Goal: Task Accomplishment & Management: Manage account settings

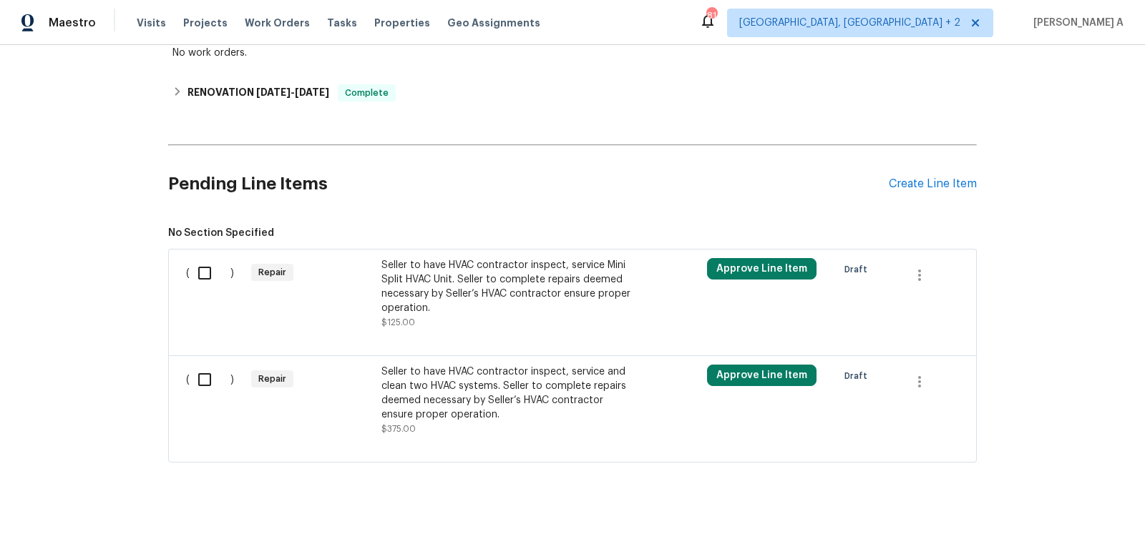
scroll to position [288, 0]
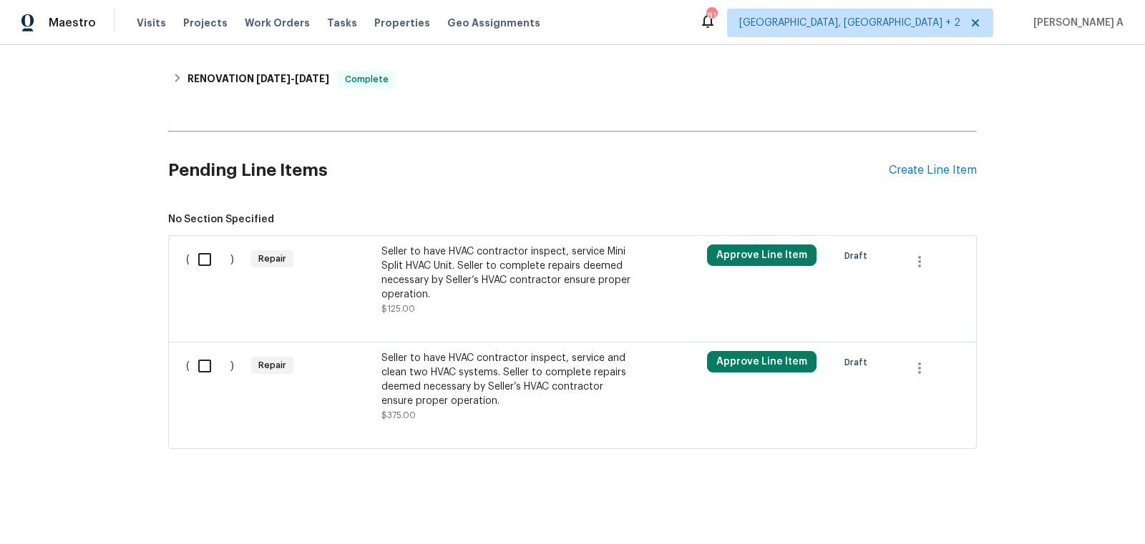
click at [554, 261] on div "Seller to have HVAC contractor inspect, service Mini Split HVAC Unit. Seller to…" at bounding box center [507, 273] width 252 height 57
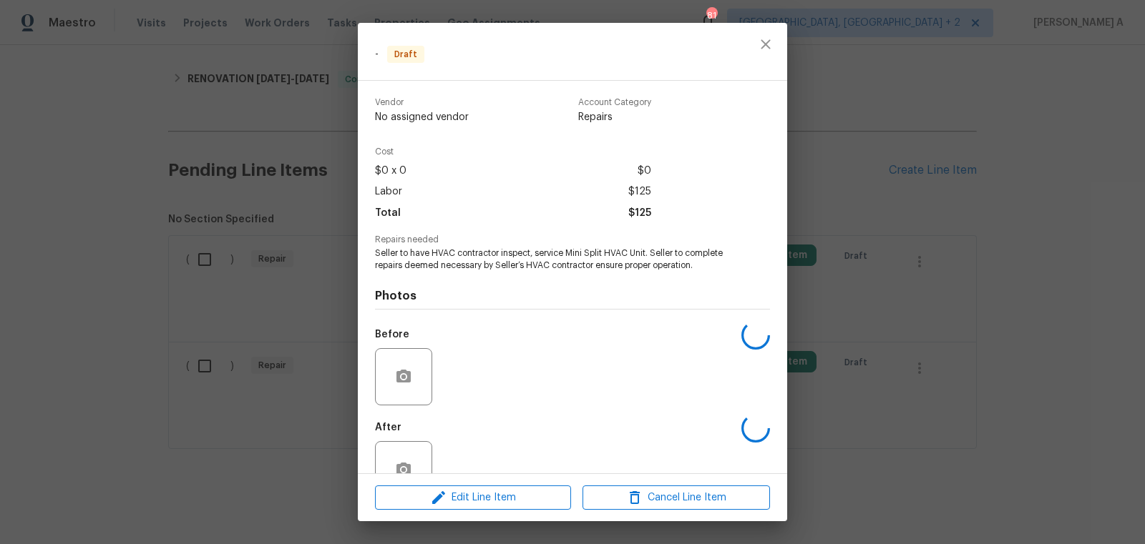
scroll to position [39, 0]
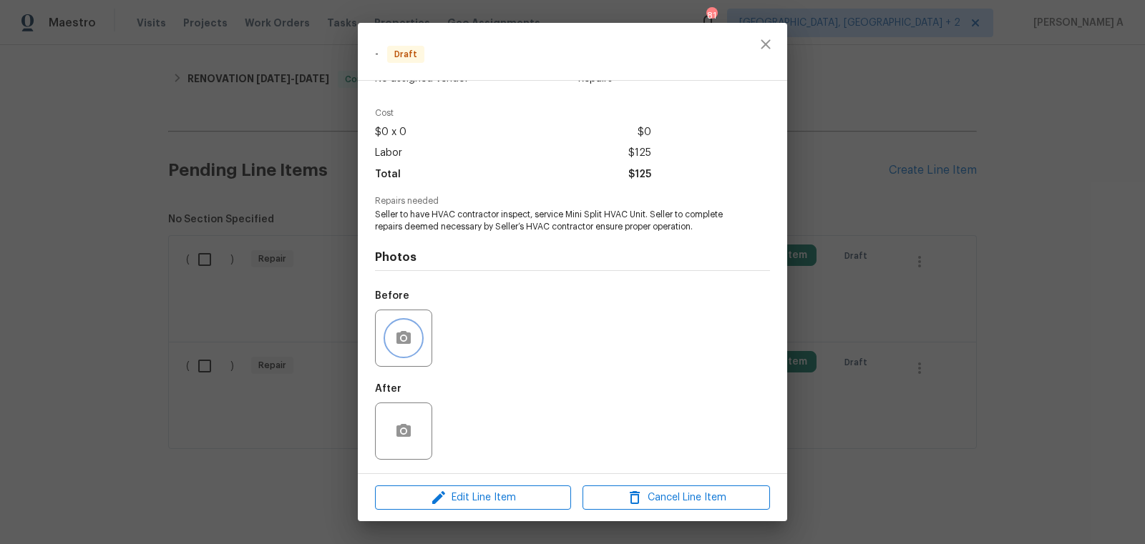
click at [389, 346] on button "button" at bounding box center [403, 338] width 34 height 34
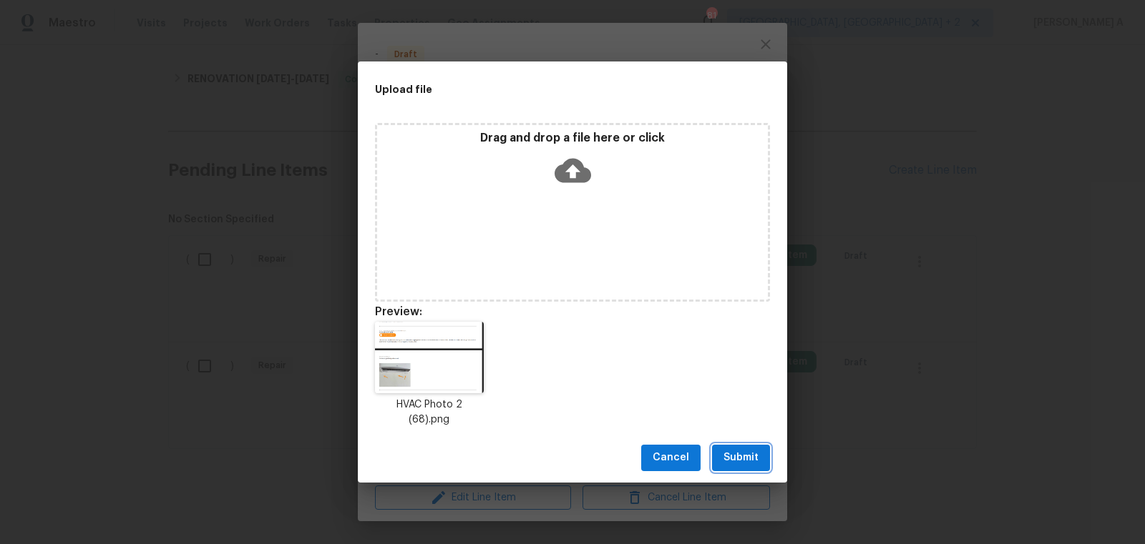
click at [720, 446] on button "Submit" at bounding box center [741, 458] width 58 height 26
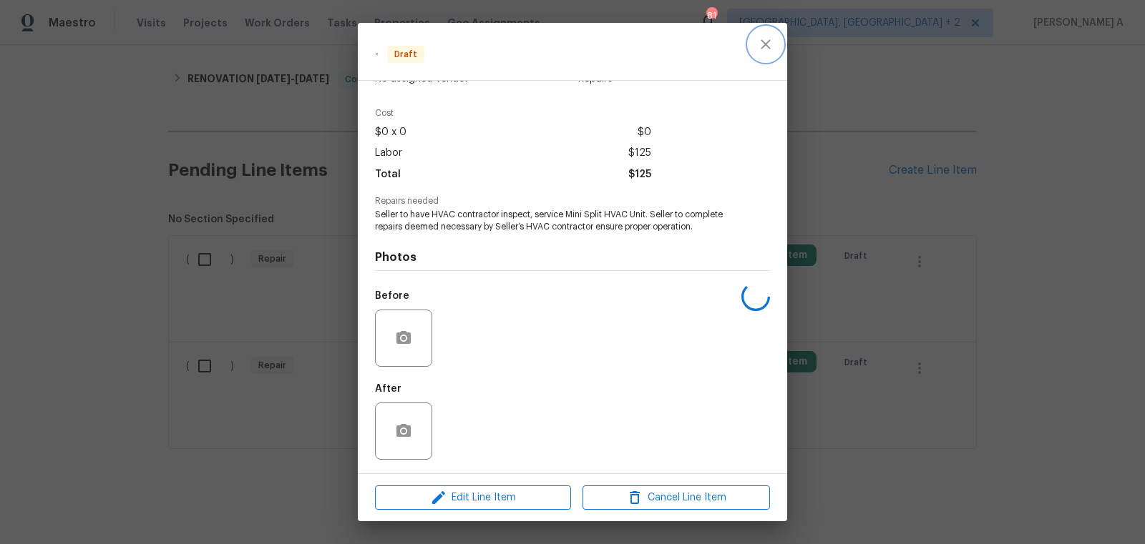
click at [763, 47] on icon "close" at bounding box center [765, 44] width 17 height 17
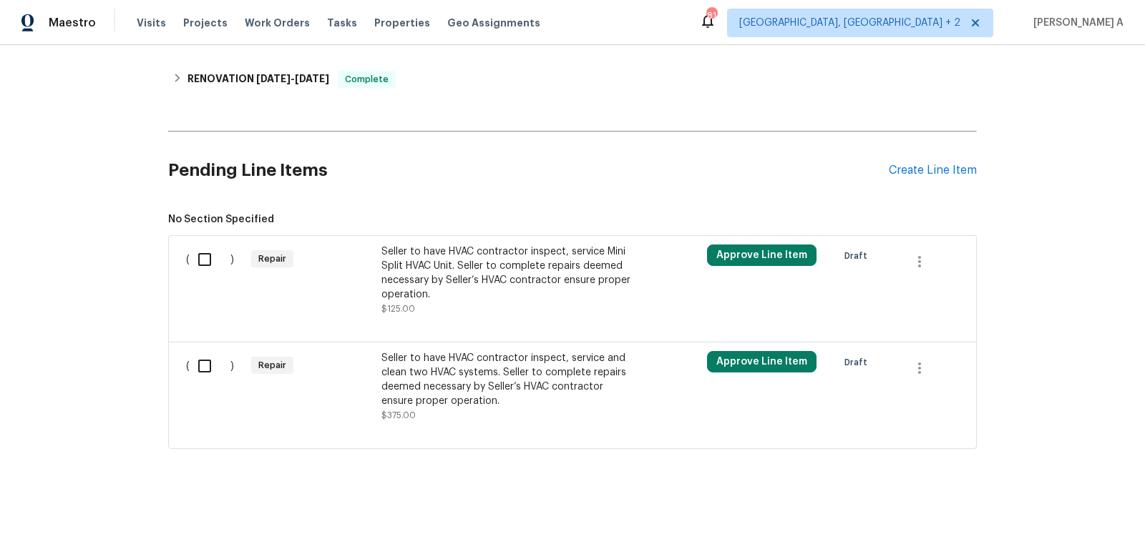
click at [518, 401] on div "Seller to have HVAC contractor inspect, service and clean two HVAC systems. Sel…" at bounding box center [507, 379] width 252 height 57
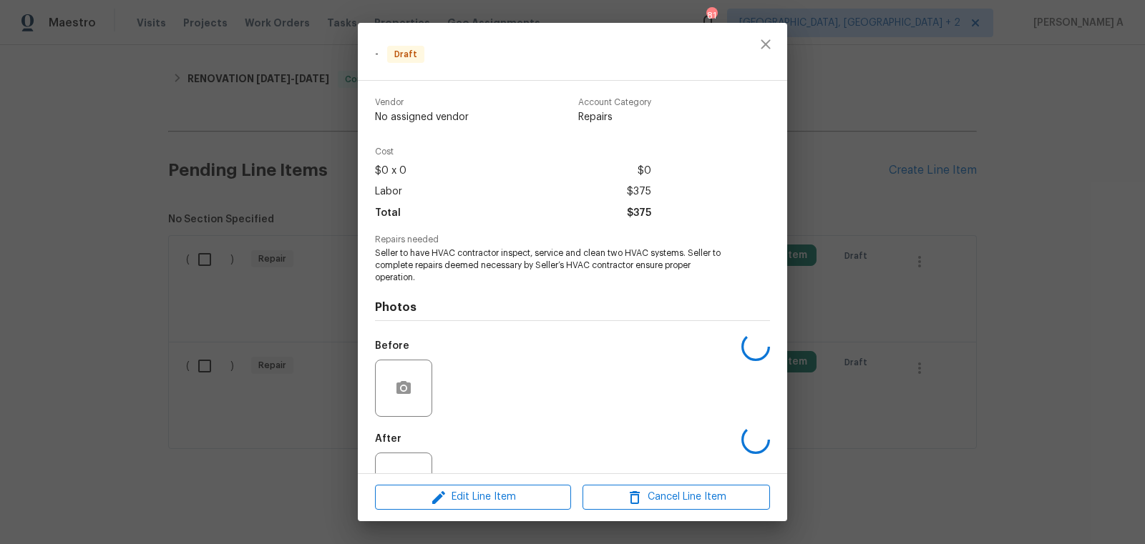
scroll to position [51, 0]
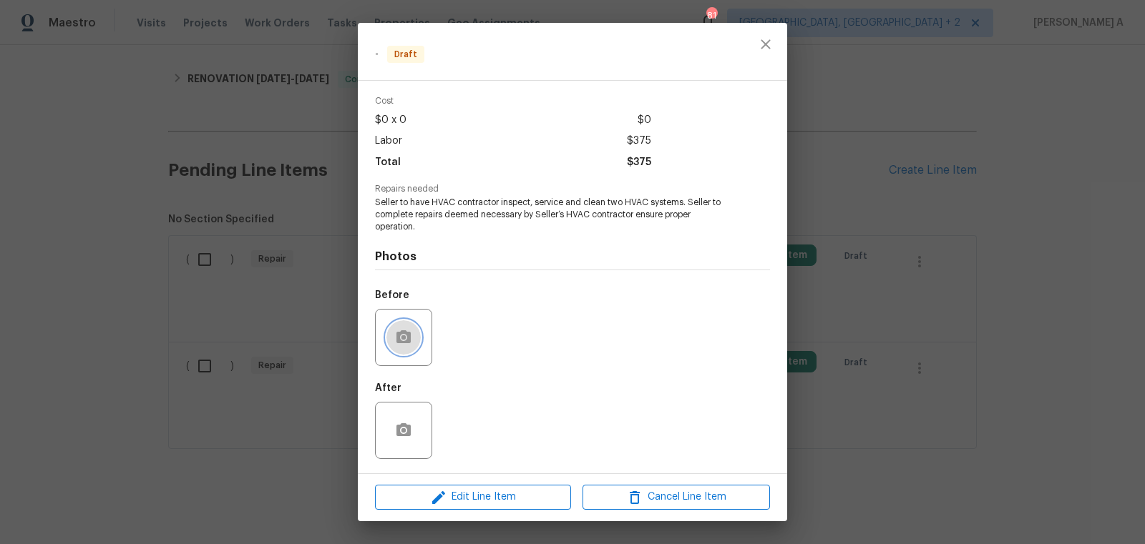
click at [406, 344] on icon "button" at bounding box center [403, 337] width 17 height 17
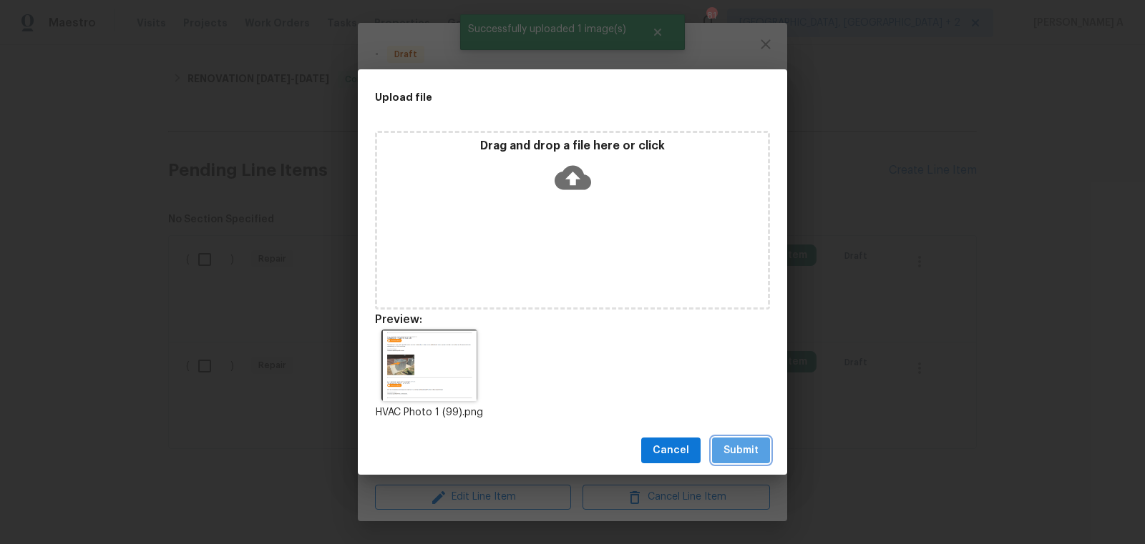
click at [762, 454] on button "Submit" at bounding box center [741, 451] width 58 height 26
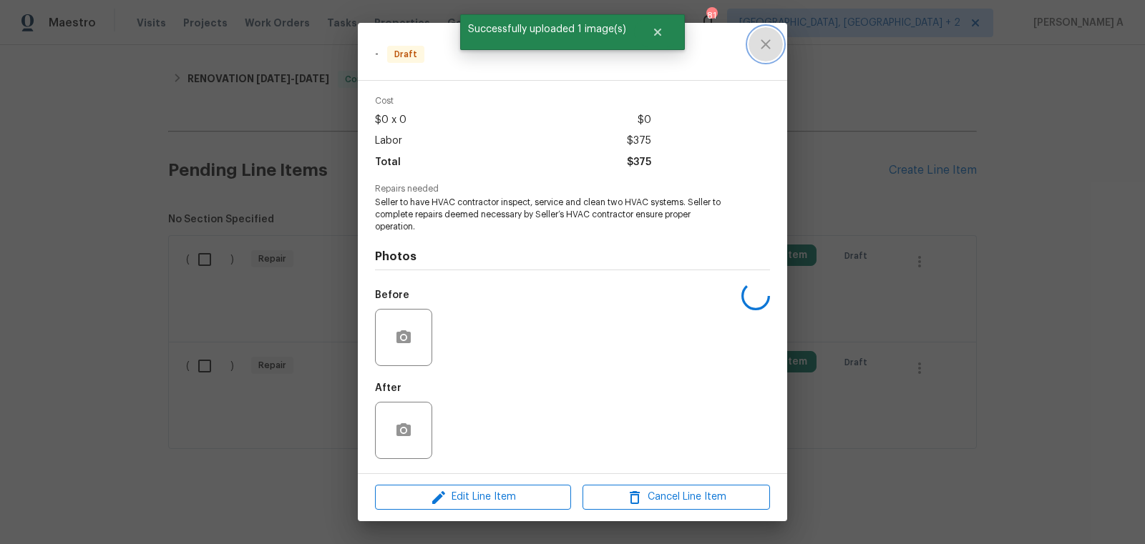
click at [775, 38] on button "close" at bounding box center [765, 44] width 34 height 34
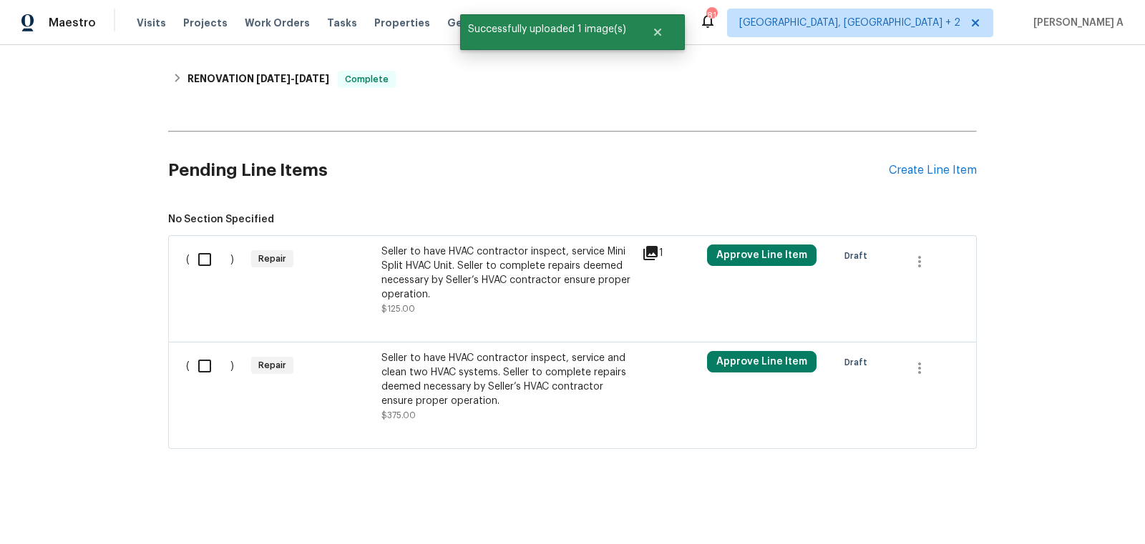
click at [537, 265] on div "Seller to have HVAC contractor inspect, service Mini Split HVAC Unit. Seller to…" at bounding box center [507, 273] width 252 height 57
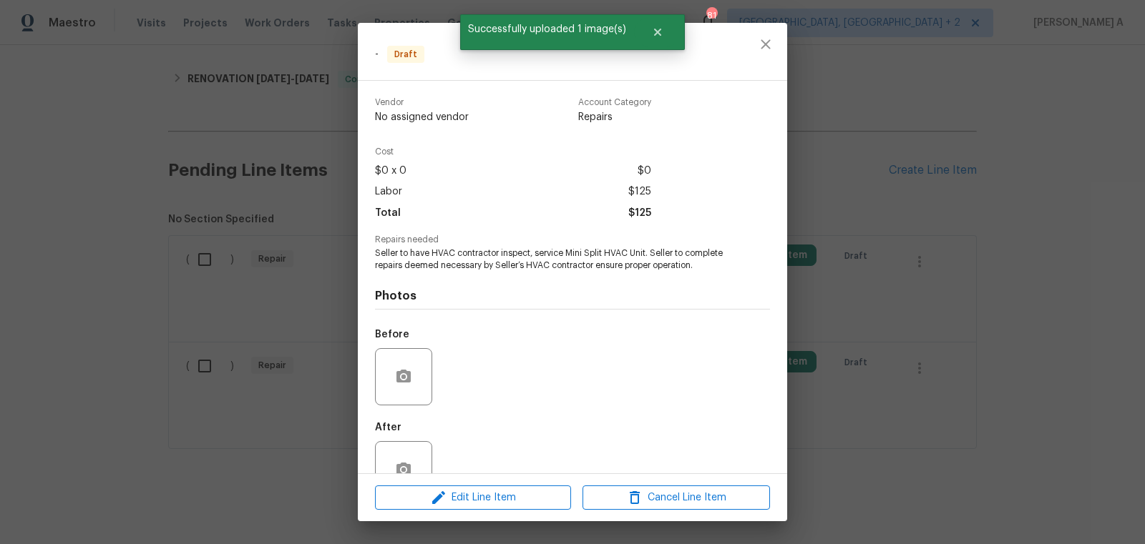
scroll to position [39, 0]
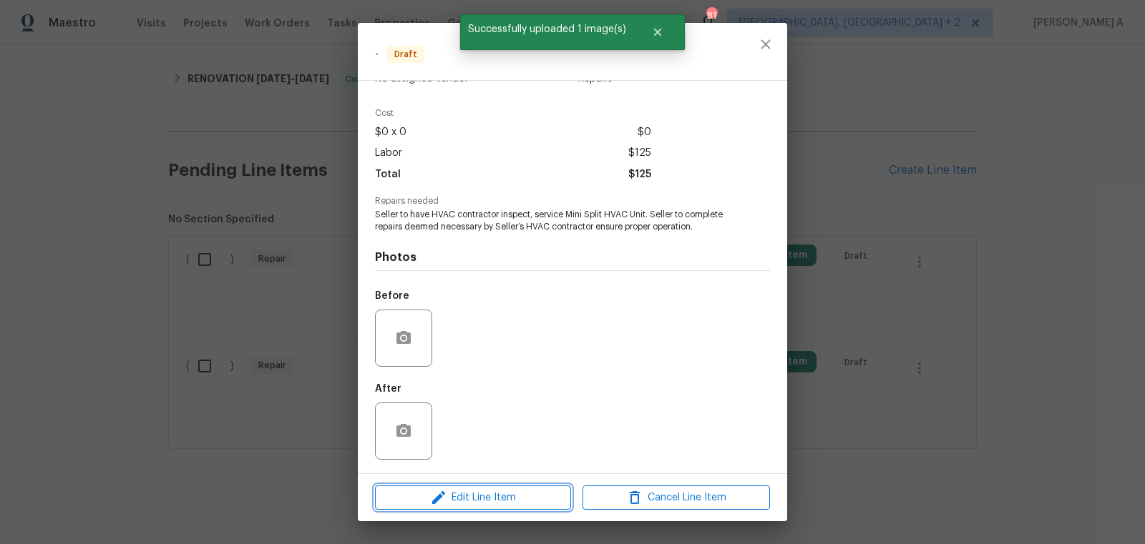
click at [544, 502] on span "Edit Line Item" at bounding box center [472, 498] width 187 height 18
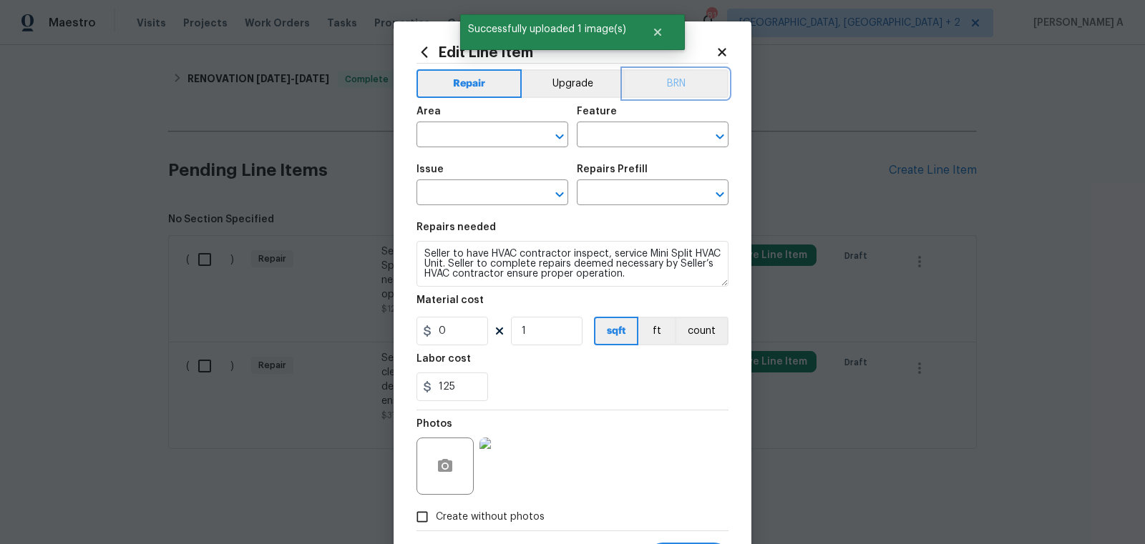
click at [678, 89] on button "BRN" at bounding box center [675, 83] width 105 height 29
click at [473, 132] on input "text" at bounding box center [472, 136] width 112 height 22
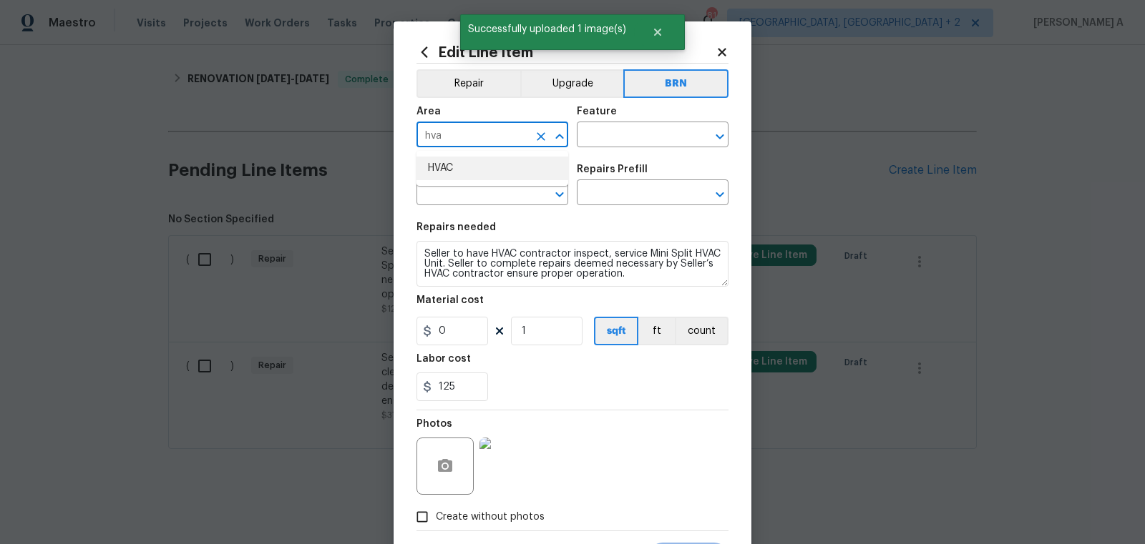
click at [501, 170] on li "HVAC" at bounding box center [492, 169] width 152 height 24
type input "HVAC"
click at [602, 145] on input "text" at bounding box center [633, 136] width 112 height 22
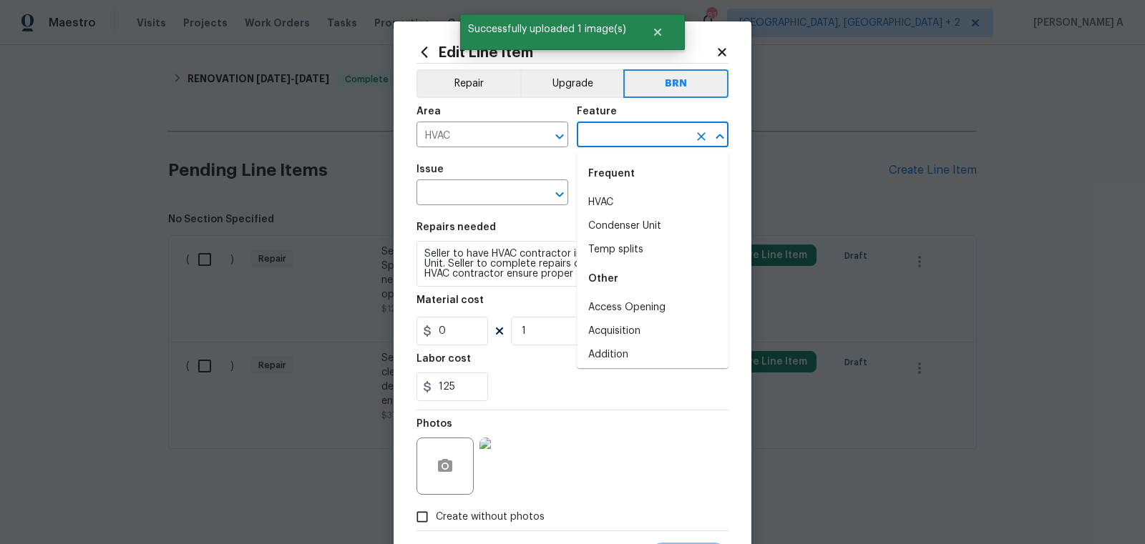
click at [615, 185] on div "Frequent" at bounding box center [653, 174] width 152 height 34
click at [615, 199] on li "HVAC" at bounding box center [653, 203] width 152 height 24
type input "HVAC"
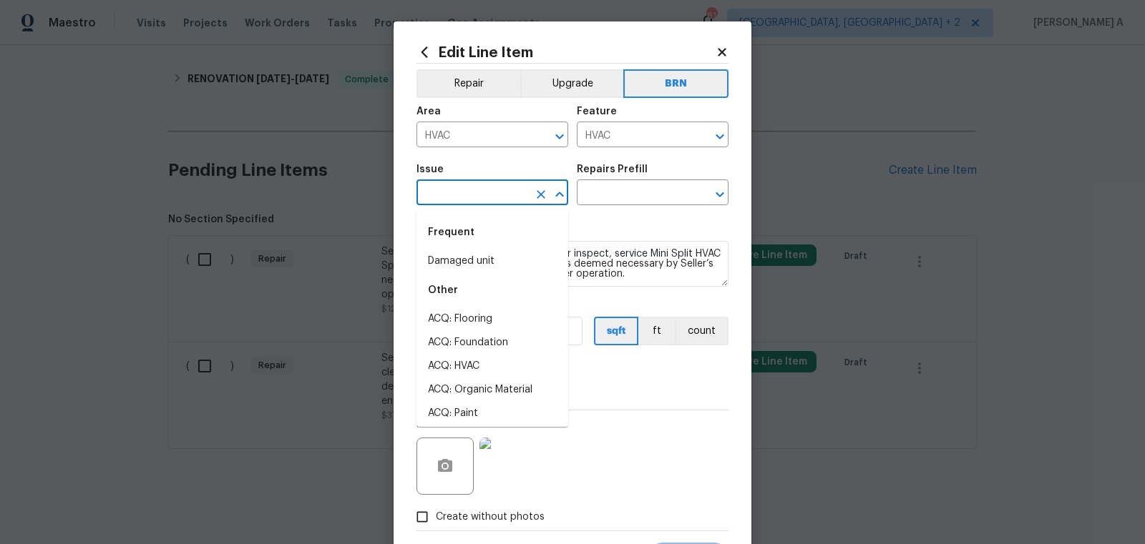
click at [464, 198] on input "text" at bounding box center [472, 194] width 112 height 22
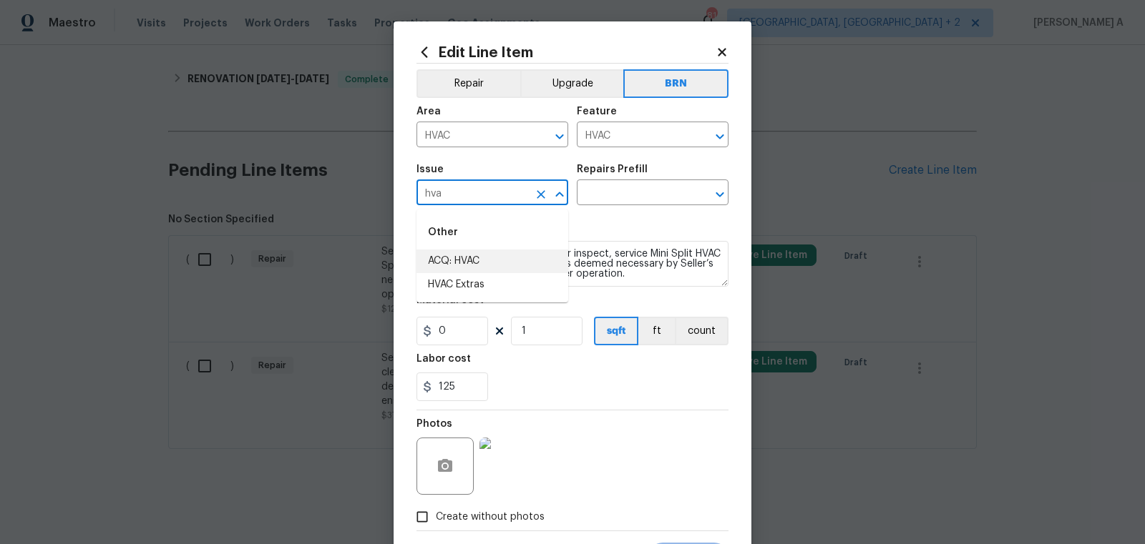
click at [484, 291] on li "HVAC Extras" at bounding box center [492, 285] width 152 height 24
type input "HVAC Extras"
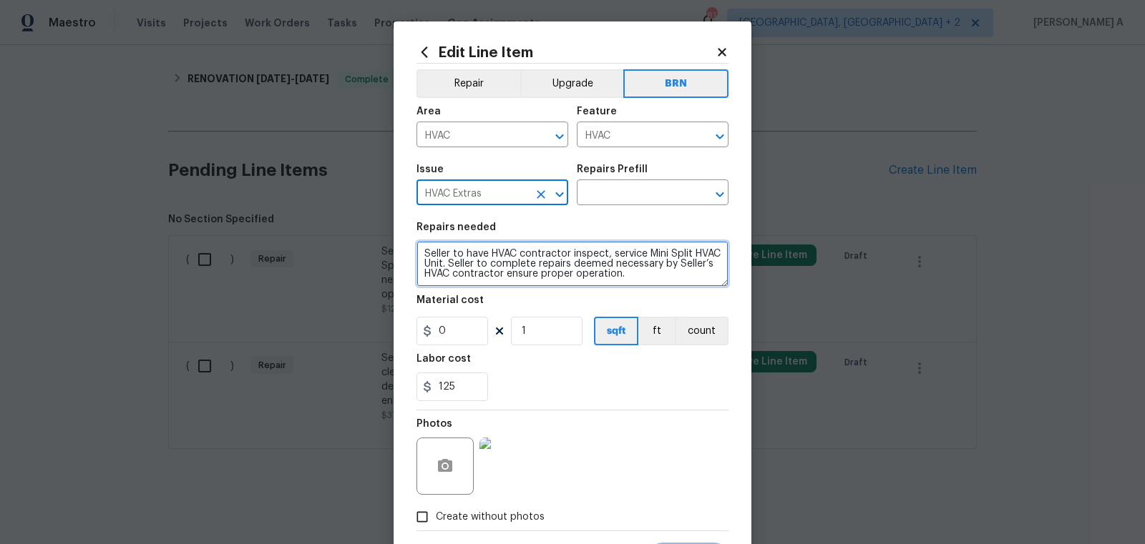
click at [494, 260] on textarea "Seller to have HVAC contractor inspect, service Mini Split HVAC Unit. Seller to…" at bounding box center [572, 264] width 312 height 46
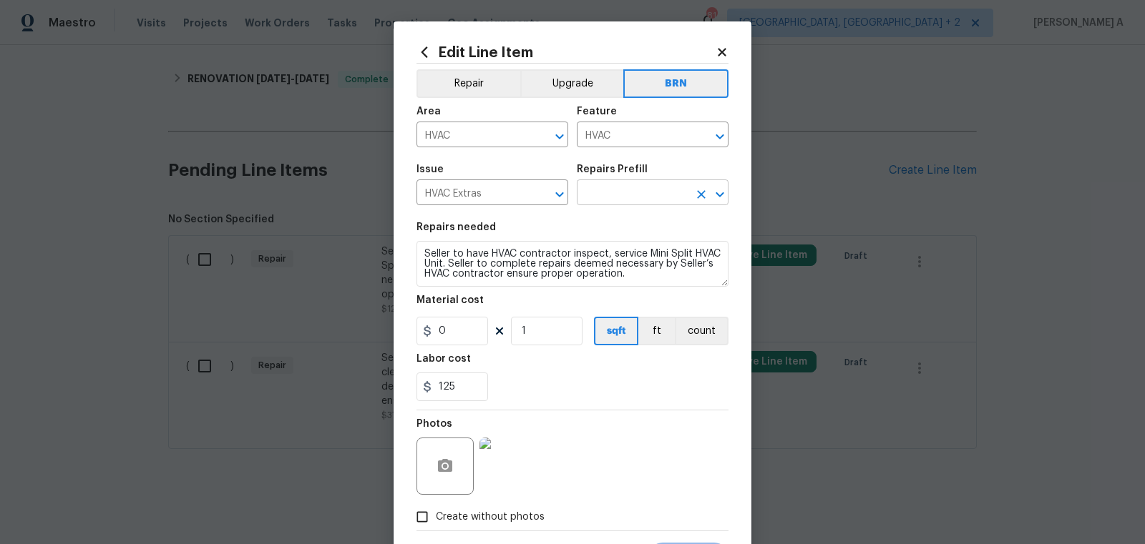
click at [661, 202] on input "text" at bounding box center [633, 194] width 112 height 22
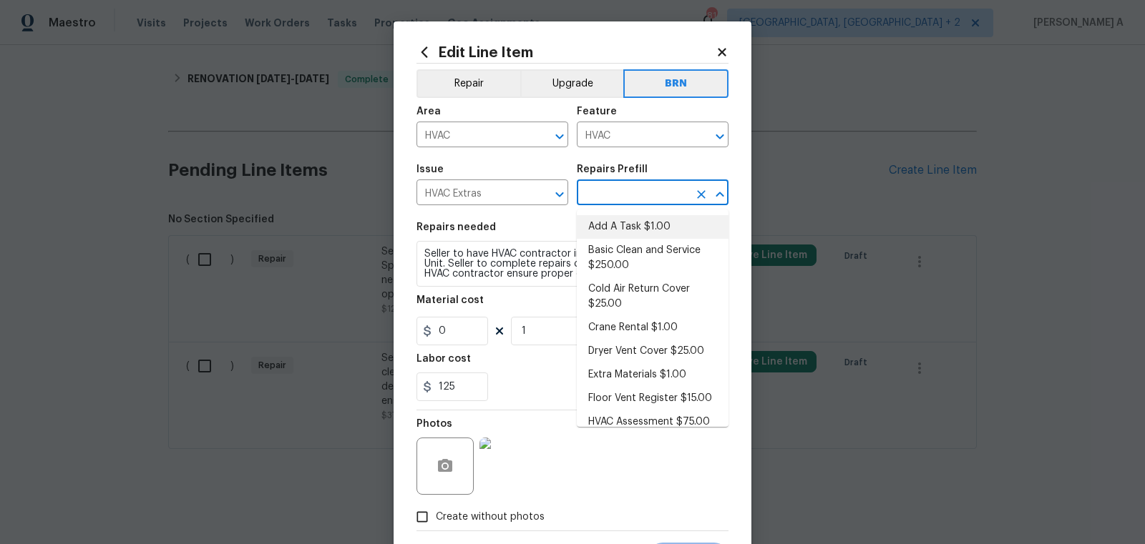
click at [659, 231] on li "Add A Task $1.00" at bounding box center [653, 227] width 152 height 24
type input "Add A Task $1.00"
type textarea "HPM to detail"
type input "1"
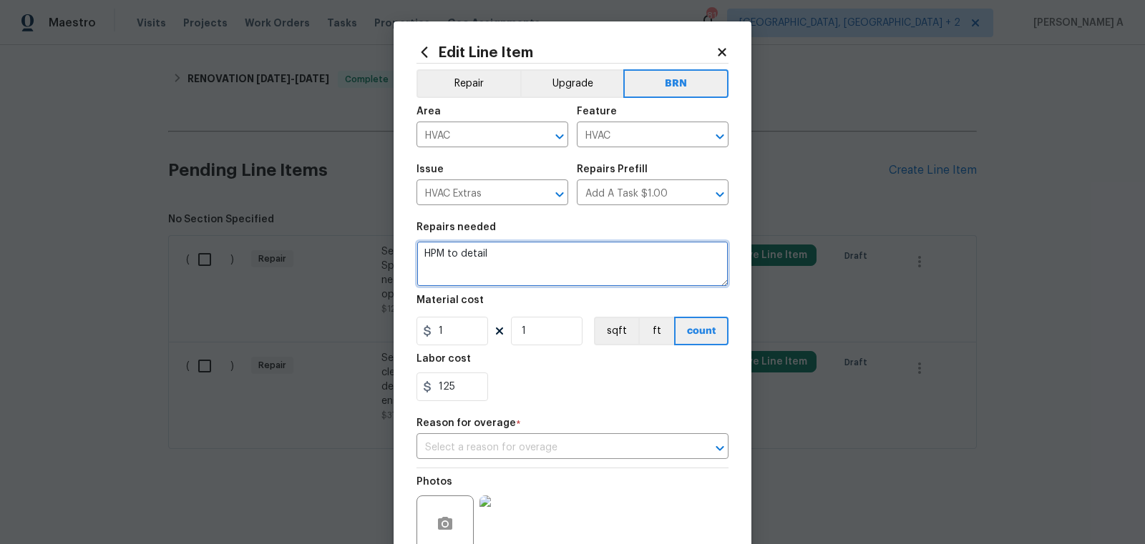
click at [622, 265] on textarea "HPM to detail" at bounding box center [572, 264] width 312 height 46
paste textarea "Seller to have HVAC contractor inspect, service Mini Split HVAC Unit. Seller to…"
type textarea "Seller to have HVAC contractor inspect, service Mini Split HVAC Unit. Seller to…"
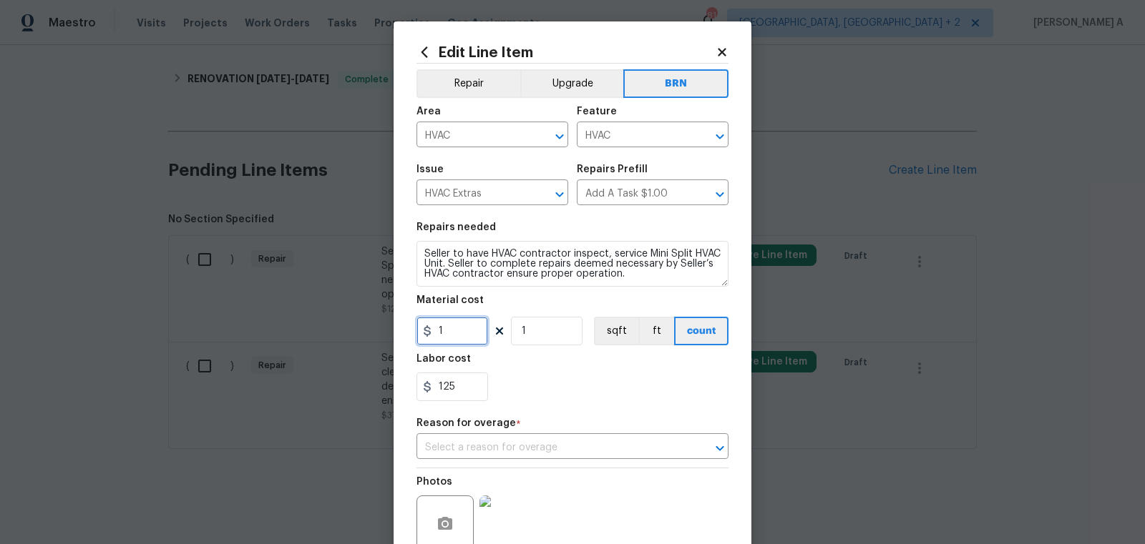
drag, startPoint x: 451, startPoint y: 328, endPoint x: 341, endPoint y: 328, distance: 110.9
click at [341, 328] on div "Edit Line Item Repair Upgrade BRN Area HVAC ​ Feature HVAC ​ Issue HVAC Extras …" at bounding box center [572, 272] width 1145 height 544
type input "0"
click at [511, 459] on input "text" at bounding box center [552, 448] width 272 height 22
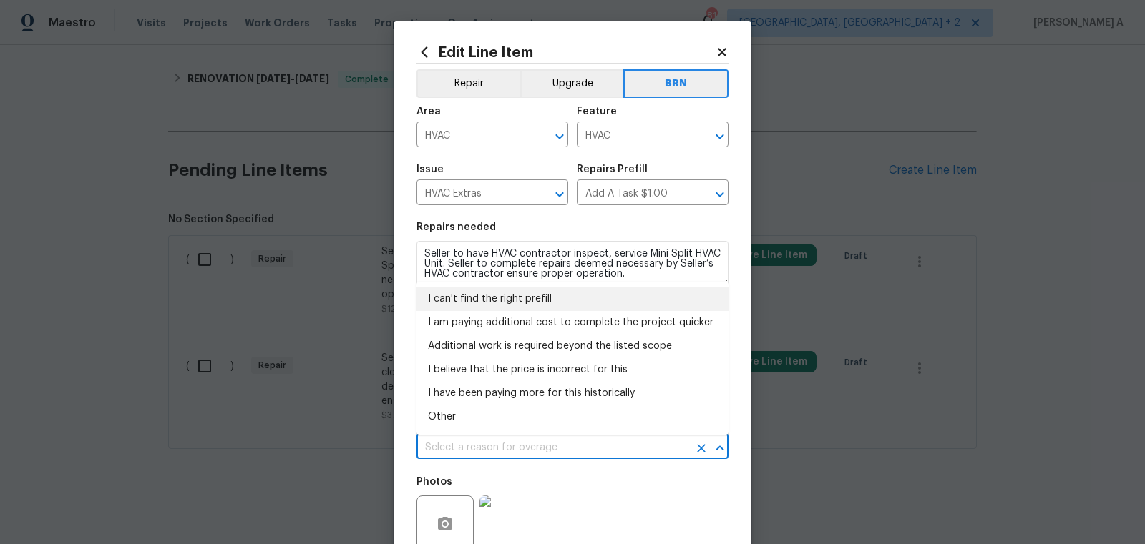
click at [527, 293] on li "I can't find the right prefill" at bounding box center [572, 300] width 312 height 24
type input "I can't find the right prefill"
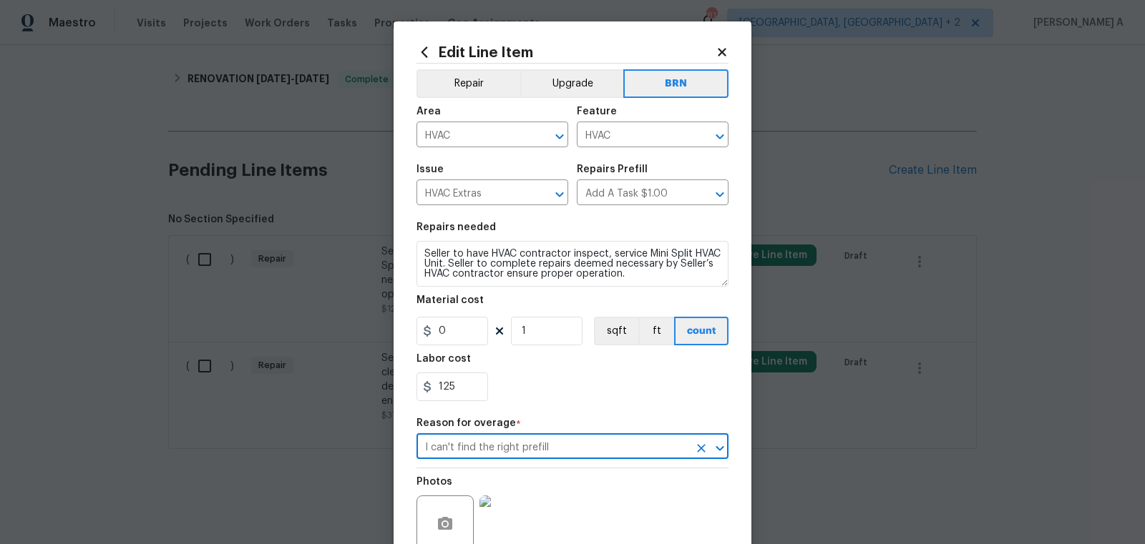
scroll to position [130, 0]
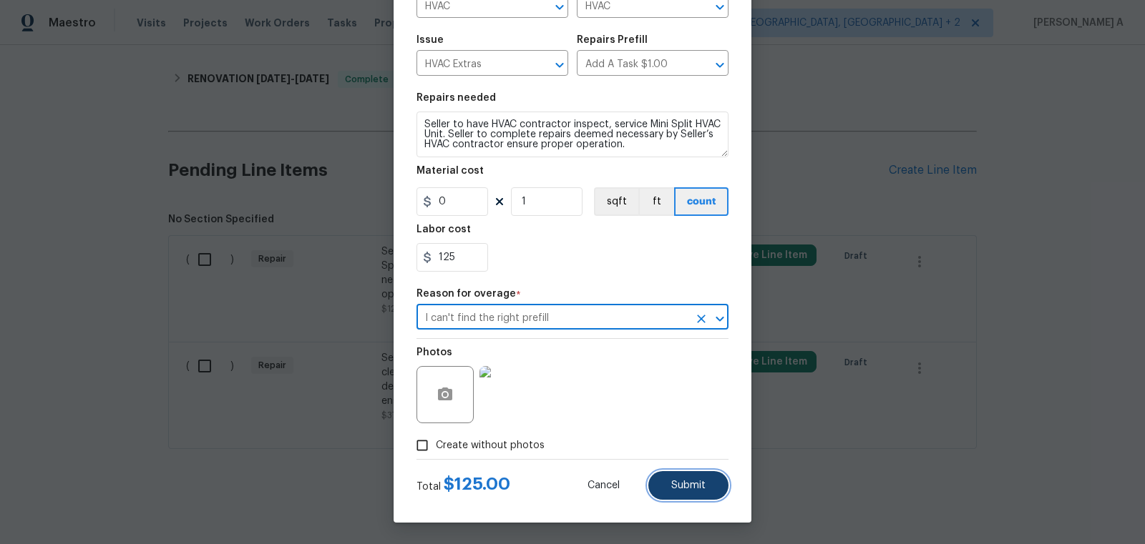
click at [697, 492] on button "Submit" at bounding box center [688, 486] width 80 height 29
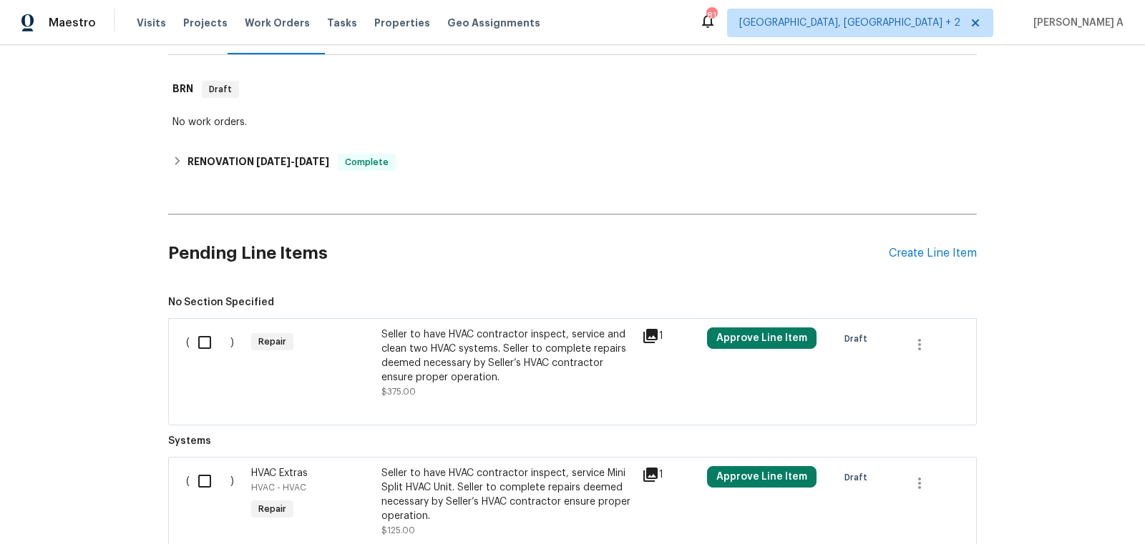
scroll to position [288, 0]
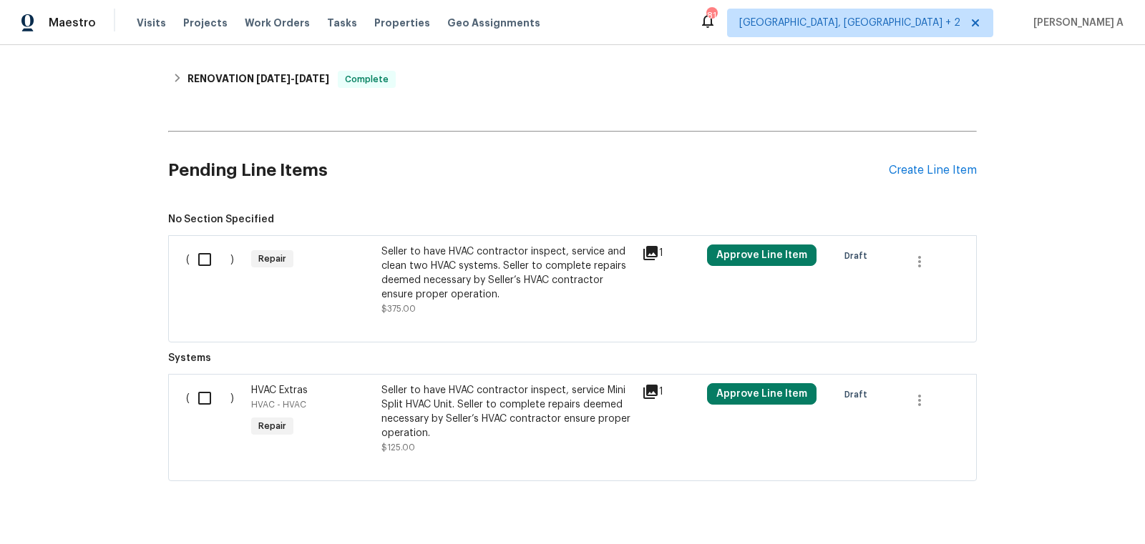
click at [494, 263] on div "Seller to have HVAC contractor inspect, service and clean two HVAC systems. Sel…" at bounding box center [507, 273] width 252 height 57
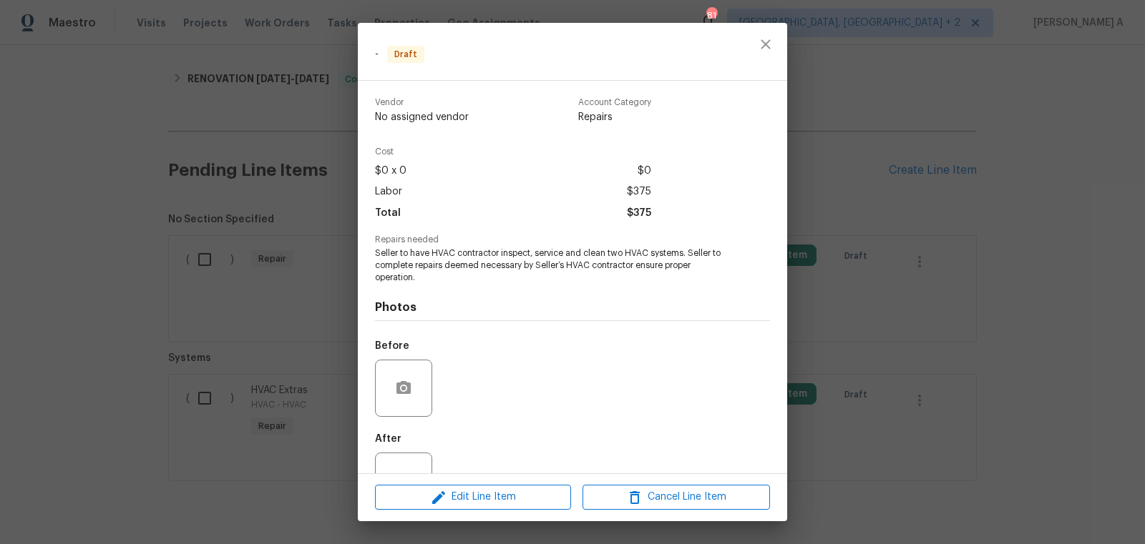
scroll to position [51, 0]
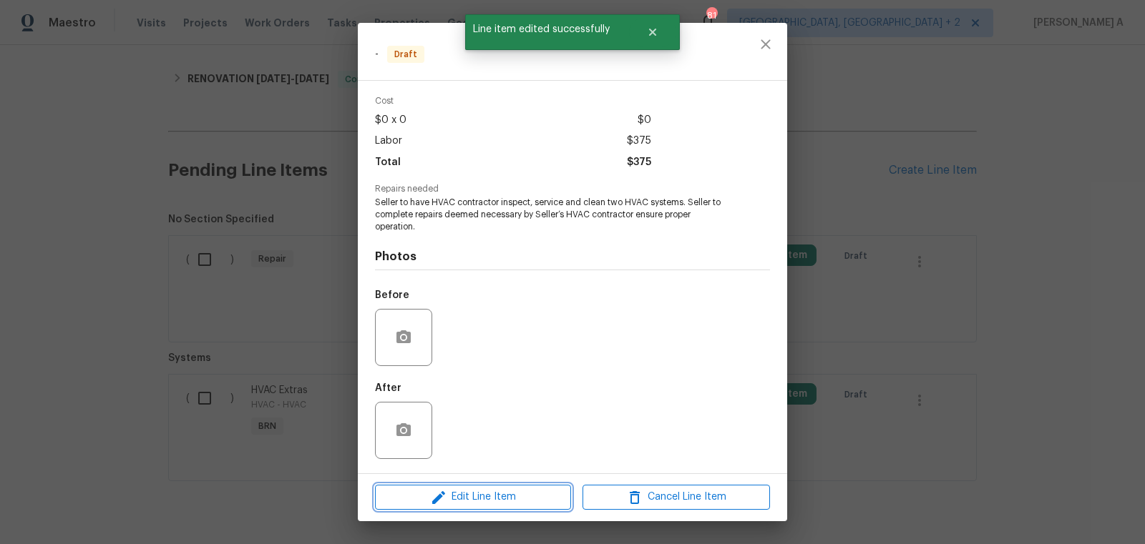
click at [494, 507] on button "Edit Line Item" at bounding box center [473, 497] width 196 height 25
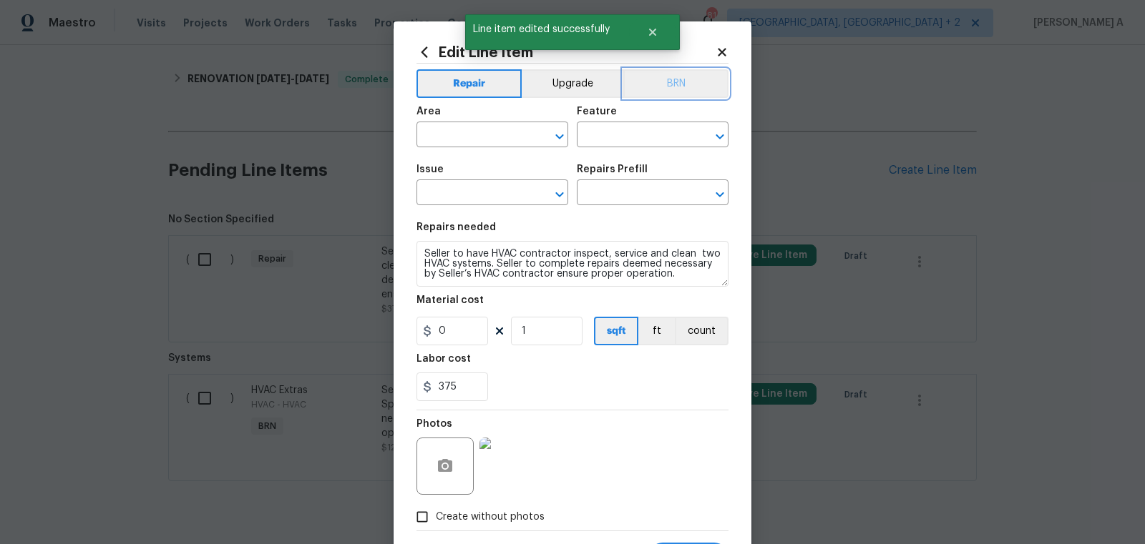
click at [683, 91] on button "BRN" at bounding box center [675, 83] width 105 height 29
click at [506, 139] on input "text" at bounding box center [472, 136] width 112 height 22
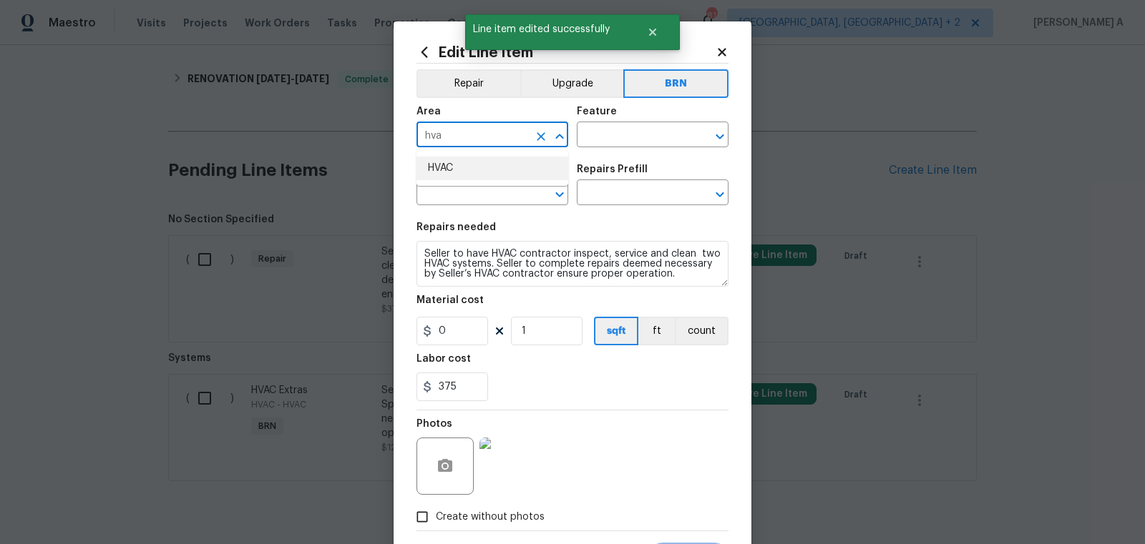
click at [519, 174] on li "HVAC" at bounding box center [492, 169] width 152 height 24
type input "HVAC"
click at [616, 134] on input "text" at bounding box center [633, 136] width 112 height 22
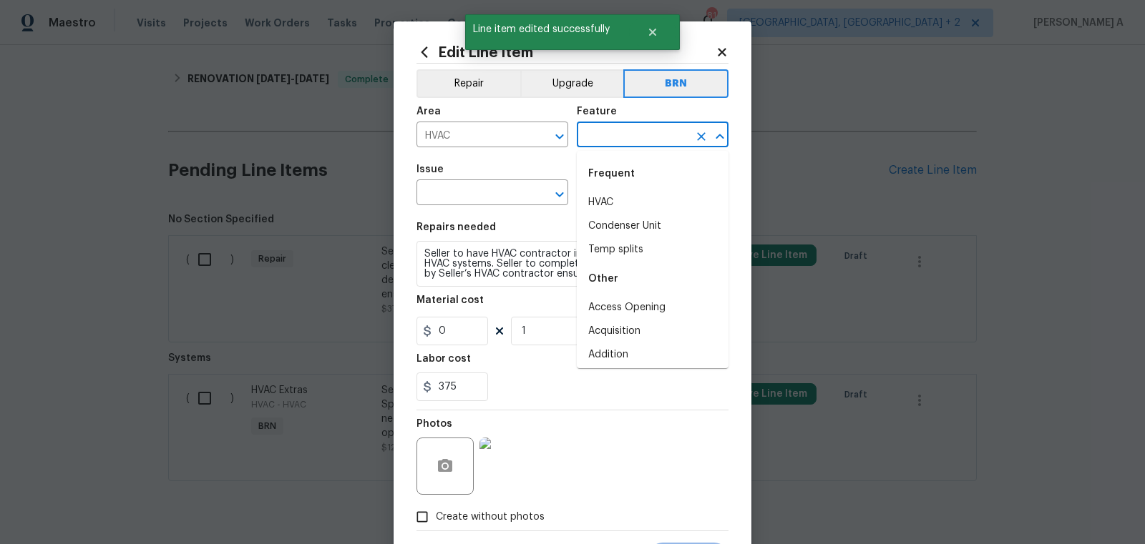
click at [618, 211] on li "HVAC" at bounding box center [653, 203] width 152 height 24
type input "HVAC"
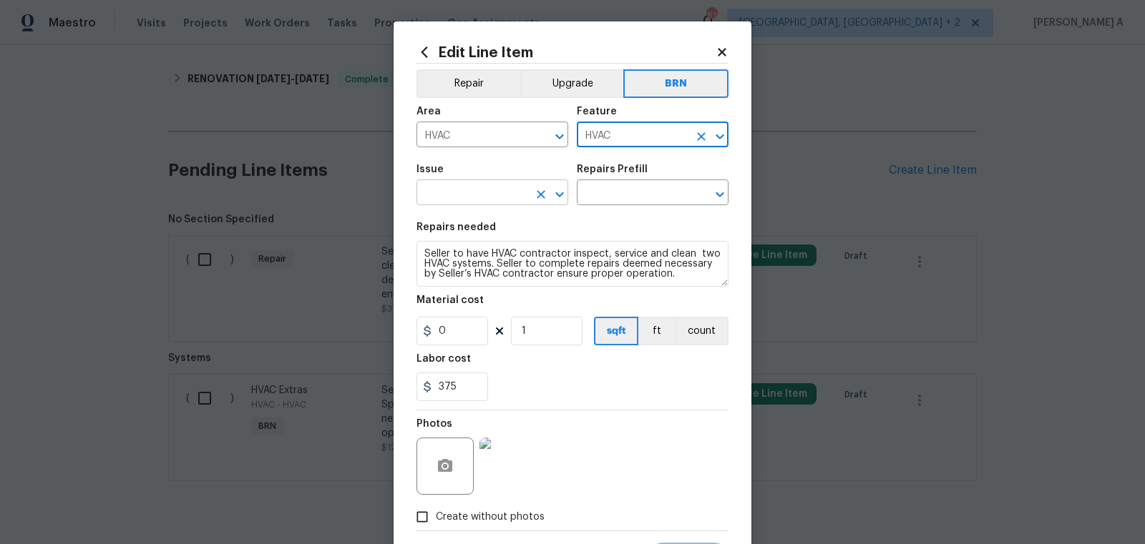
click at [492, 201] on input "text" at bounding box center [472, 194] width 112 height 22
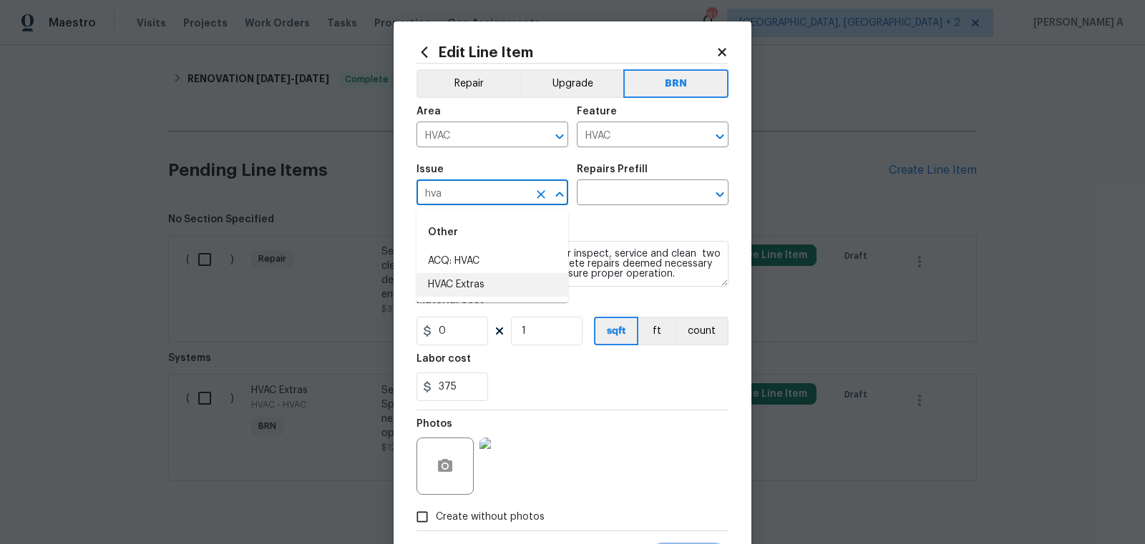
drag, startPoint x: 529, startPoint y: 268, endPoint x: 532, endPoint y: 283, distance: 15.3
click at [532, 283] on ul "ACQ: HVAC HVAC Extras" at bounding box center [492, 273] width 152 height 47
click at [532, 283] on li "HVAC Extras" at bounding box center [492, 285] width 152 height 24
type input "HVAC Extras"
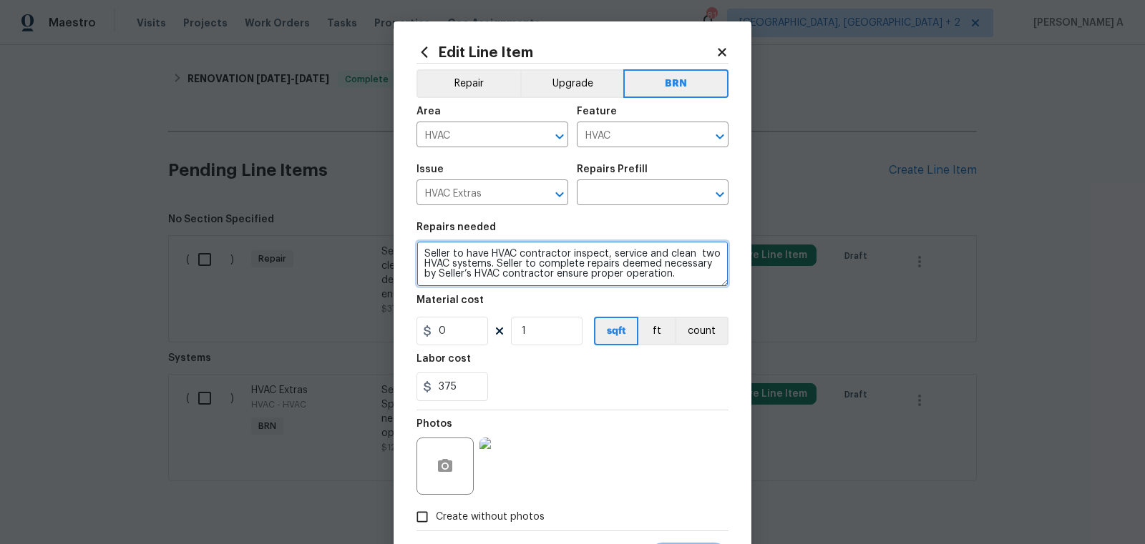
click at [532, 282] on textarea "Seller to have HVAC contractor inspect, service and clean two HVAC systems. Sel…" at bounding box center [572, 264] width 312 height 46
click at [623, 190] on input "text" at bounding box center [633, 194] width 112 height 22
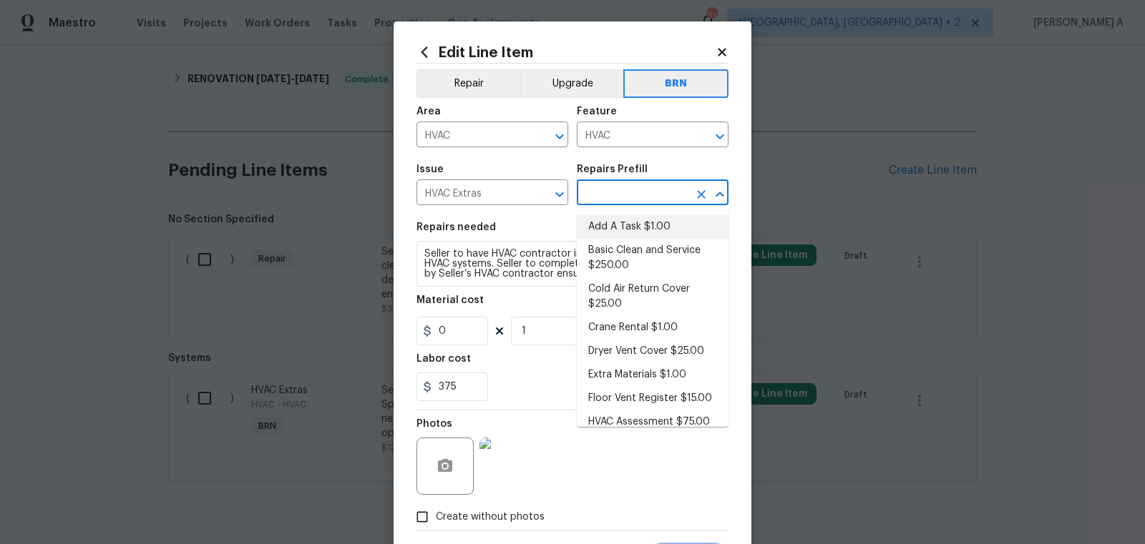
click at [625, 231] on li "Add A Task $1.00" at bounding box center [653, 227] width 152 height 24
type textarea "HPM to detail"
type input "Add A Task $1.00"
type input "1"
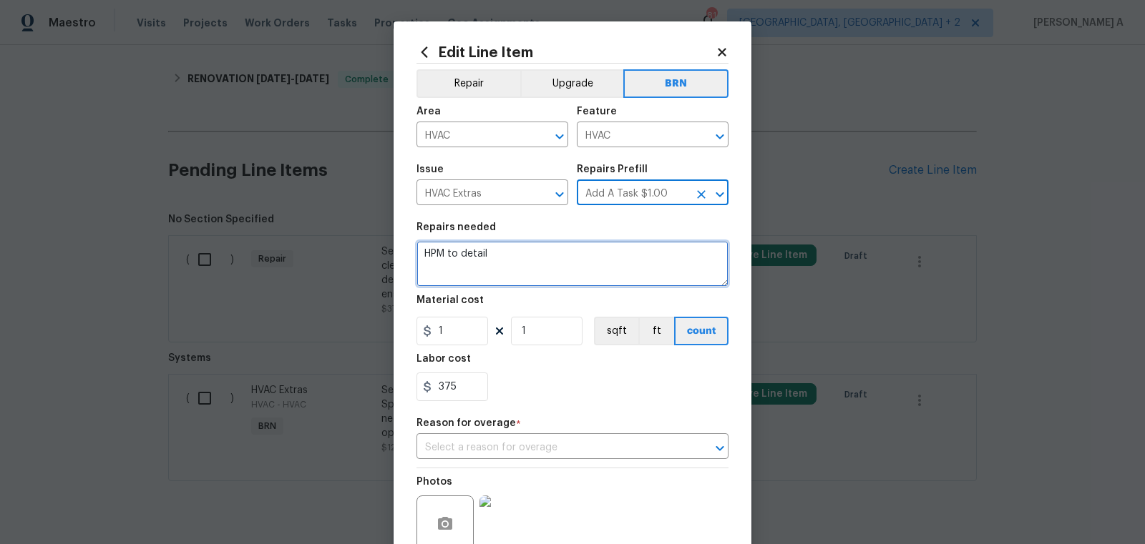
click at [602, 260] on textarea "HPM to detail" at bounding box center [572, 264] width 312 height 46
paste textarea "Seller to have HVAC contractor inspect, service and clean two HVAC systems. Sel…"
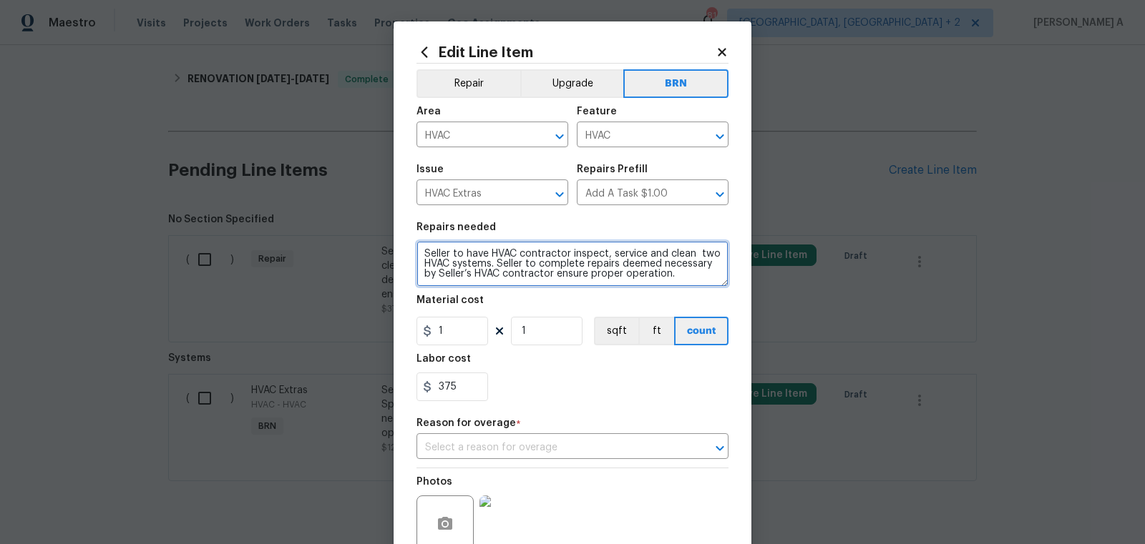
type textarea "Seller to have HVAC contractor inspect, service and clean two HVAC systems. Sel…"
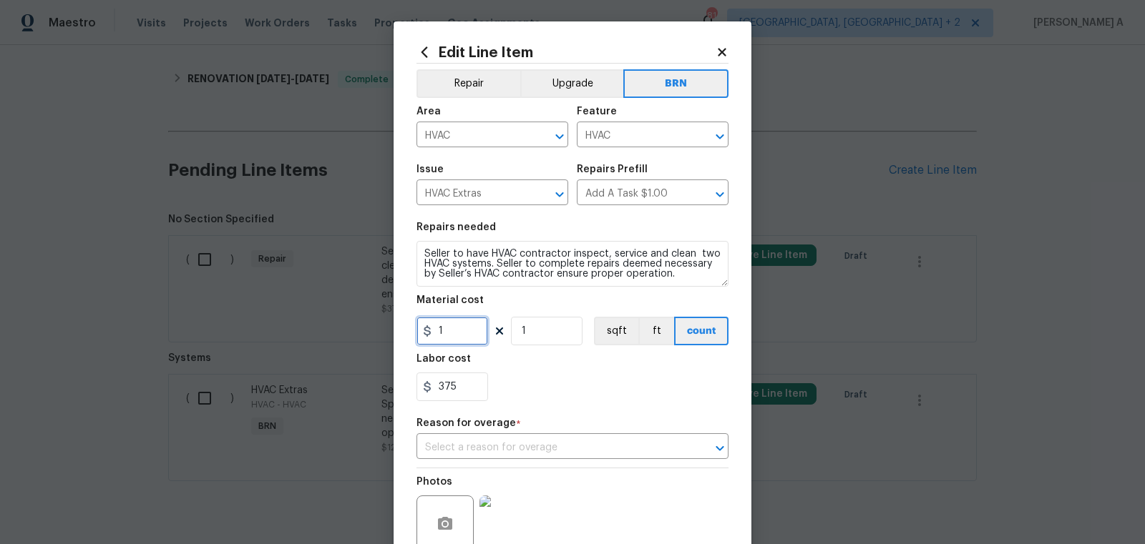
drag, startPoint x: 461, startPoint y: 338, endPoint x: 378, endPoint y: 338, distance: 83.7
click at [378, 338] on div "Edit Line Item Repair Upgrade BRN Area HVAC ​ Feature HVAC ​ Issue HVAC Extras …" at bounding box center [572, 272] width 1145 height 544
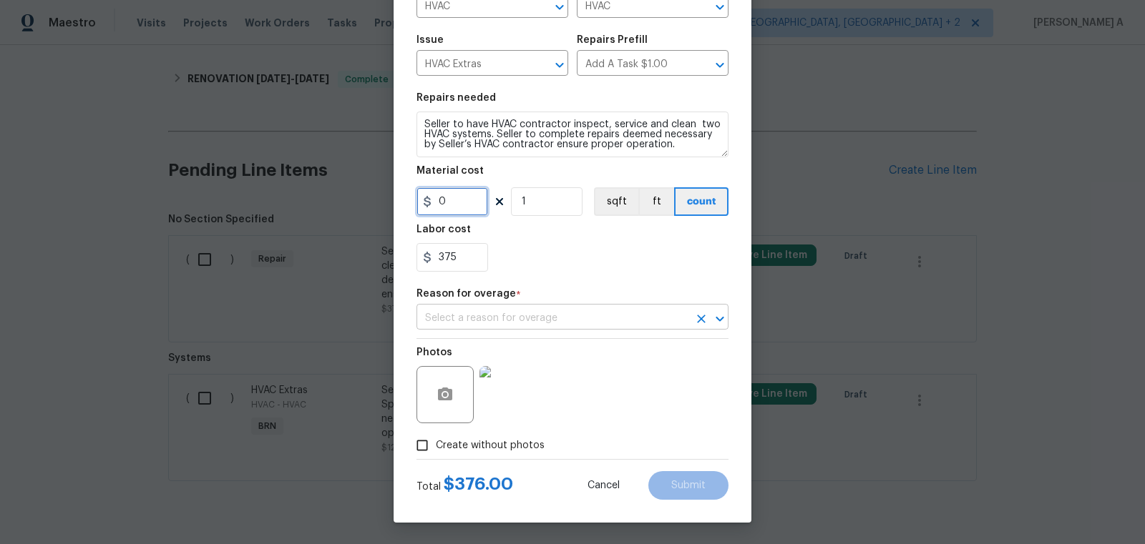
type input "0"
click at [495, 326] on input "text" at bounding box center [552, 319] width 272 height 22
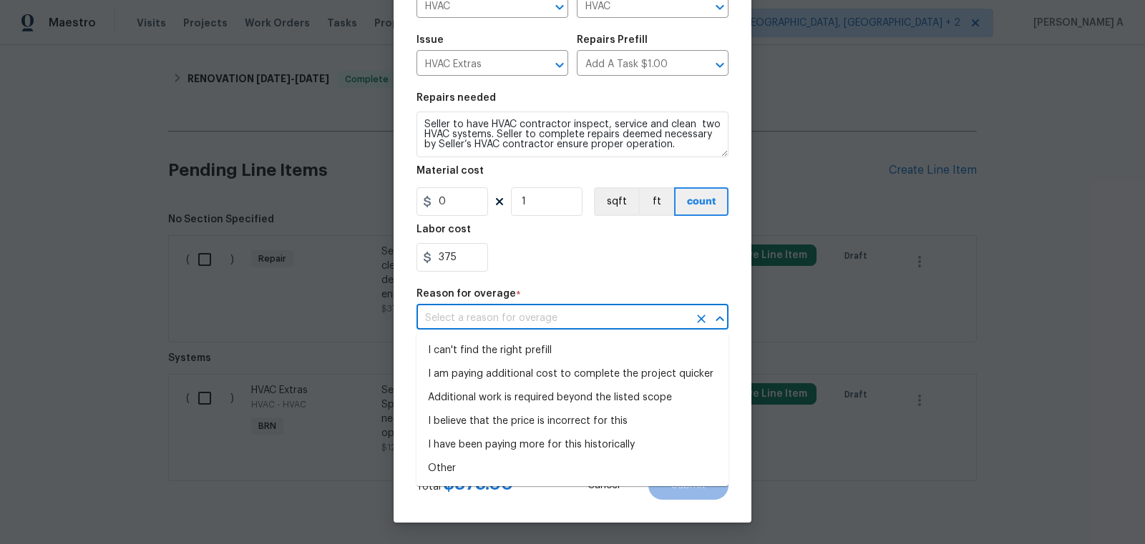
click at [496, 337] on ul "I can't find the right prefill I am paying additional cost to complete the proj…" at bounding box center [572, 409] width 312 height 153
click at [496, 341] on li "I can't find the right prefill" at bounding box center [572, 351] width 312 height 24
type input "I can't find the right prefill"
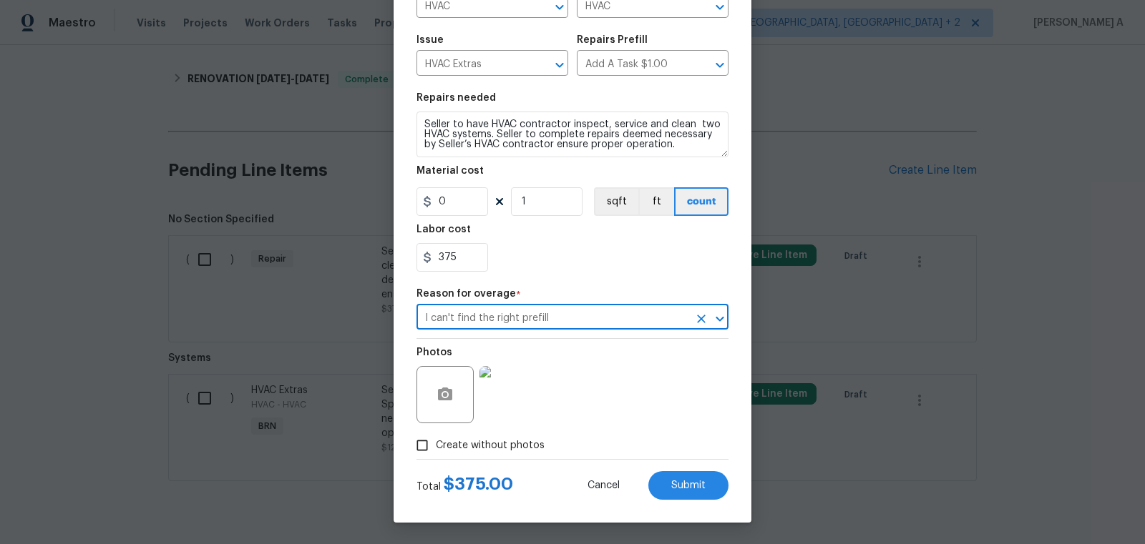
click at [678, 504] on div "Edit Line Item Repair Upgrade BRN Area HVAC ​ Feature HVAC ​ Issue HVAC Extras …" at bounding box center [573, 207] width 358 height 631
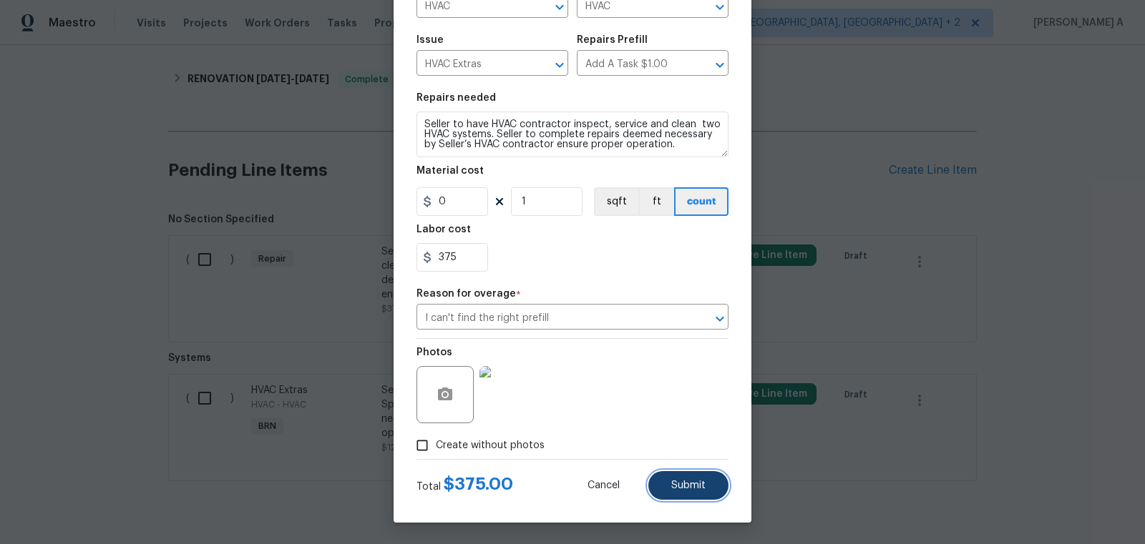
click at [678, 487] on span "Submit" at bounding box center [688, 486] width 34 height 11
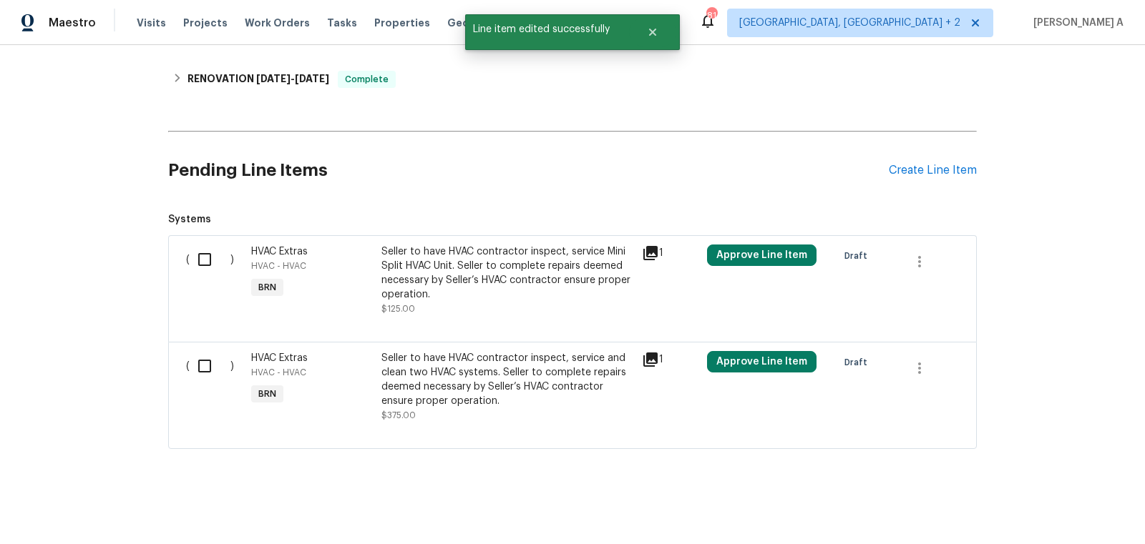
click at [198, 230] on span "Systems ( ) HVAC Extras HVAC - HVAC BRN Seller to have HVAC contractor inspect,…" at bounding box center [572, 331] width 809 height 237
click at [200, 268] on input "checkbox" at bounding box center [210, 260] width 41 height 30
checkbox input "true"
click at [221, 355] on input "checkbox" at bounding box center [210, 366] width 41 height 30
checkbox input "true"
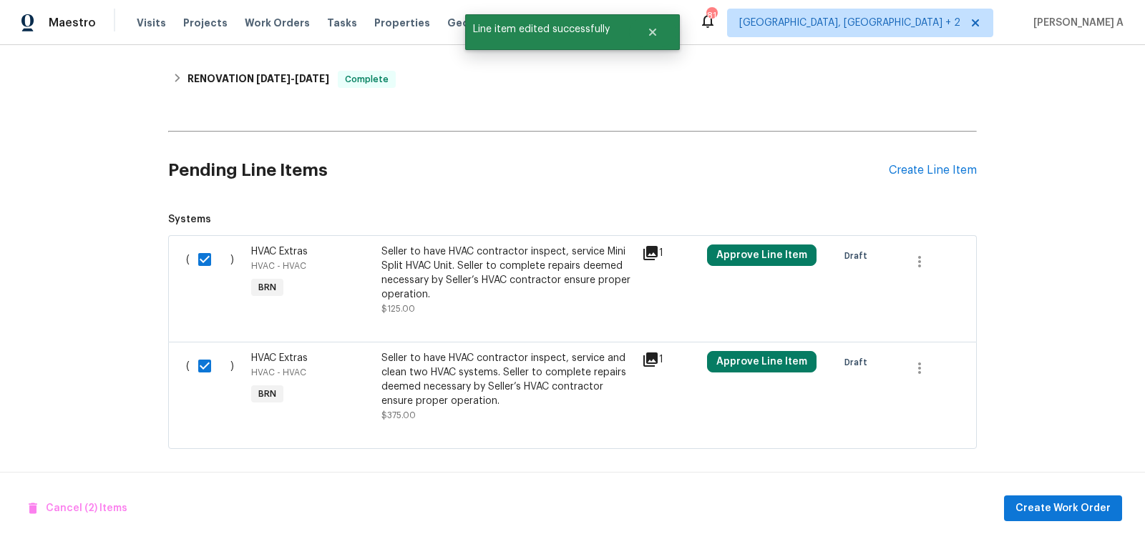
click at [1070, 524] on div "Cancel (2) Items Create Work Order" at bounding box center [572, 508] width 1145 height 73
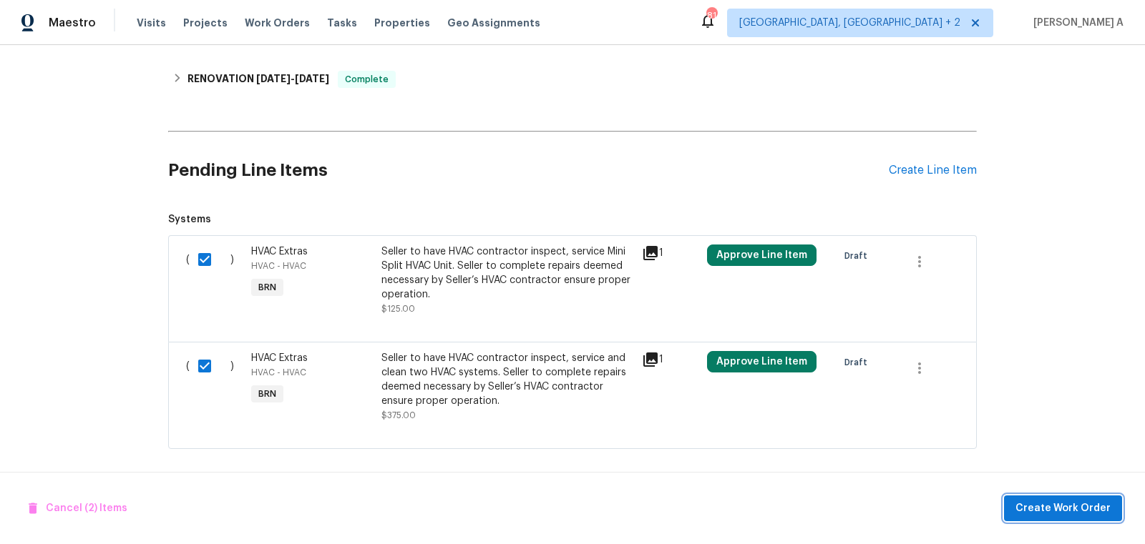
click at [1060, 504] on span "Create Work Order" at bounding box center [1062, 509] width 95 height 18
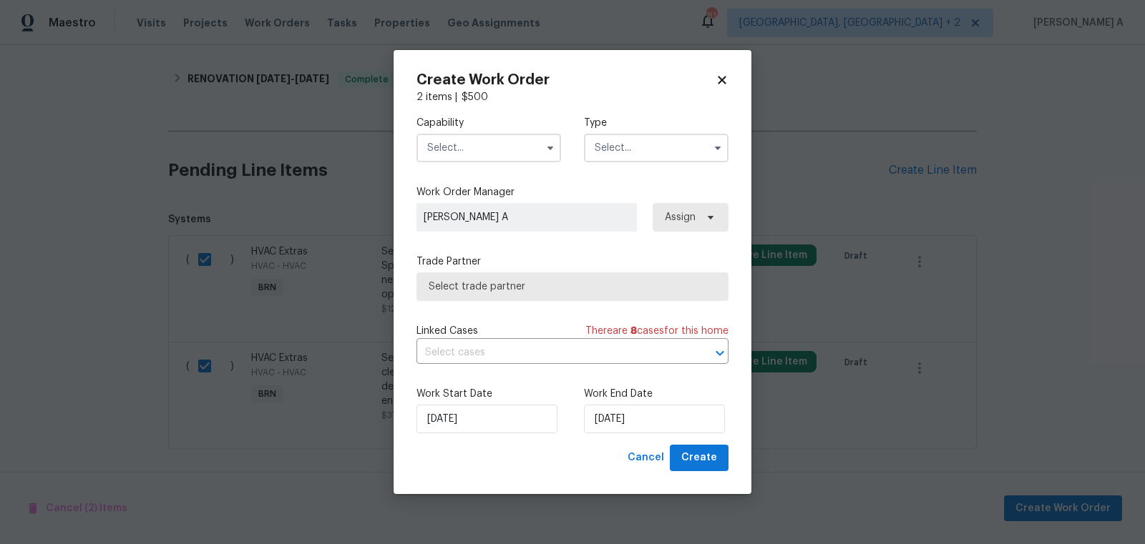
click at [504, 160] on input "text" at bounding box center [488, 148] width 145 height 29
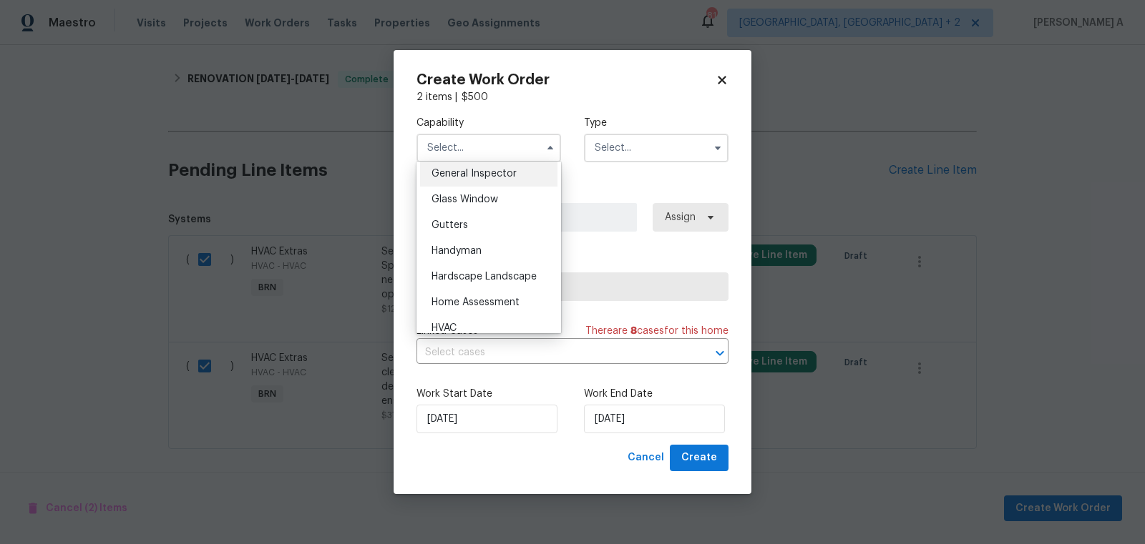
scroll to position [716, 0]
click at [476, 321] on div "HVAC" at bounding box center [488, 327] width 137 height 26
type input "HVAC"
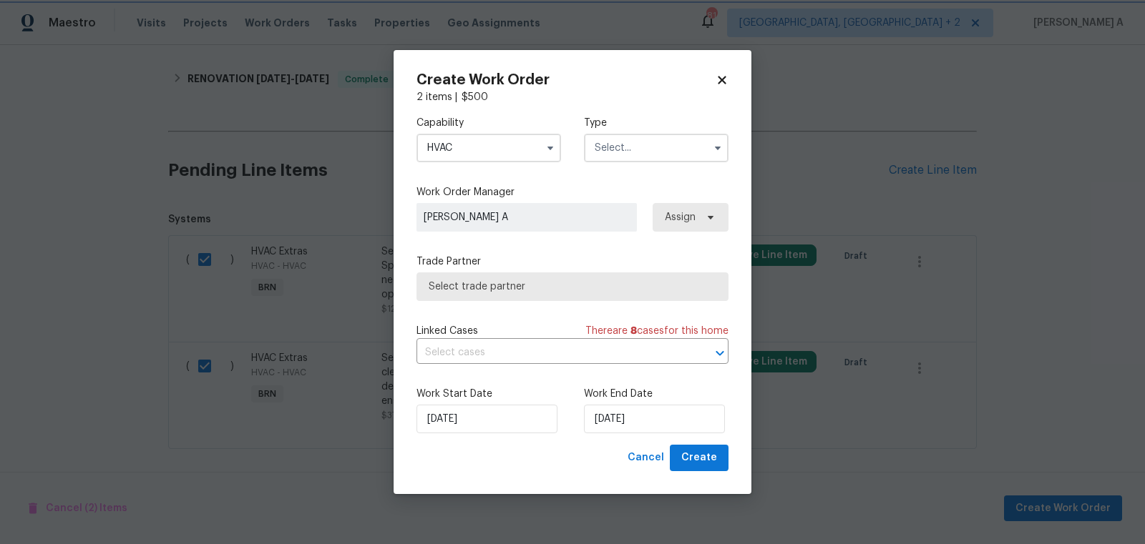
scroll to position [751, 0]
click at [633, 154] on input "text" at bounding box center [656, 148] width 145 height 29
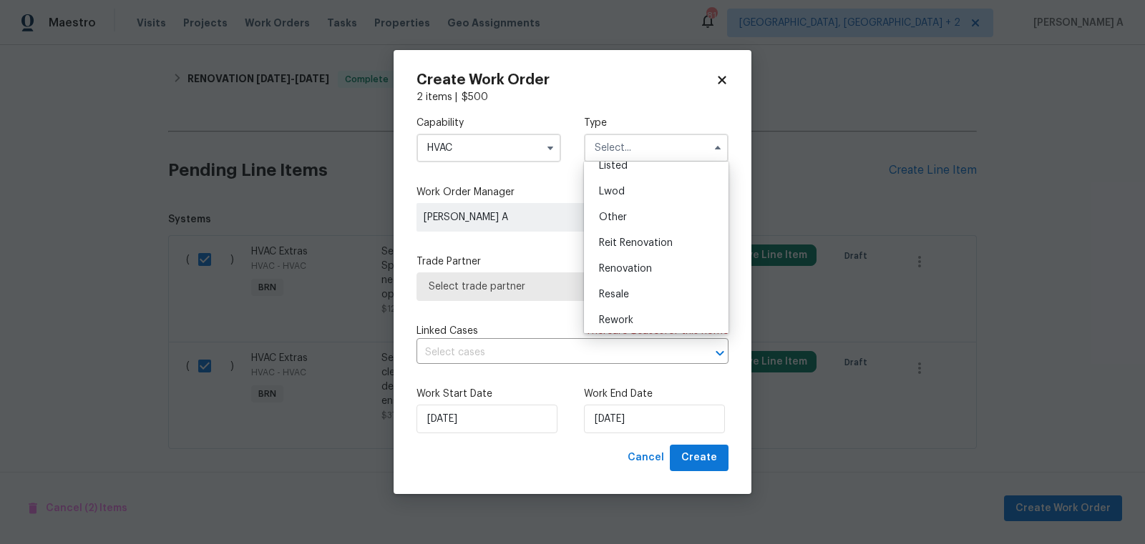
scroll to position [170, 0]
click at [640, 273] on div "Resale" at bounding box center [655, 266] width 137 height 26
type input "Resale"
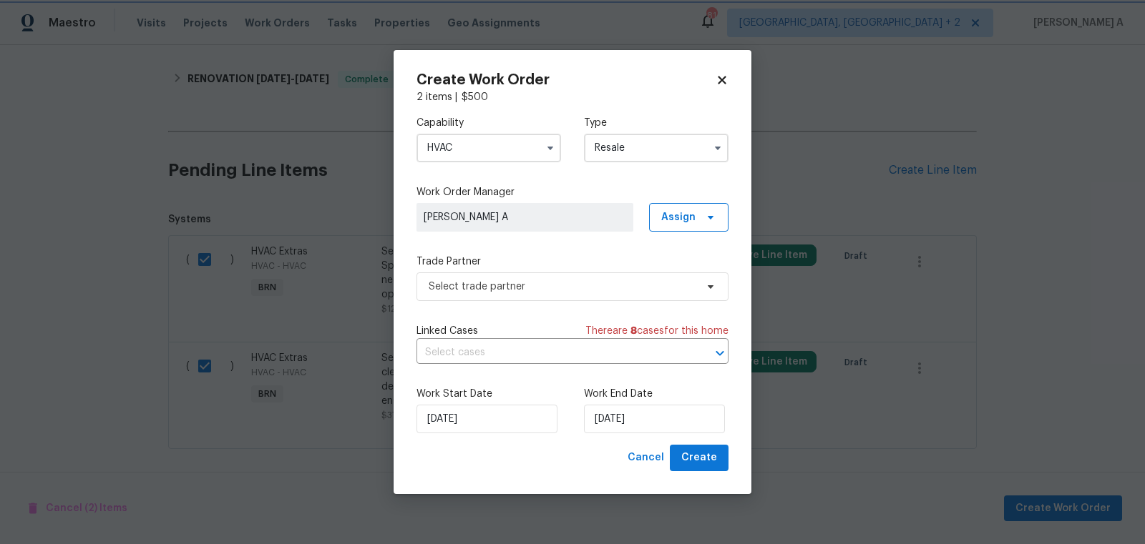
scroll to position [0, 0]
click at [576, 277] on span "Select trade partner" at bounding box center [572, 287] width 312 height 29
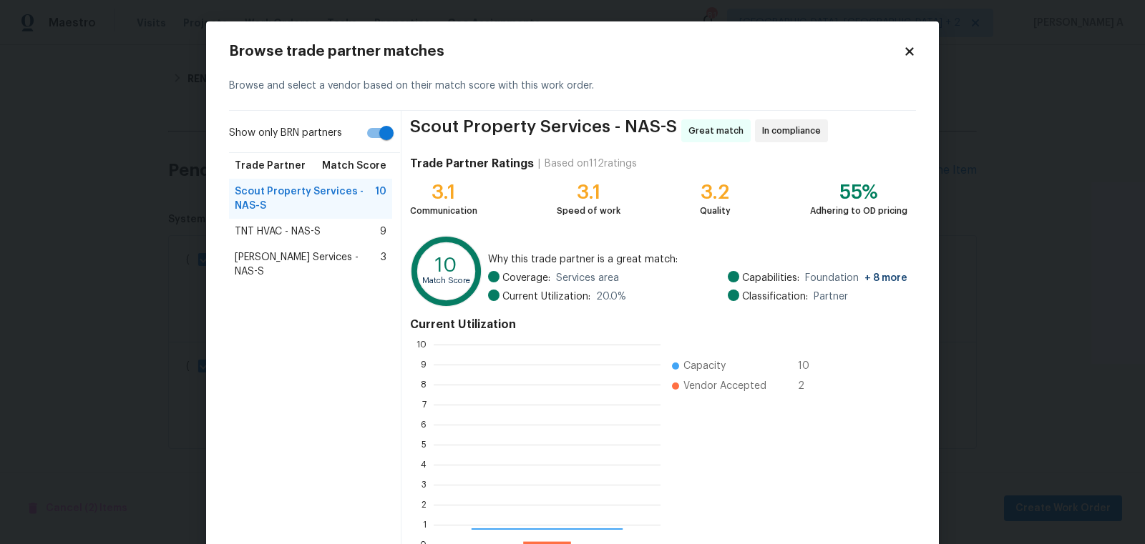
scroll to position [200, 226]
click at [317, 235] on span "TNT HVAC - NAS-S" at bounding box center [278, 232] width 86 height 14
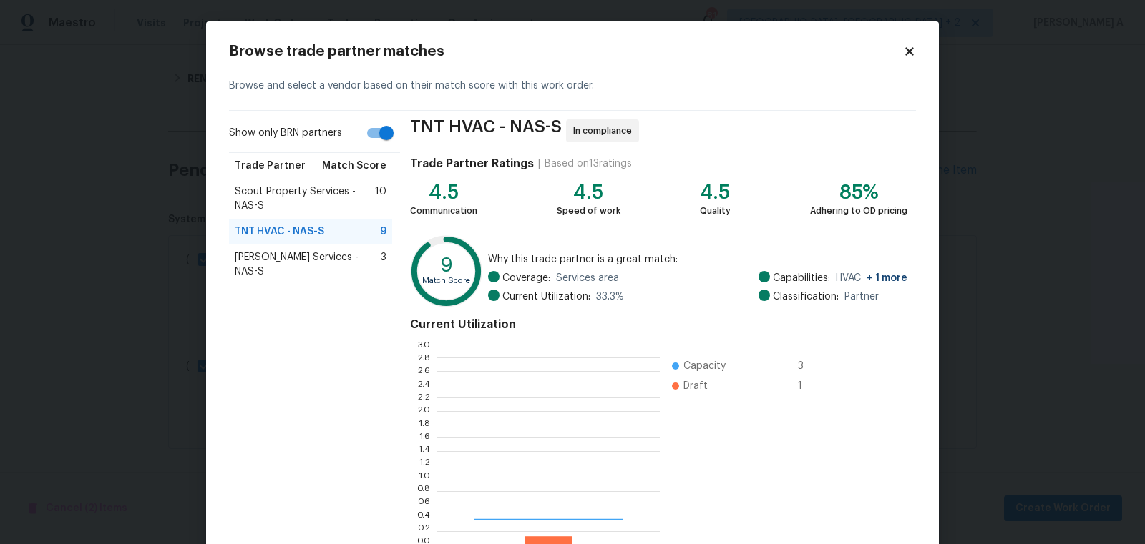
scroll to position [200, 223]
click at [335, 250] on span "Tony Barrett Services - NAS-S" at bounding box center [308, 264] width 146 height 29
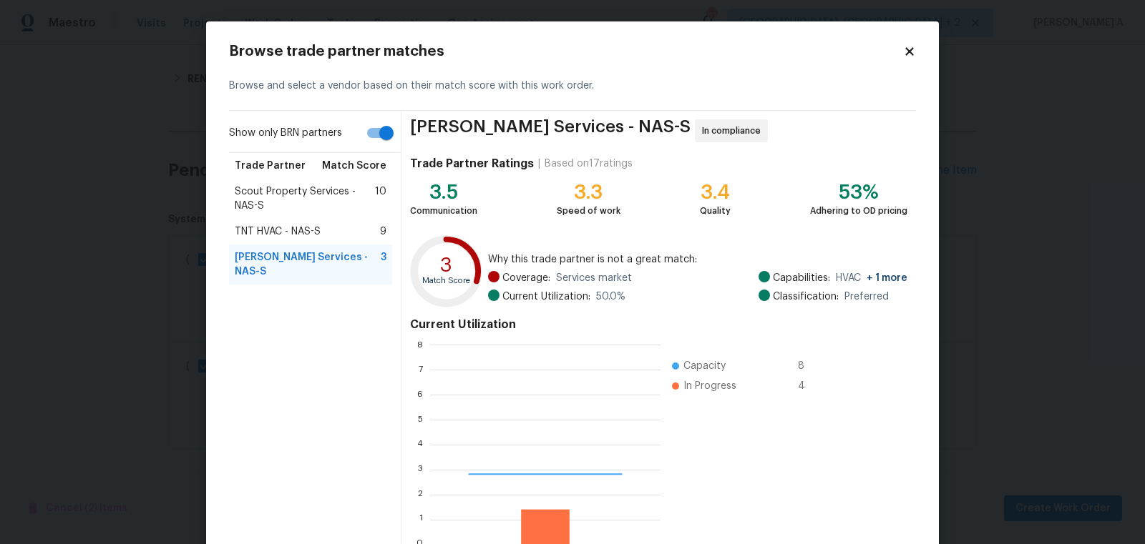
scroll to position [1, 1]
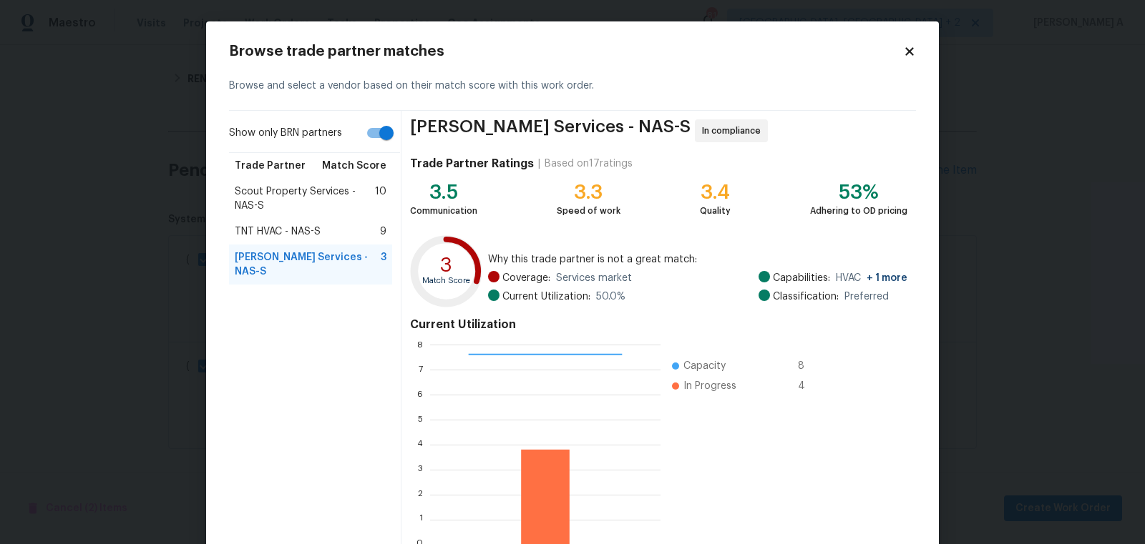
click at [328, 229] on div "TNT HVAC - NAS-S 9" at bounding box center [311, 232] width 152 height 14
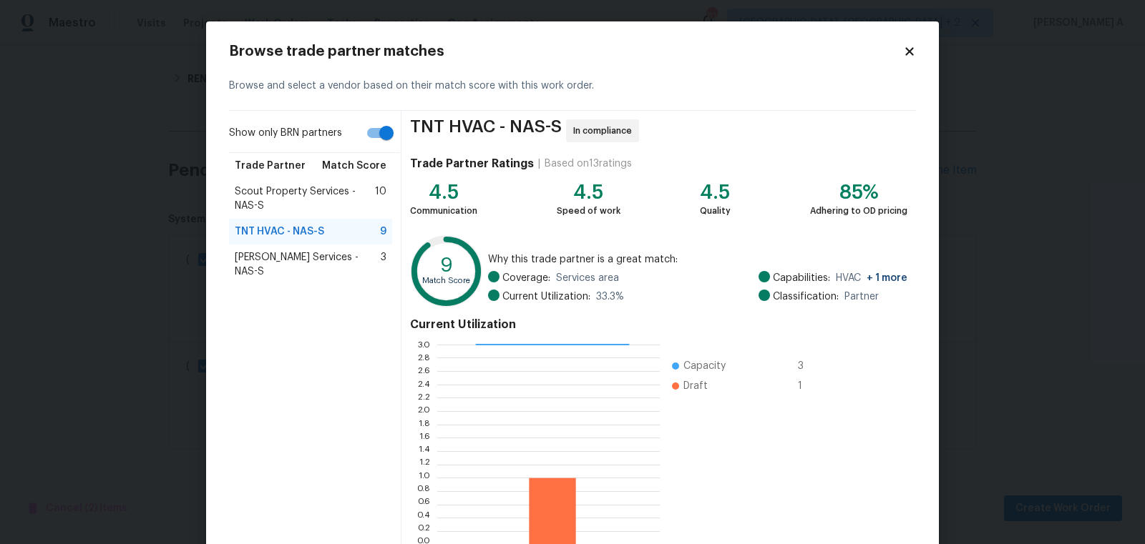
scroll to position [86, 0]
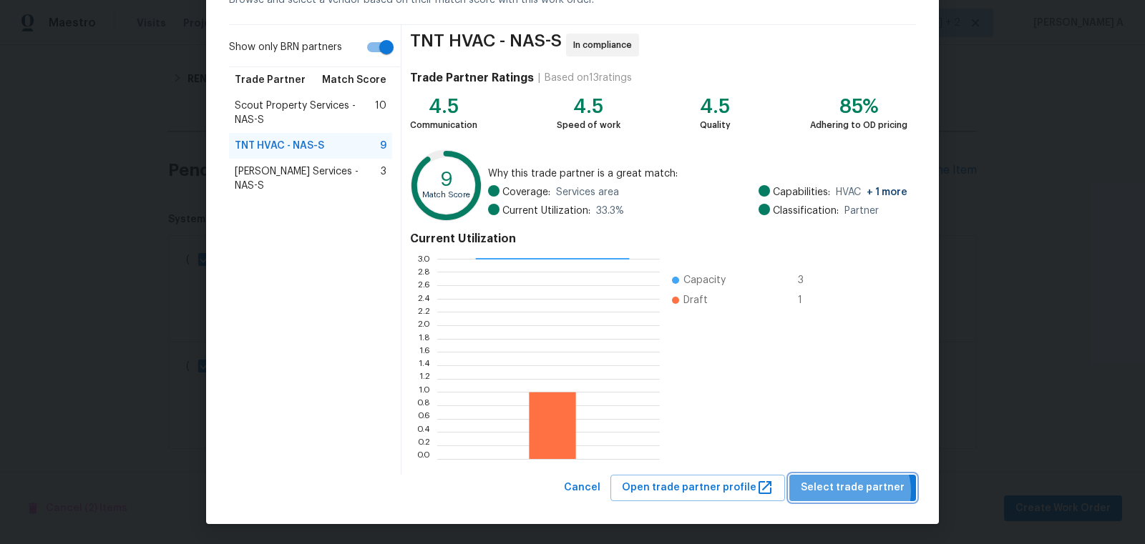
click at [853, 491] on span "Select trade partner" at bounding box center [853, 488] width 104 height 18
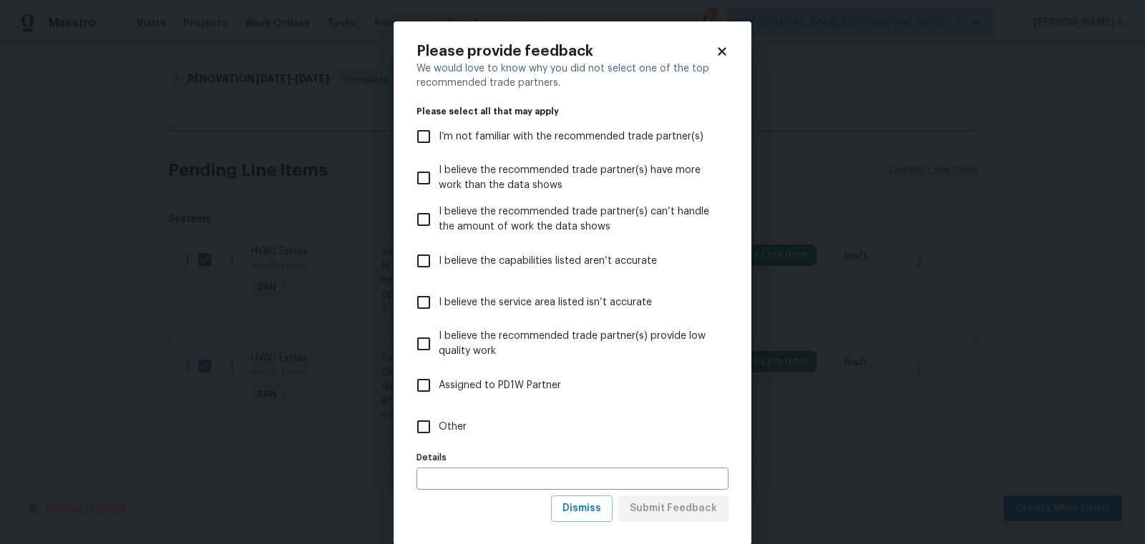
scroll to position [0, 0]
click at [595, 511] on span "Dismiss" at bounding box center [581, 509] width 39 height 18
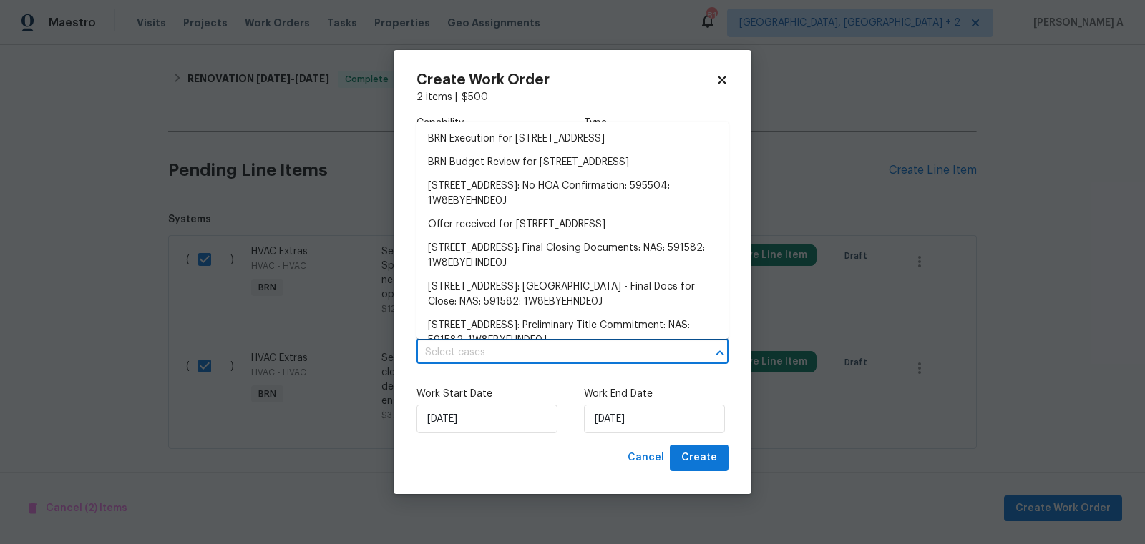
click at [487, 363] on input "text" at bounding box center [552, 353] width 272 height 22
click at [490, 142] on li "BRN Execution for 133 Kingstons Cv, Clarksville, TN 37042" at bounding box center [572, 139] width 312 height 24
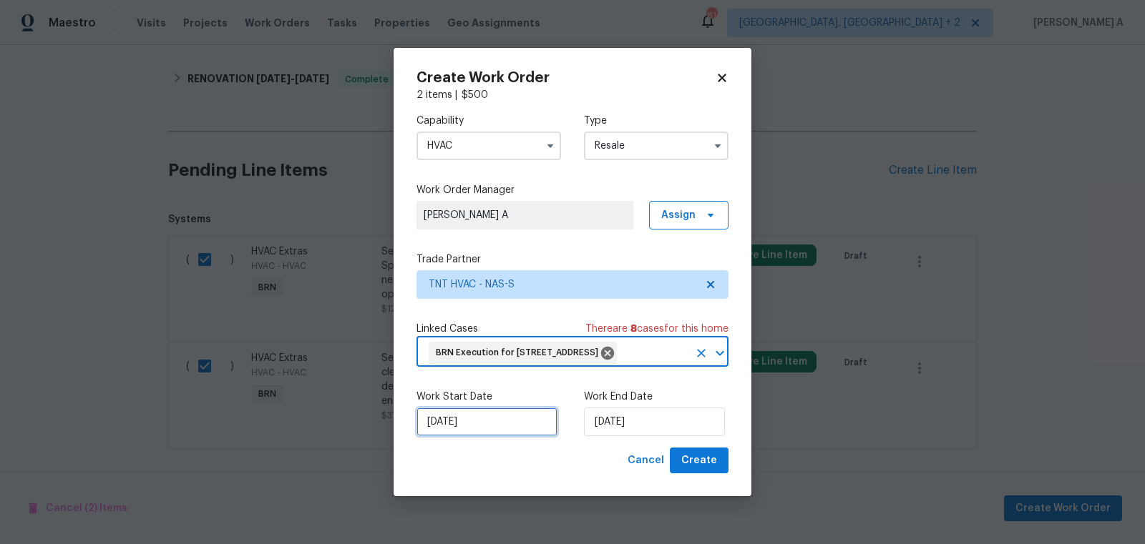
click at [463, 436] on input "9/29/2025" at bounding box center [486, 422] width 141 height 29
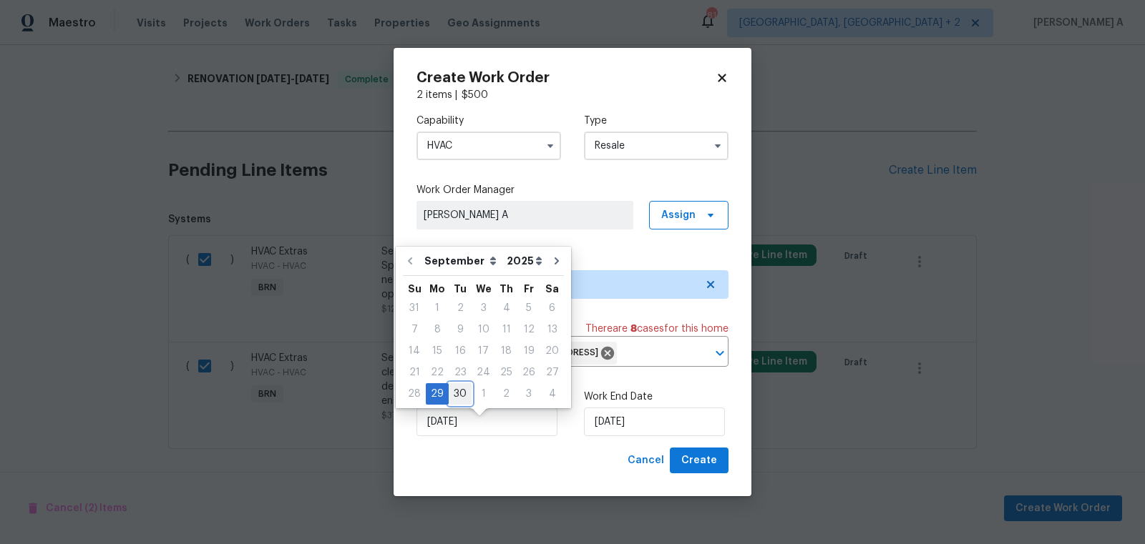
click at [457, 388] on div "30" at bounding box center [460, 394] width 23 height 20
type input "9/30/2025"
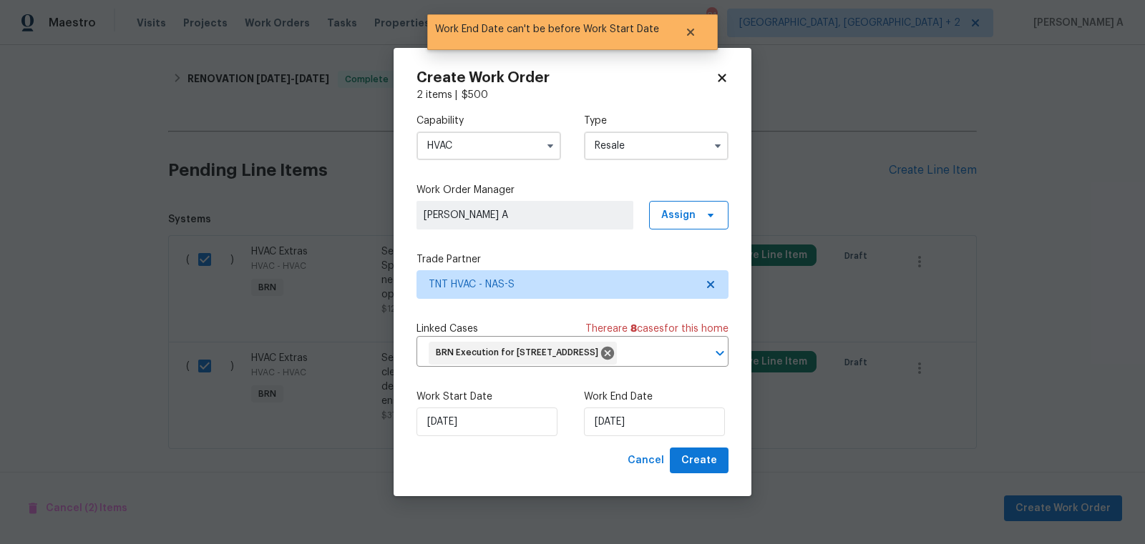
click at [658, 417] on div "Work End Date 9/30/2025" at bounding box center [656, 413] width 145 height 47
click at [656, 426] on input "9/30/2025" at bounding box center [654, 422] width 141 height 29
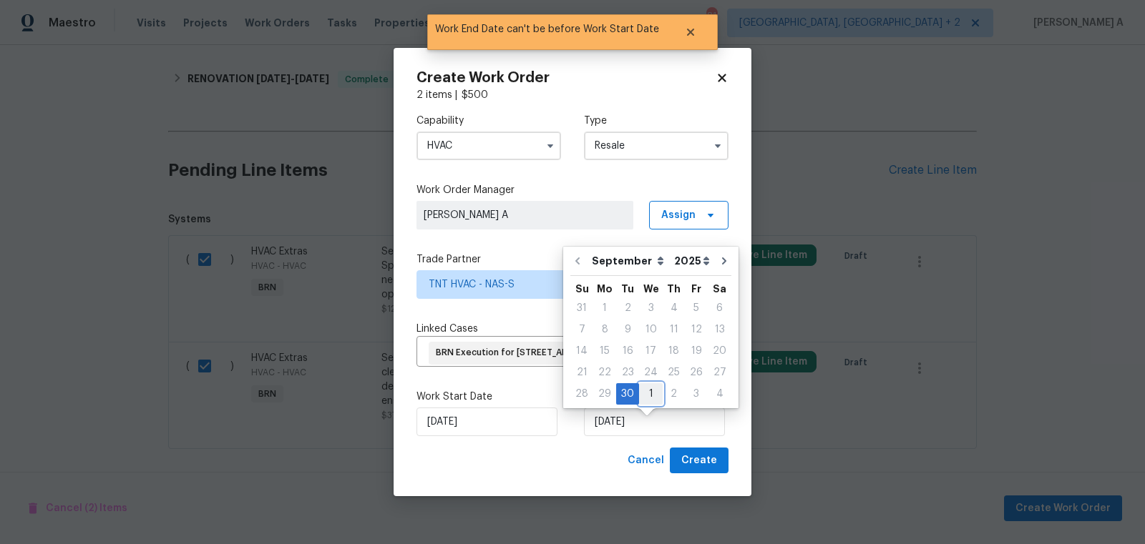
click at [651, 390] on div "1" at bounding box center [651, 394] width 24 height 20
type input "10/1/2025"
select select "9"
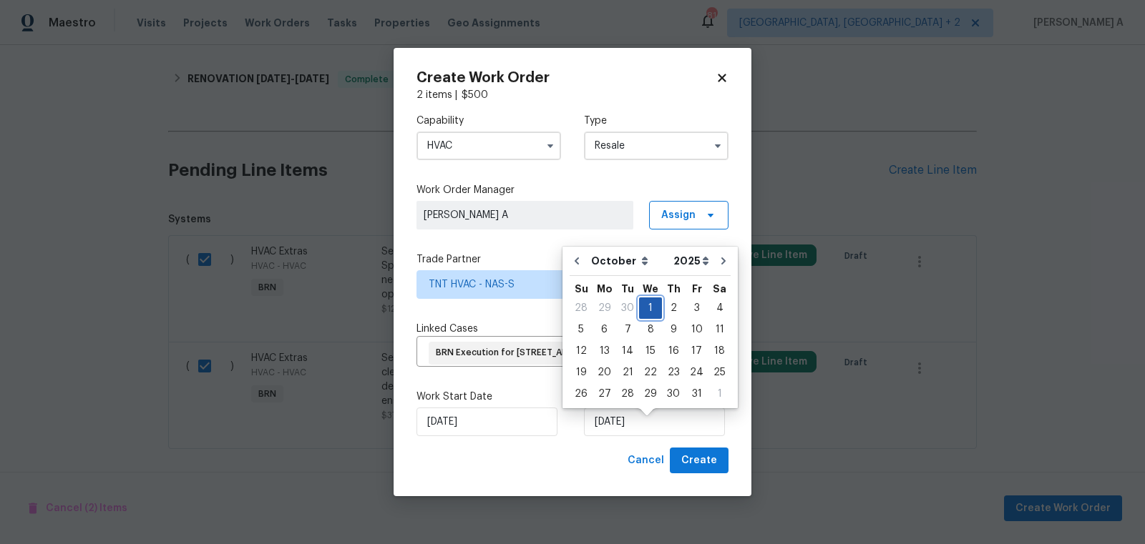
click at [652, 306] on div "1" at bounding box center [650, 308] width 23 height 20
click at [705, 470] on span "Create" at bounding box center [699, 461] width 36 height 18
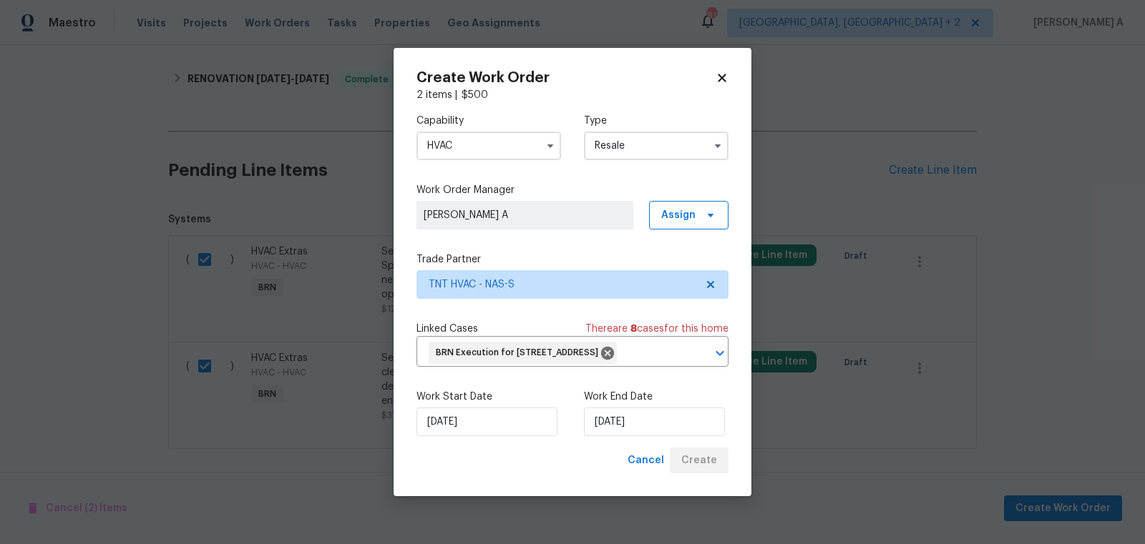
checkbox input "false"
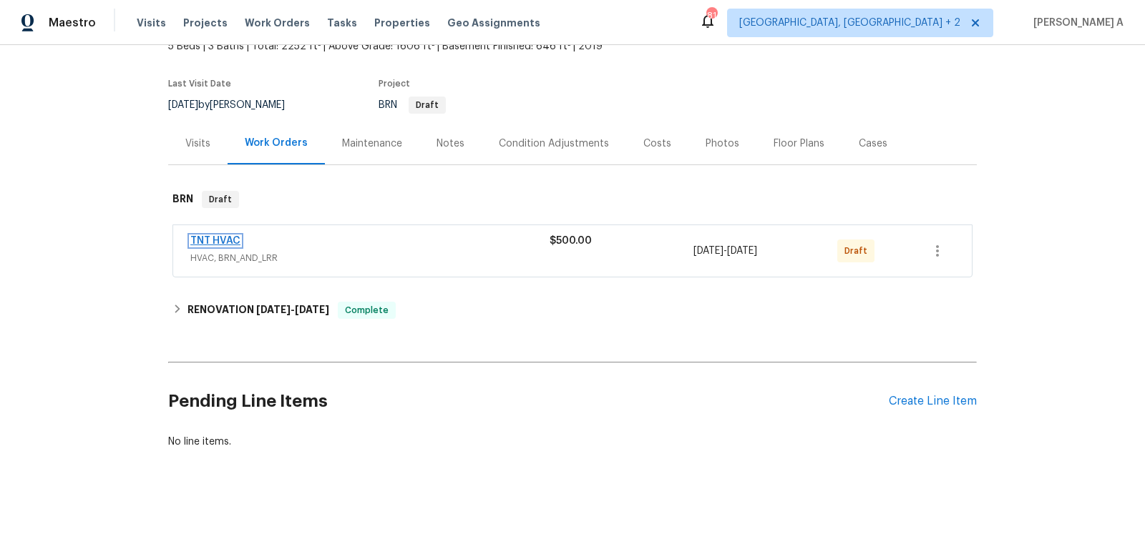
click at [213, 241] on link "TNT HVAC" at bounding box center [215, 241] width 50 height 10
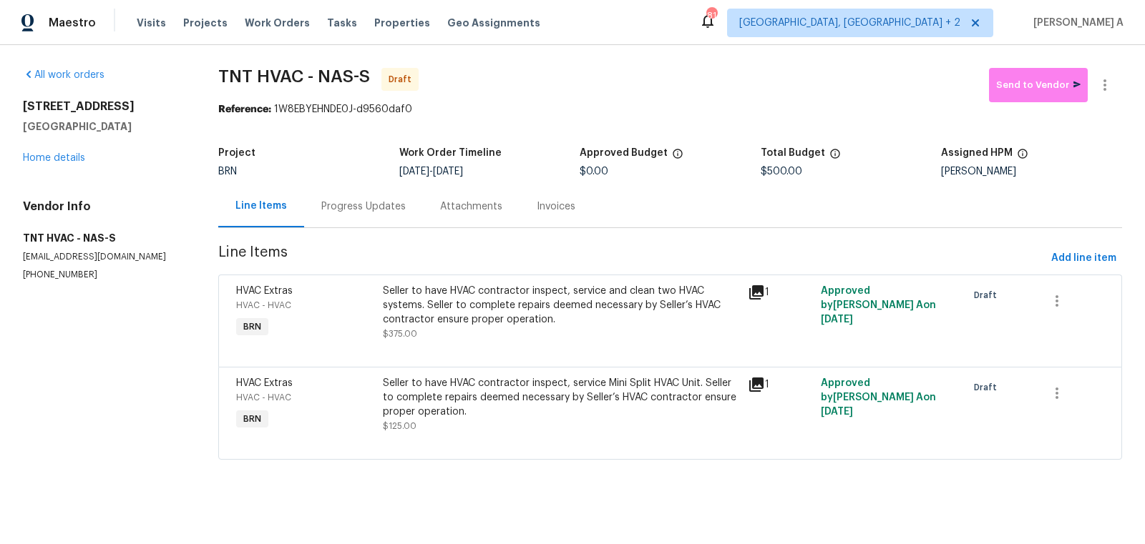
click at [371, 208] on div "Progress Updates" at bounding box center [363, 207] width 84 height 14
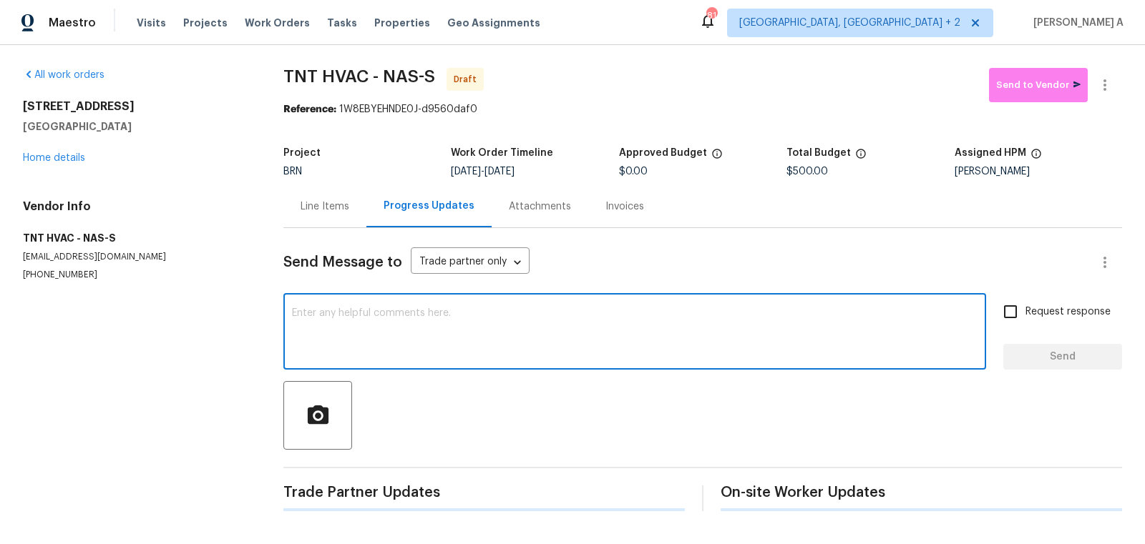
click at [416, 328] on textarea at bounding box center [634, 333] width 685 height 50
paste textarea "Hi, I'm Akshay from Opendoor. Just wanted to check if you received the workorde…"
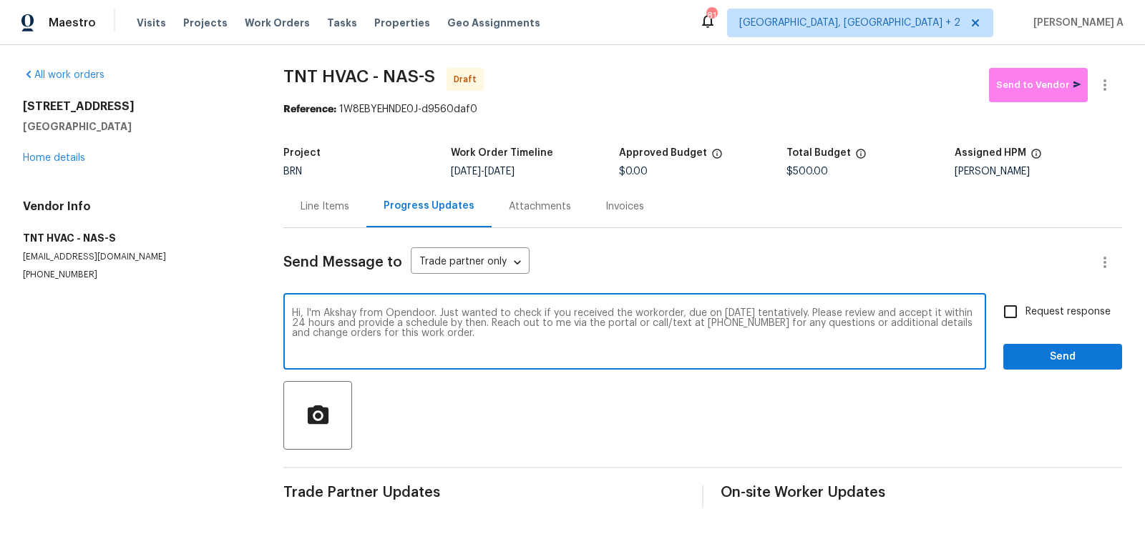
type textarea "Hi, I'm Akshay from Opendoor. Just wanted to check if you received the workorde…"
click at [1030, 318] on span "Request response" at bounding box center [1067, 312] width 85 height 15
click at [1025, 318] on input "Request response" at bounding box center [1010, 312] width 30 height 30
checkbox input "true"
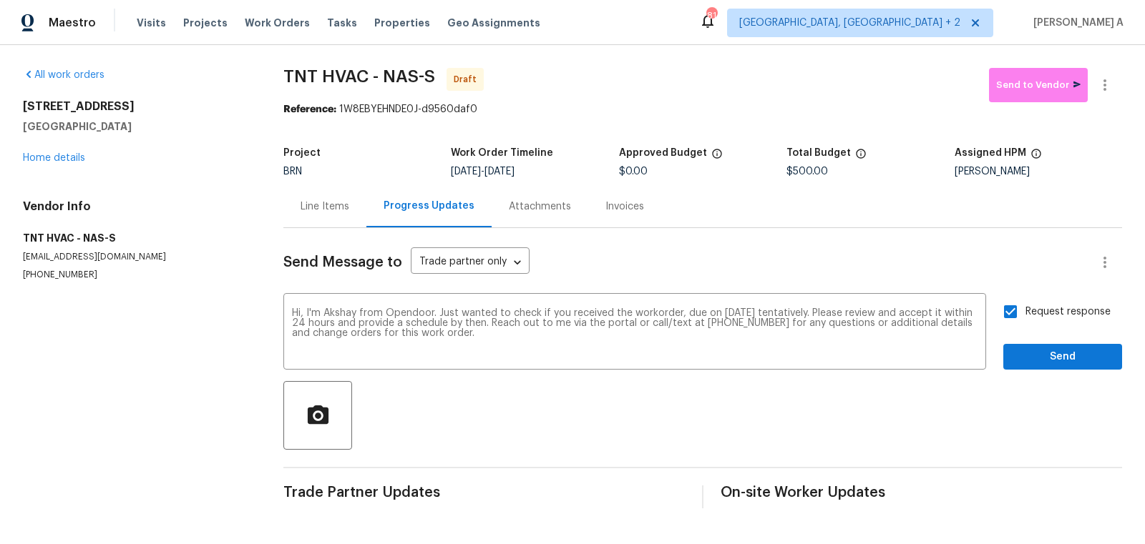
click at [1055, 379] on div "Send Message to Trade partner only Trade partner only ​ Hi, I'm Akshay from Ope…" at bounding box center [702, 368] width 839 height 280
click at [1055, 369] on button "Send" at bounding box center [1062, 357] width 119 height 26
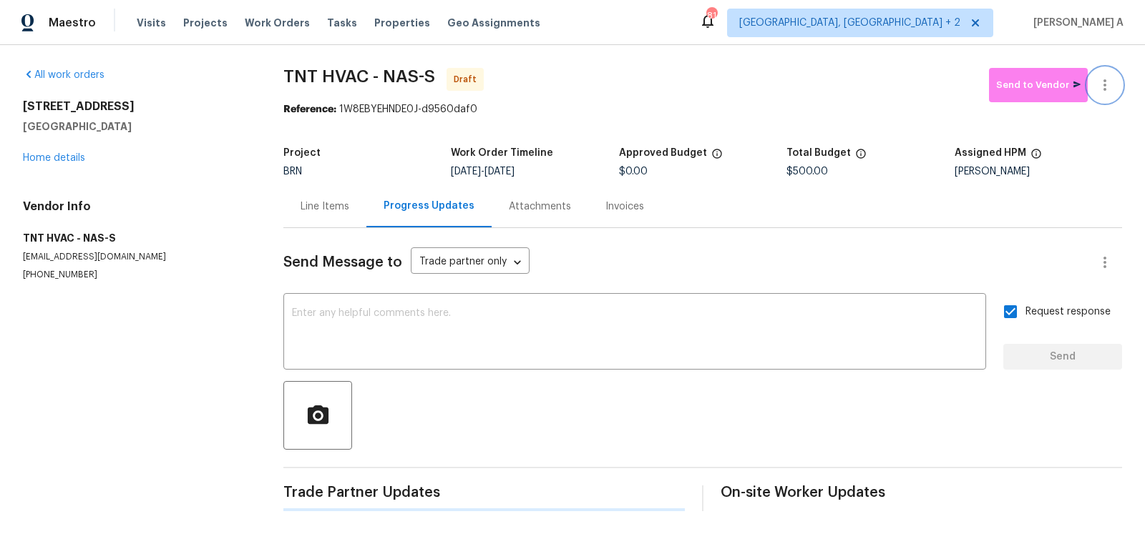
click at [1114, 83] on button "button" at bounding box center [1105, 85] width 34 height 34
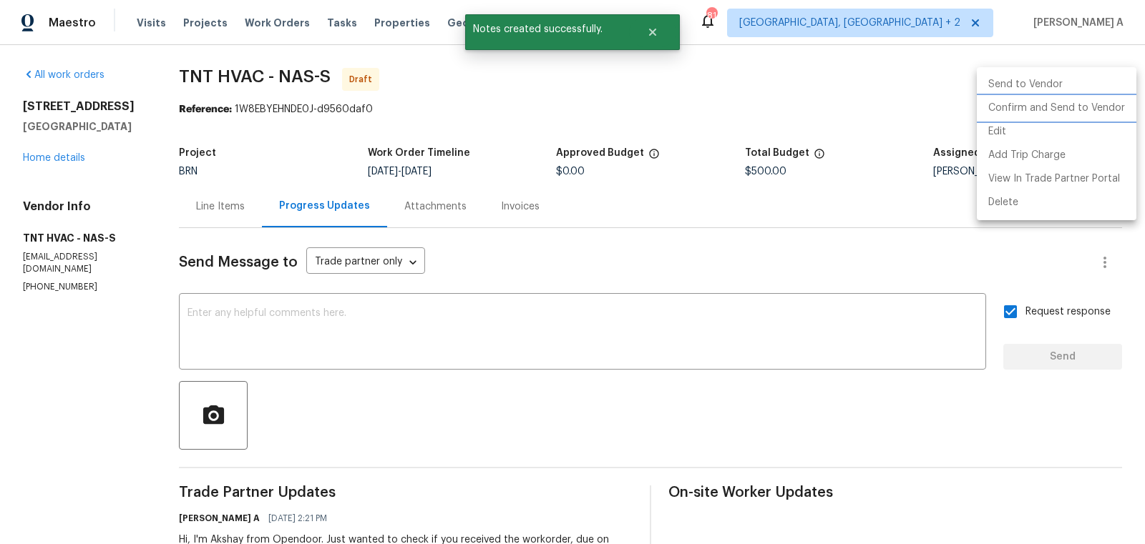
click at [1115, 101] on li "Confirm and Send to Vendor" at bounding box center [1057, 109] width 160 height 24
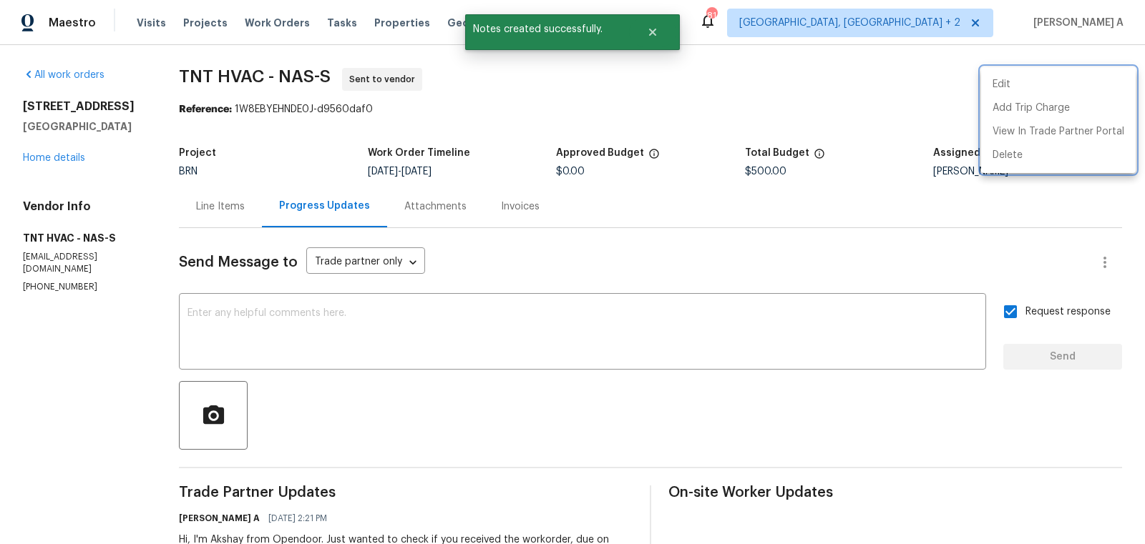
click at [414, 184] on div at bounding box center [572, 272] width 1145 height 544
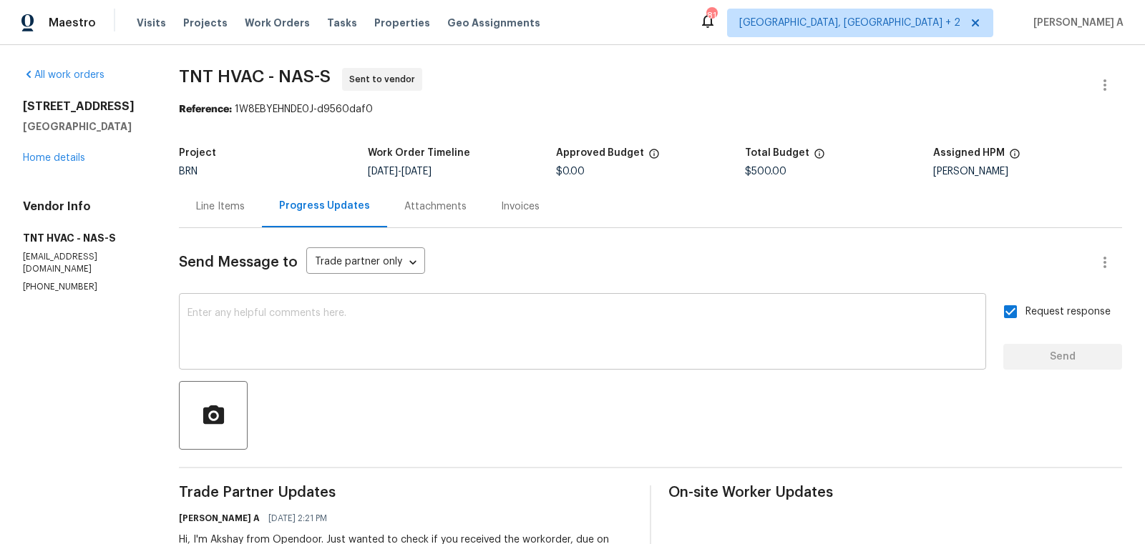
click at [418, 362] on div "x ​" at bounding box center [582, 333] width 807 height 73
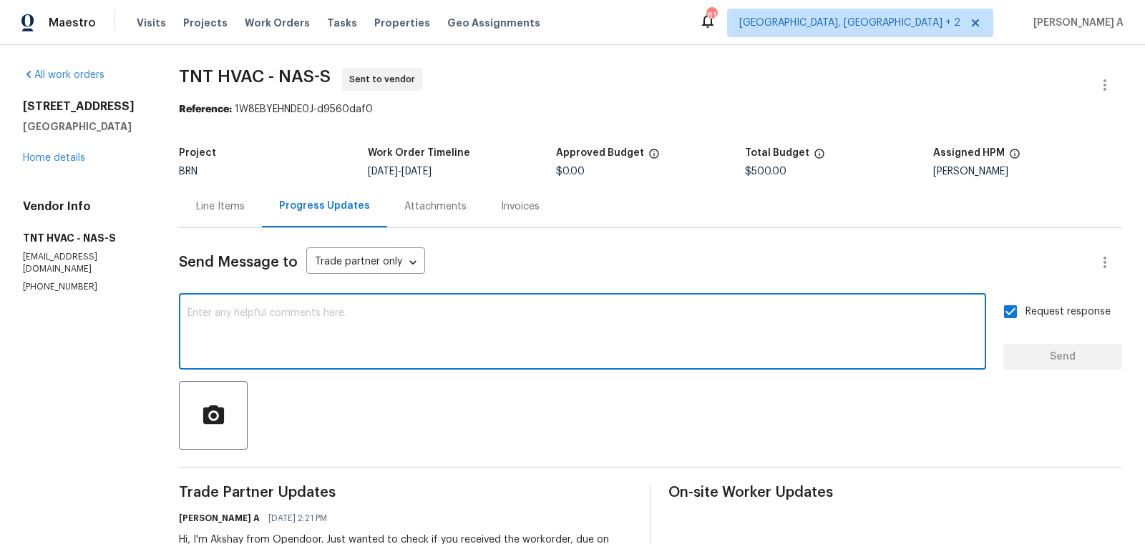
paste textarea "Please note that we require temperature split pictures along with after photos."
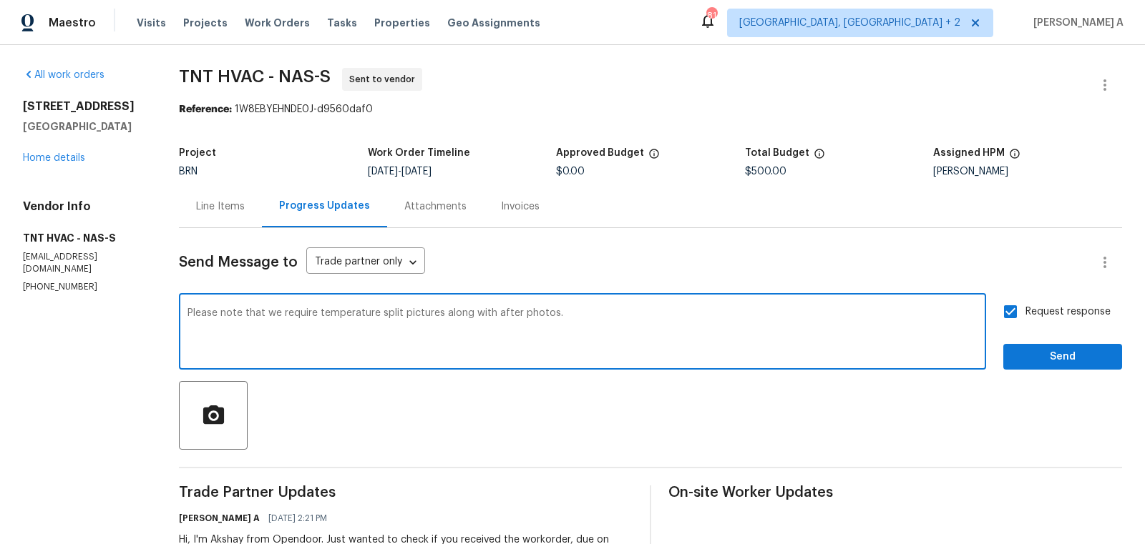
type textarea "Please note that we require temperature split pictures along with after photos."
click at [1096, 358] on span "Send" at bounding box center [1063, 357] width 96 height 18
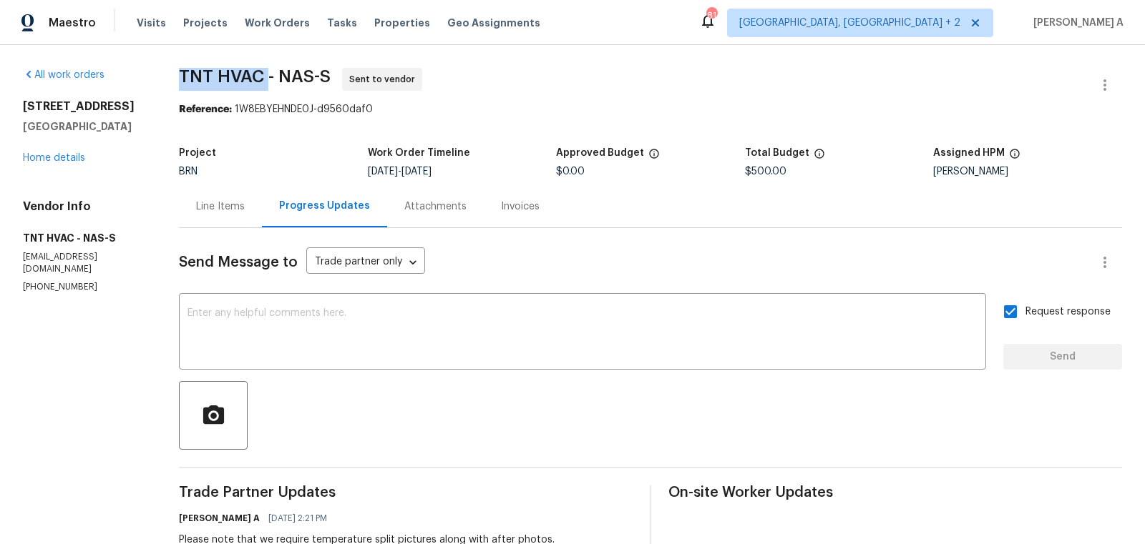
drag, startPoint x: 177, startPoint y: 84, endPoint x: 269, endPoint y: 84, distance: 91.6
click at [269, 84] on div "All work orders 133 Kingstons Cv Clarksville, TN 37042 Home details Vendor Info…" at bounding box center [572, 365] width 1145 height 641
copy span "TNT HVAC"
click at [802, 8] on div "Maestro Visits Projects Work Orders Tasks Properties Geo Assignments 81 Albuque…" at bounding box center [572, 22] width 1145 height 45
click at [220, 209] on div "Line Items" at bounding box center [220, 207] width 49 height 14
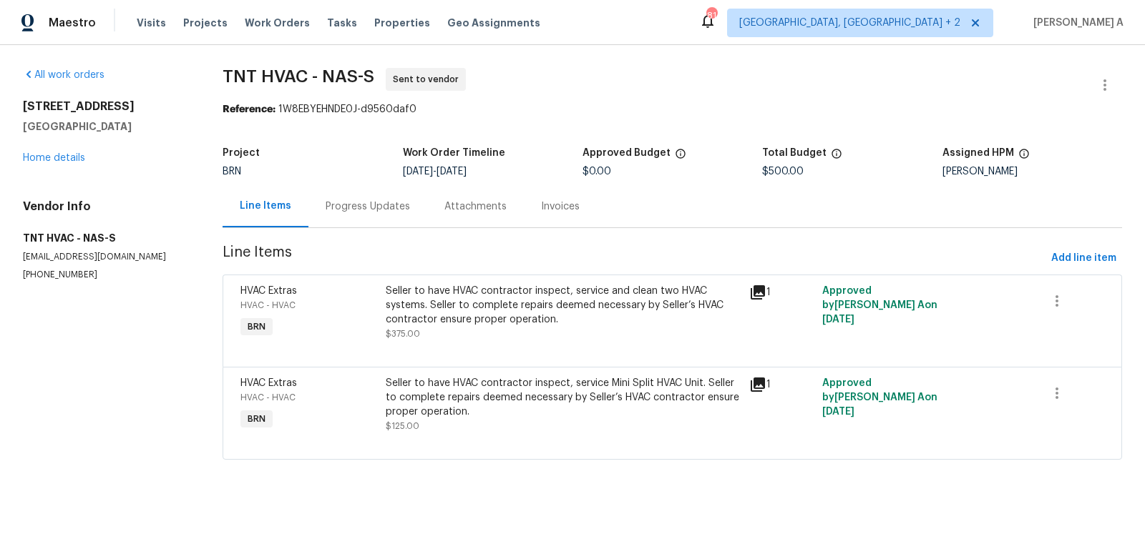
click at [361, 196] on div "Progress Updates" at bounding box center [367, 206] width 119 height 42
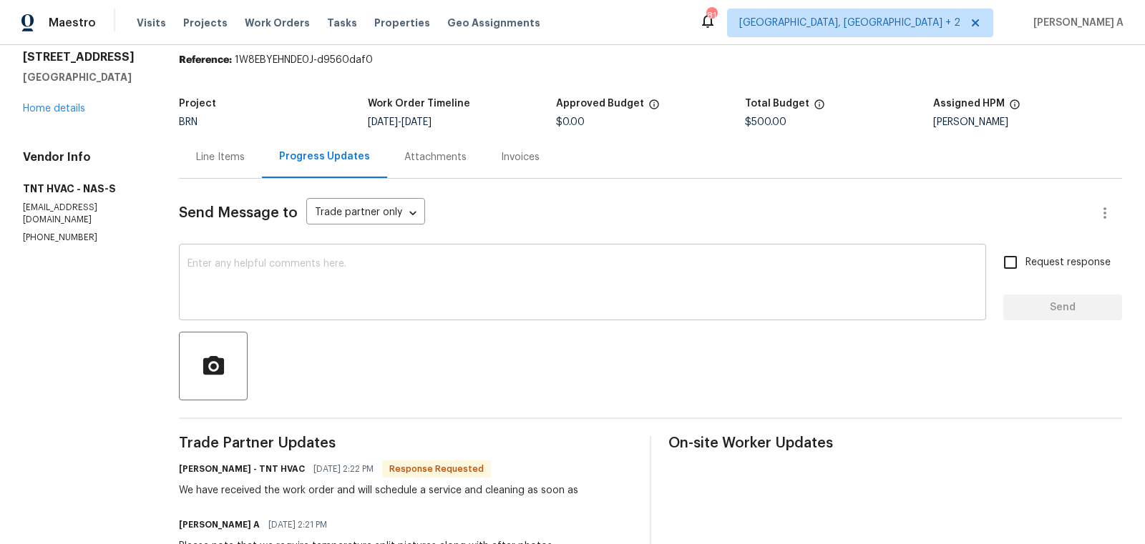
scroll to position [38, 0]
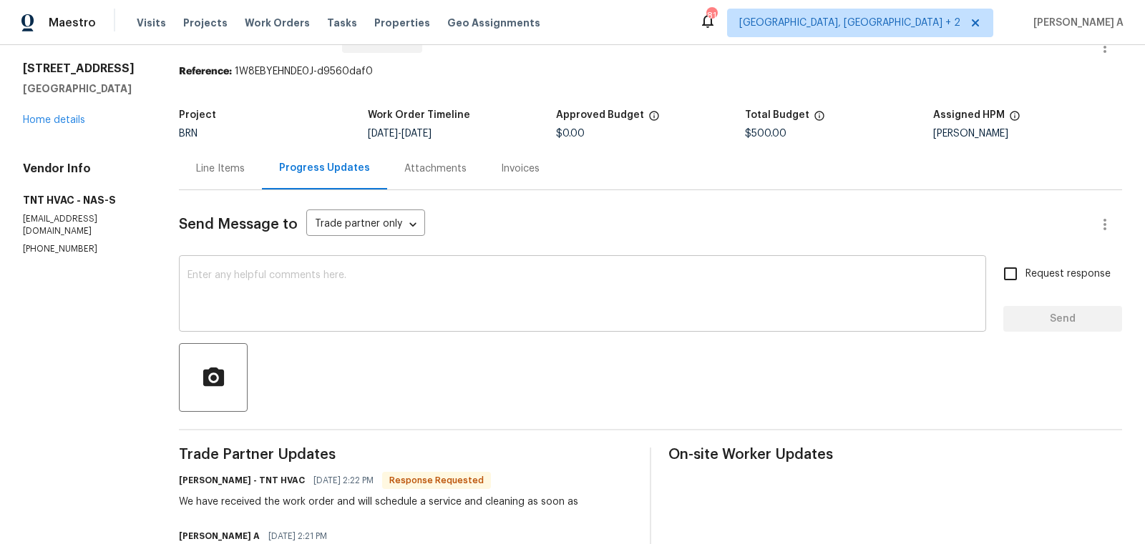
click at [268, 274] on textarea at bounding box center [582, 295] width 790 height 50
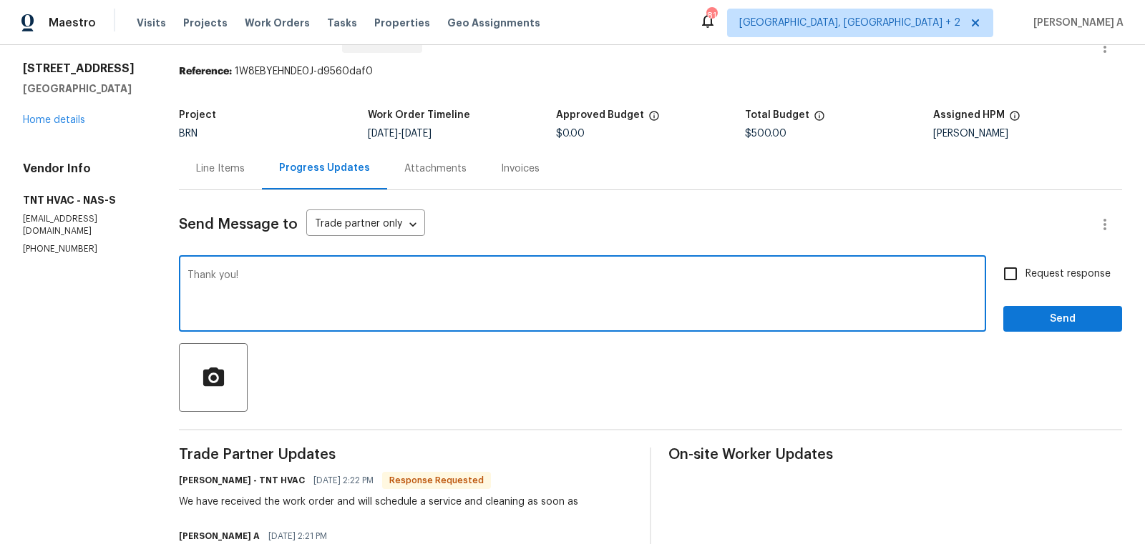
type textarea "Thank you!"
click at [1014, 282] on input "Request response" at bounding box center [1010, 274] width 30 height 30
checkbox input "true"
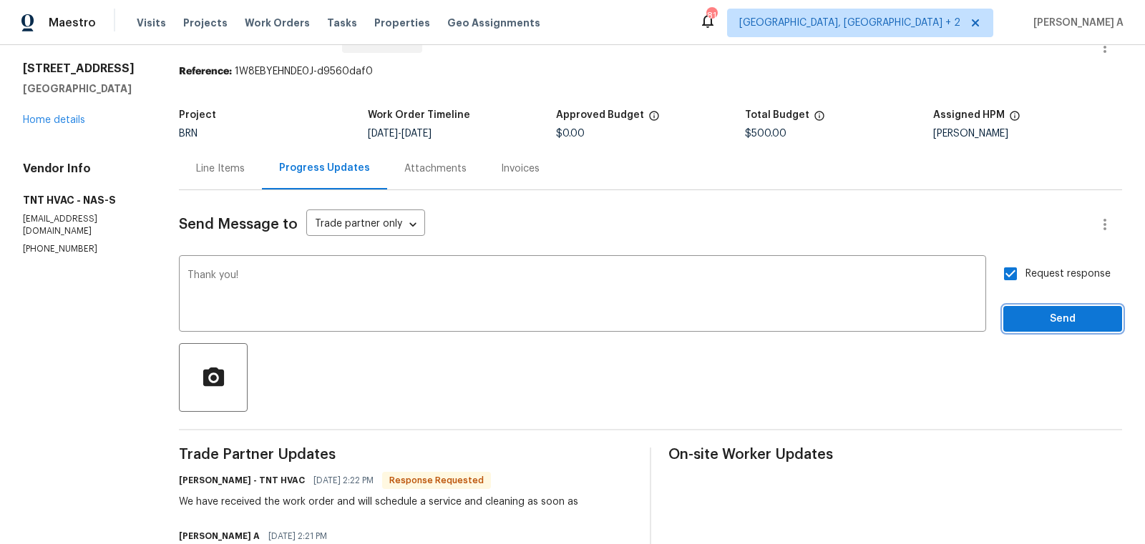
click at [1030, 311] on span "Send" at bounding box center [1063, 320] width 96 height 18
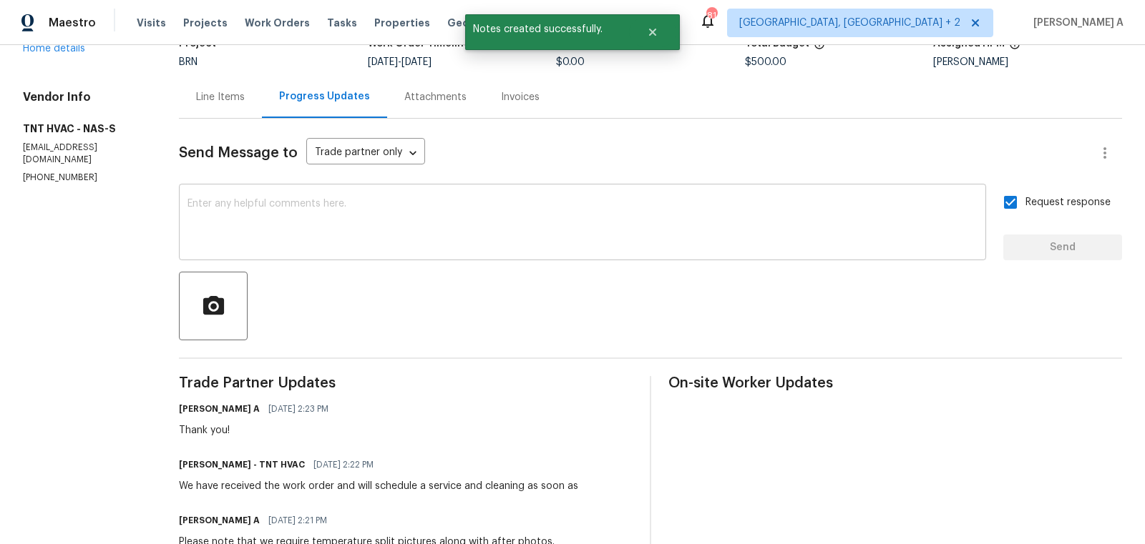
scroll to position [0, 0]
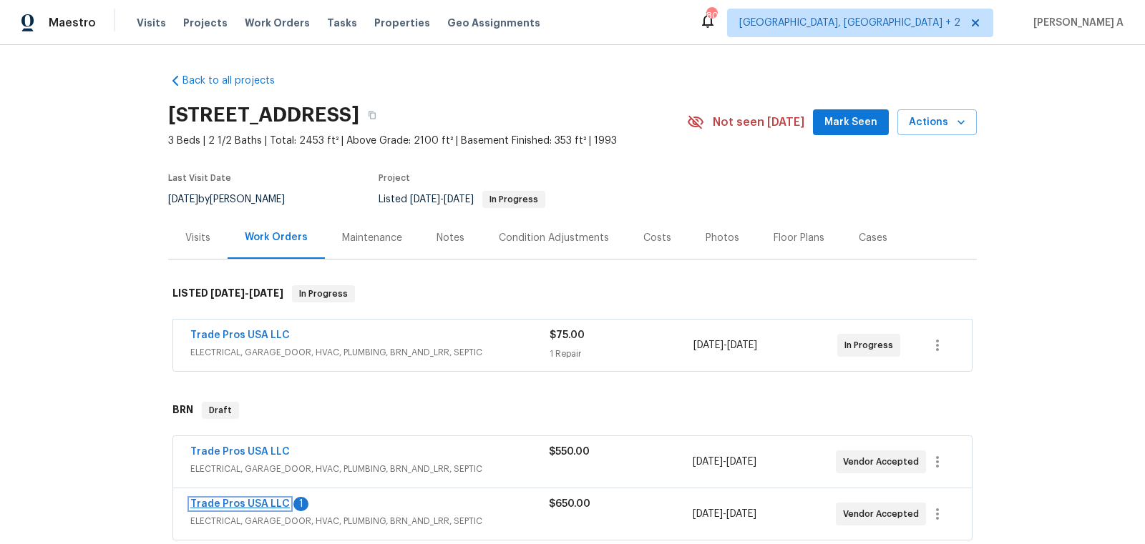
click at [248, 504] on link "Trade Pros USA LLC" at bounding box center [239, 504] width 99 height 10
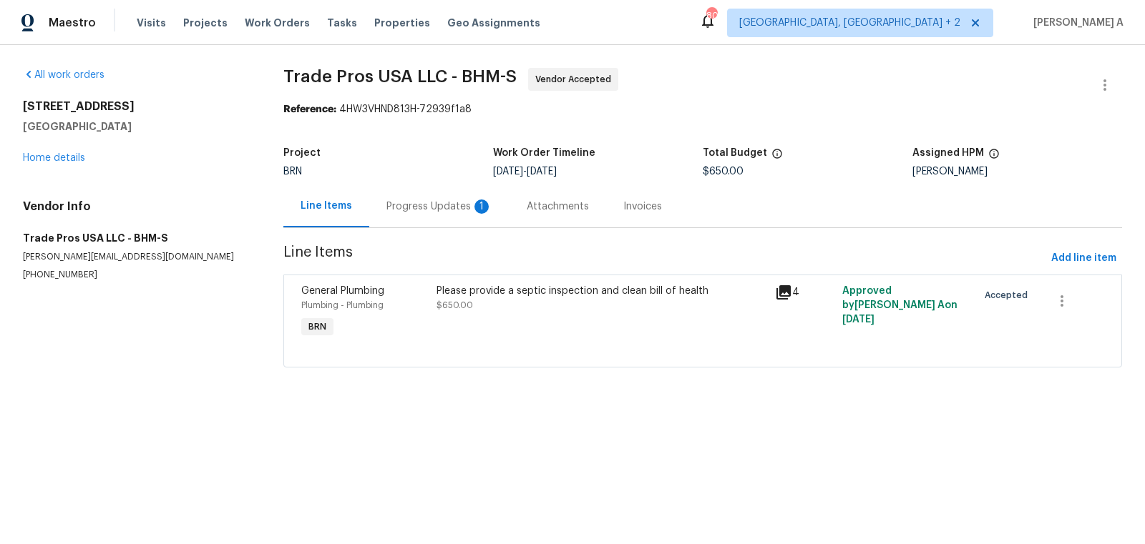
click at [371, 207] on div "Progress Updates 1" at bounding box center [439, 206] width 140 height 42
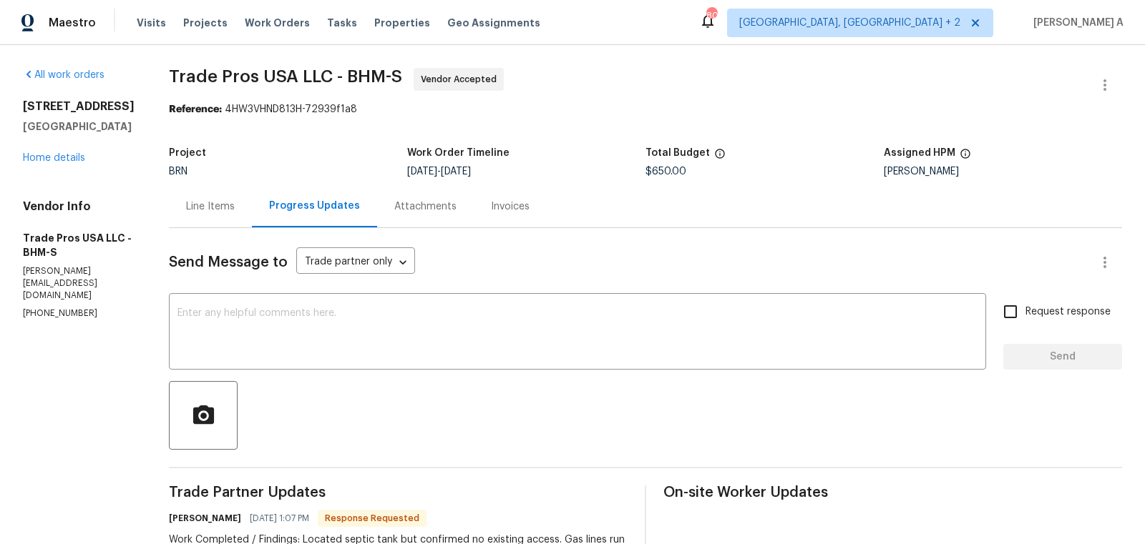
click at [205, 215] on div "Line Items" at bounding box center [210, 206] width 83 height 42
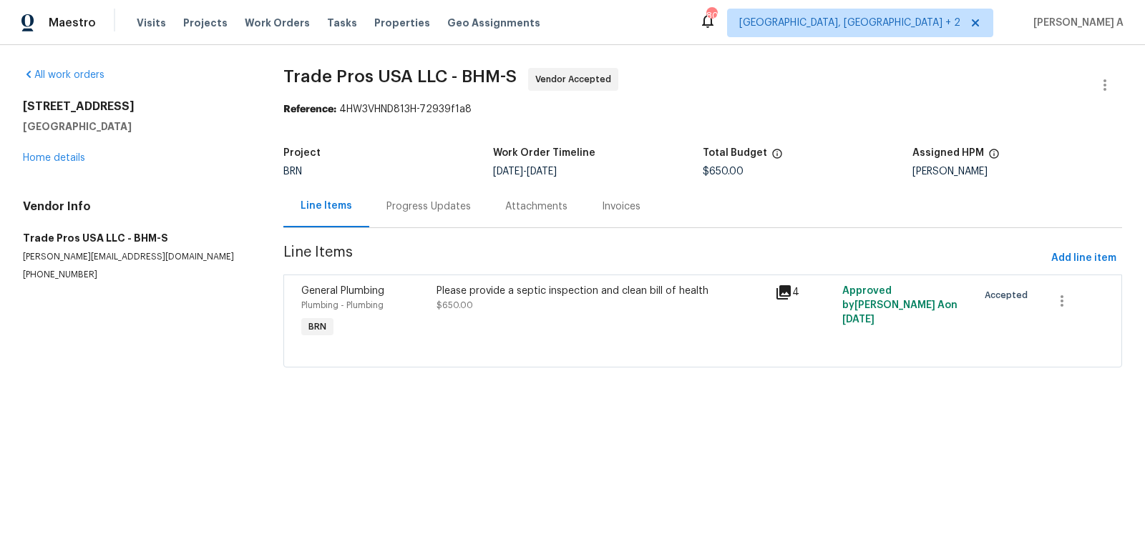
click at [389, 213] on div "Progress Updates" at bounding box center [428, 207] width 84 height 14
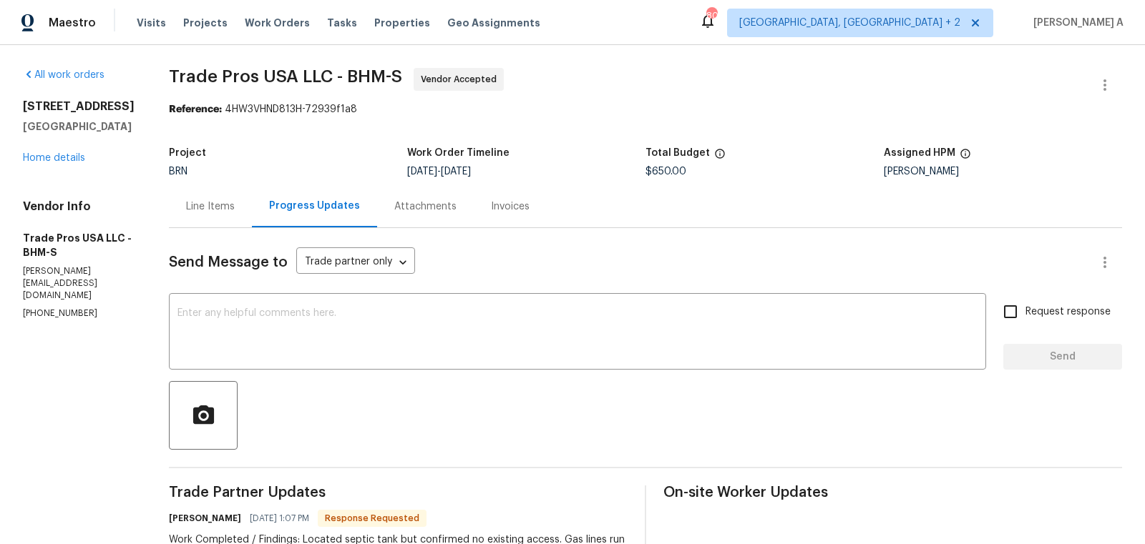
click at [197, 209] on div "Line Items" at bounding box center [210, 207] width 49 height 14
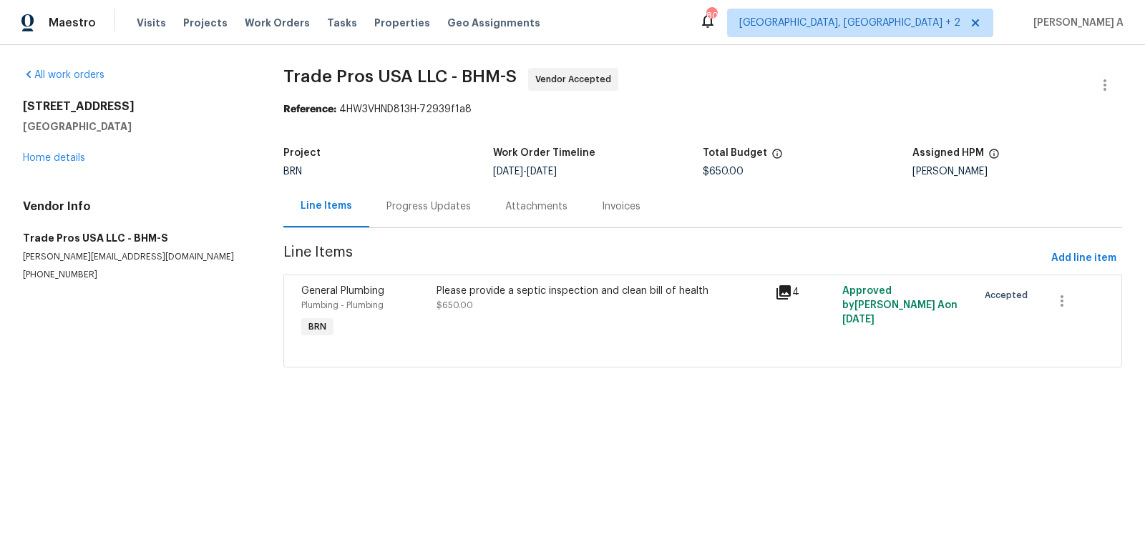
click at [448, 213] on div "Progress Updates" at bounding box center [428, 206] width 119 height 42
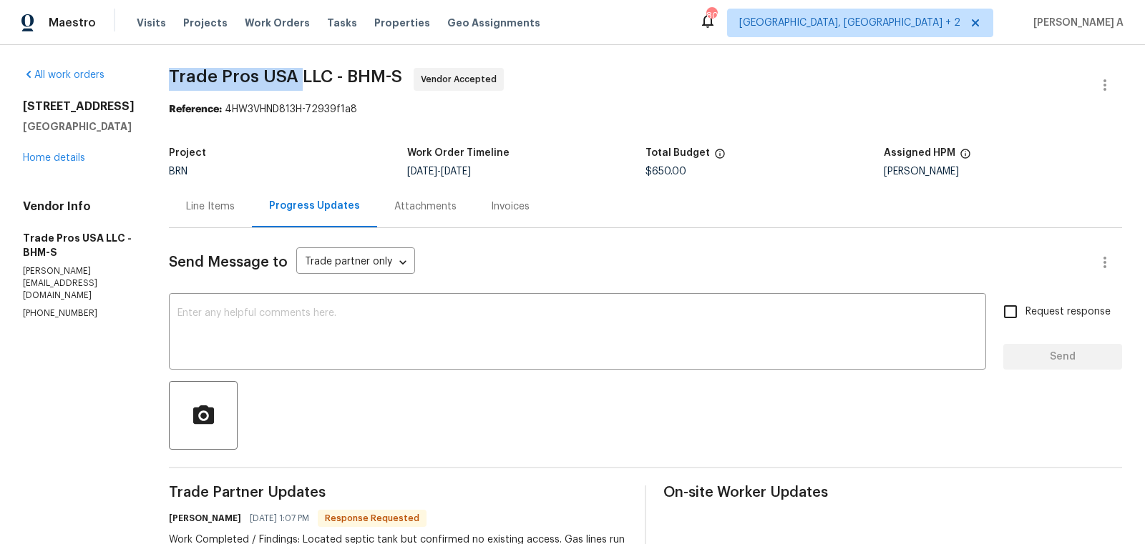
copy span "Trade Pros USA"
drag, startPoint x: 162, startPoint y: 74, endPoint x: 301, endPoint y: 74, distance: 139.5
click at [233, 202] on div "Line Items" at bounding box center [210, 207] width 49 height 14
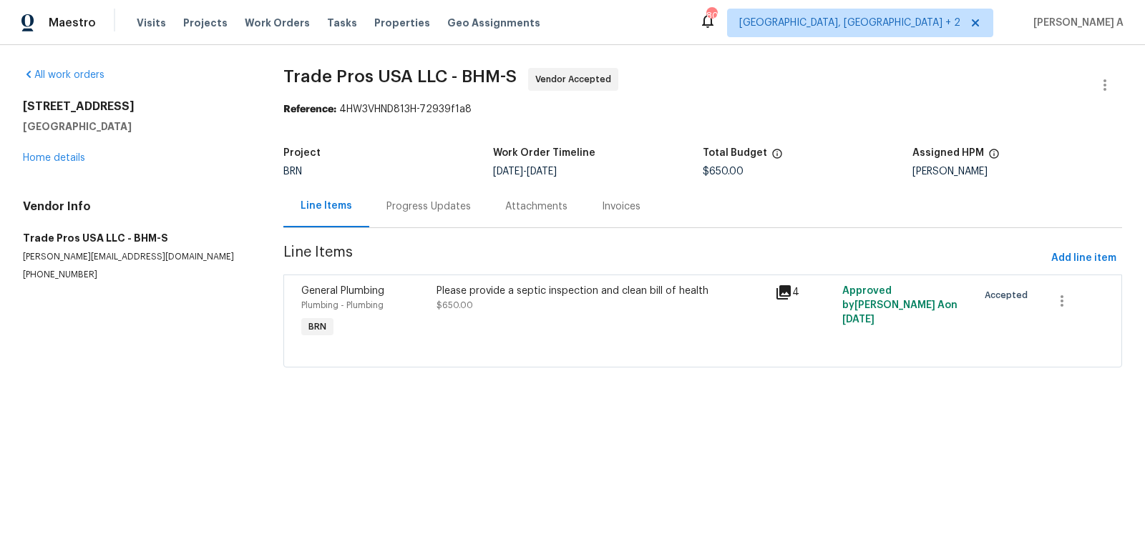
click at [482, 338] on div "Please provide a septic inspection and clean bill of health $650.00" at bounding box center [601, 313] width 338 height 66
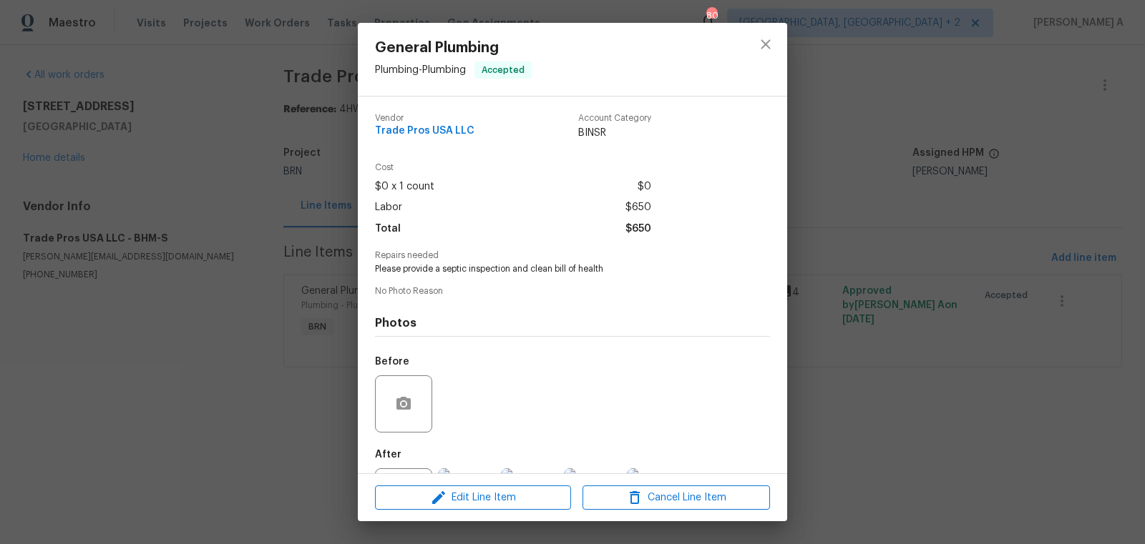
click at [490, 276] on div "Vendor Trade Pros USA LLC Account Category BINSR Cost $0 x 1 count $0 Labor $65…" at bounding box center [572, 318] width 395 height 432
copy span "Please provide a septic inspection and clean bill of health"
click at [767, 56] on button "close" at bounding box center [765, 44] width 34 height 34
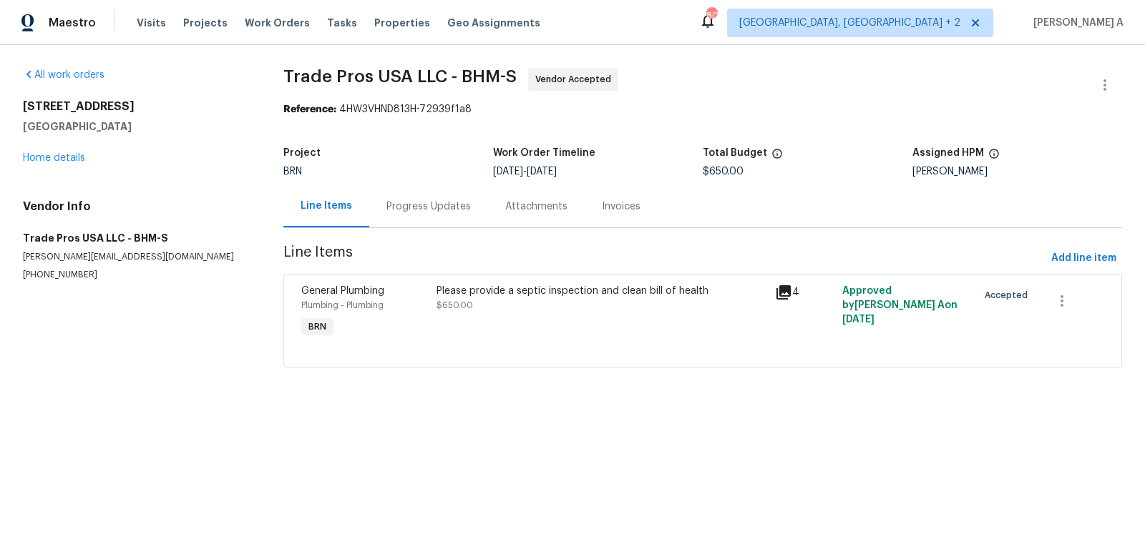
click at [386, 215] on div "Progress Updates" at bounding box center [428, 206] width 119 height 42
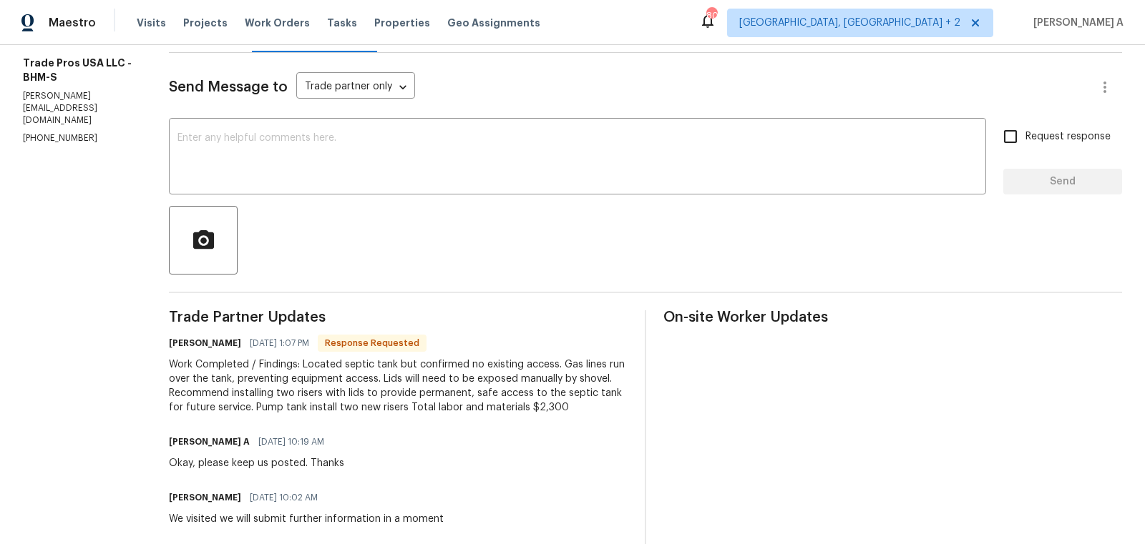
scroll to position [212, 0]
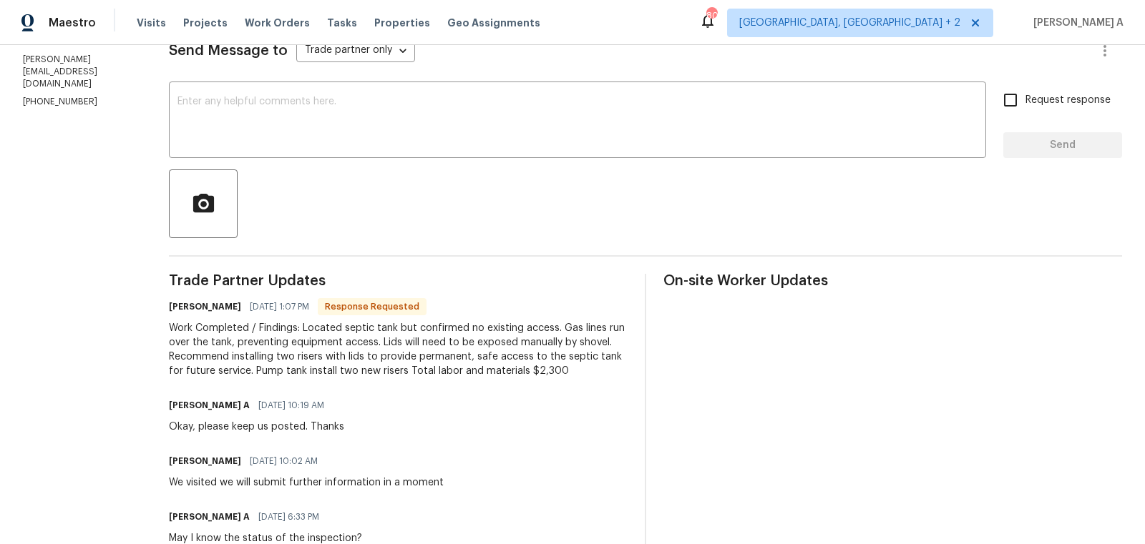
click at [337, 359] on div "Work Completed / Findings: Located septic tank but confirmed no existing access…" at bounding box center [398, 349] width 459 height 57
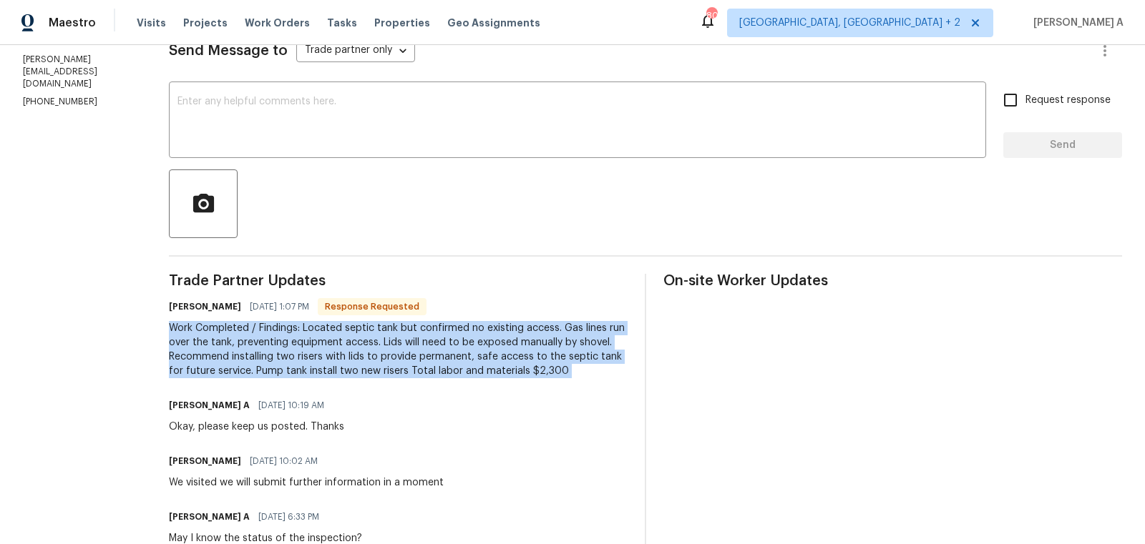
click at [337, 359] on div "Work Completed / Findings: Located septic tank but confirmed no existing access…" at bounding box center [398, 349] width 459 height 57
copy div "Work Completed / Findings: Located septic tank but confirmed no existing access…"
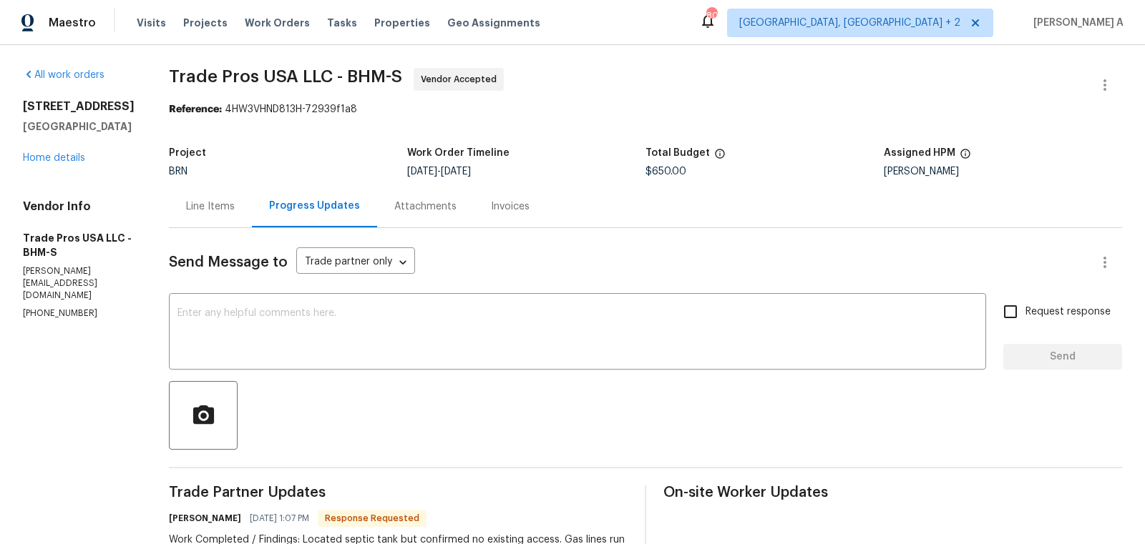
click at [669, 172] on span "$650.00" at bounding box center [665, 172] width 41 height 10
copy span "$650.00"
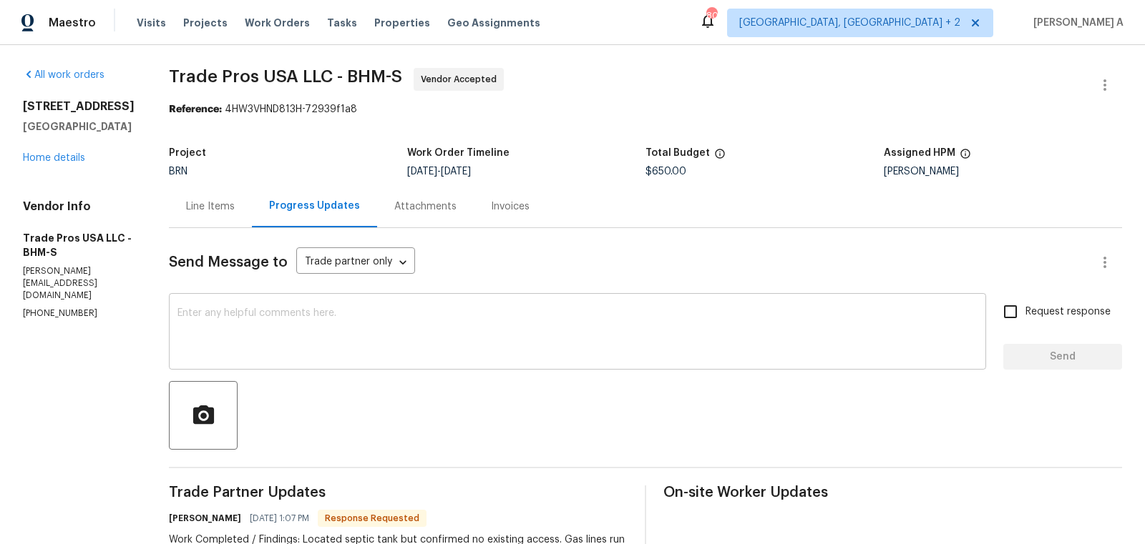
click at [316, 305] on div "x ​" at bounding box center [577, 333] width 817 height 73
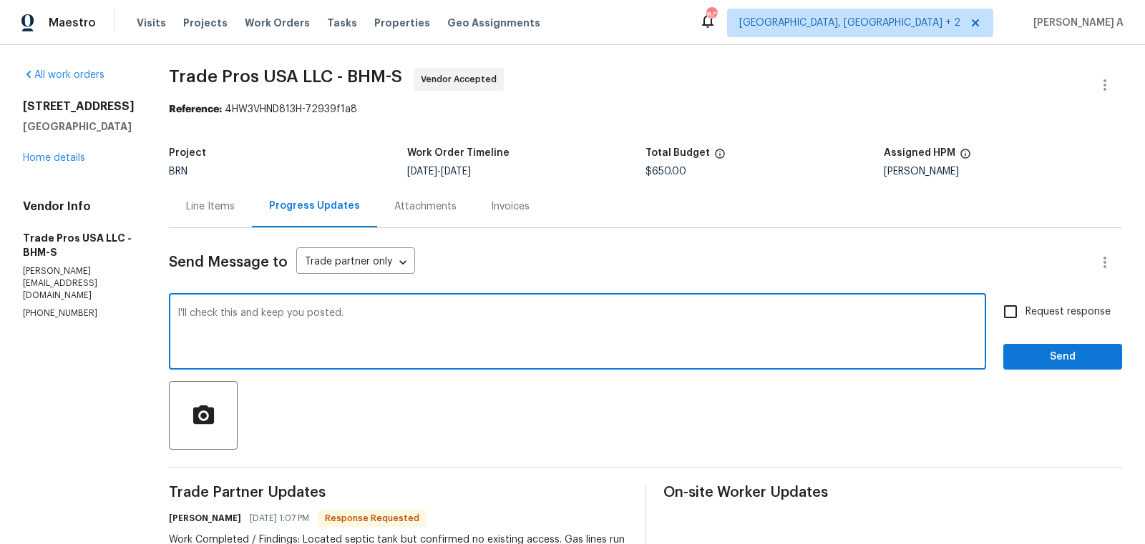
type textarea "I'll check this and keep you posted."
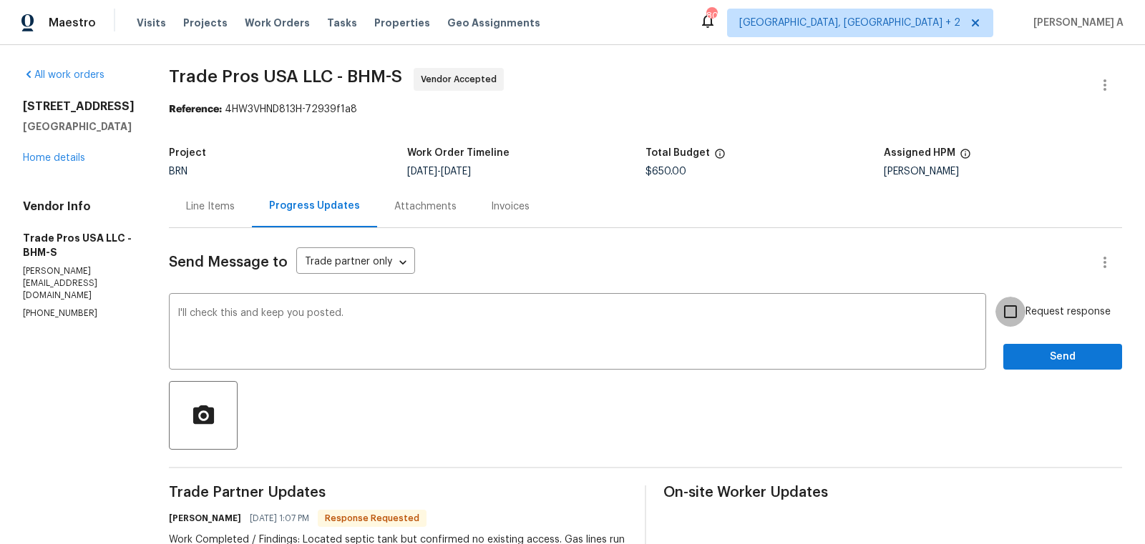
click at [1000, 304] on input "Request response" at bounding box center [1010, 312] width 30 height 30
checkbox input "true"
click at [1058, 368] on button "Send" at bounding box center [1062, 357] width 119 height 26
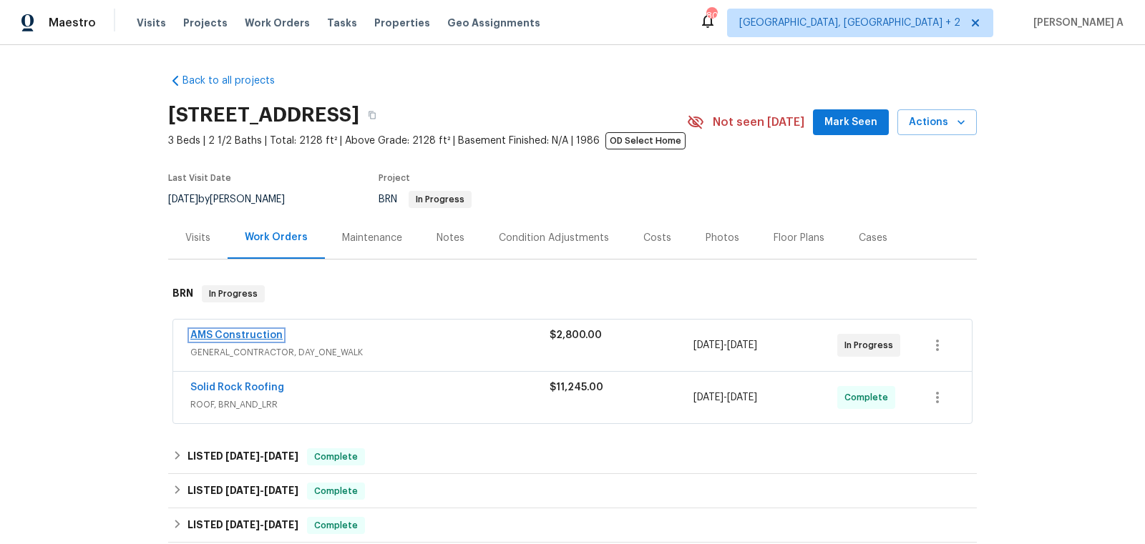
click at [232, 333] on link "AMS Construction" at bounding box center [236, 336] width 92 height 10
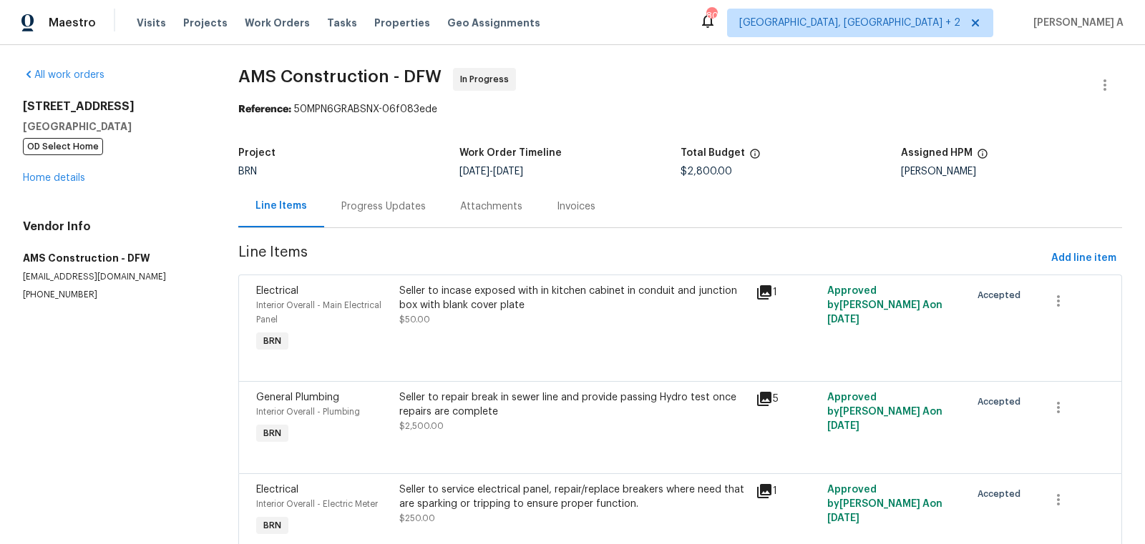
click at [390, 207] on div "Progress Updates" at bounding box center [383, 207] width 84 height 14
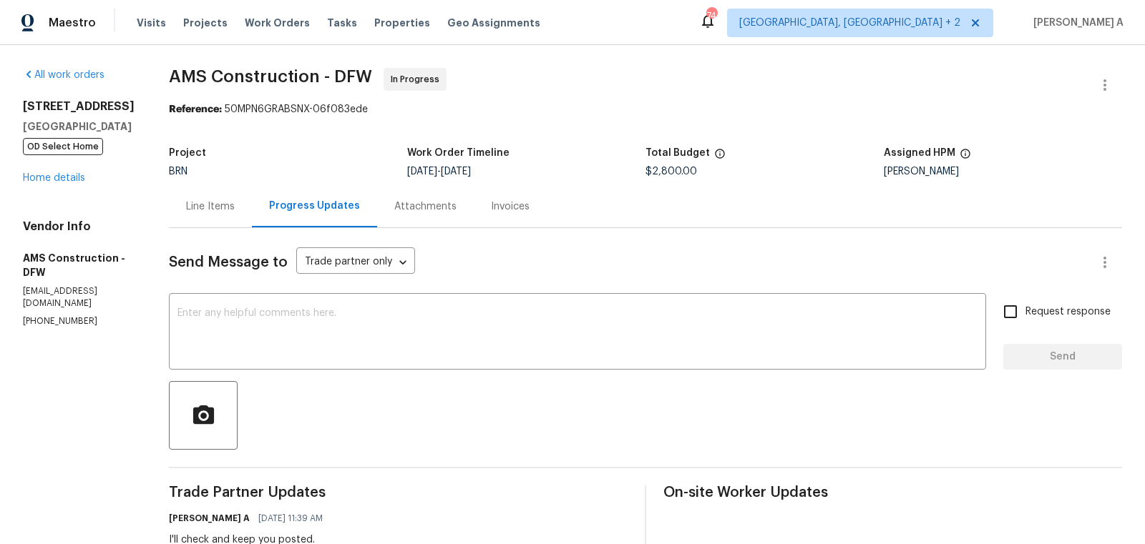
click at [187, 207] on div "Line Items" at bounding box center [210, 207] width 49 height 14
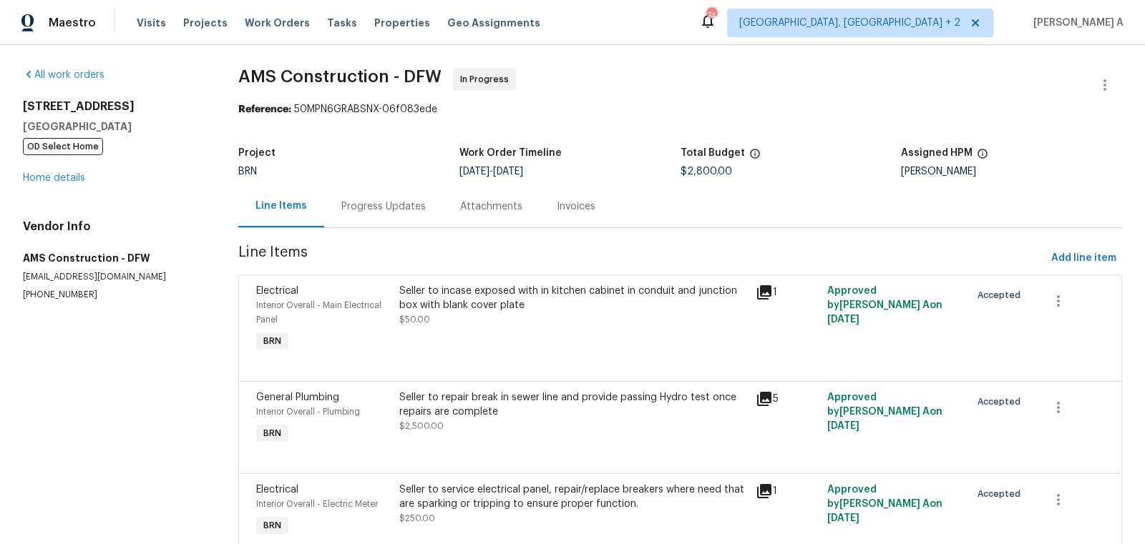
scroll to position [62, 0]
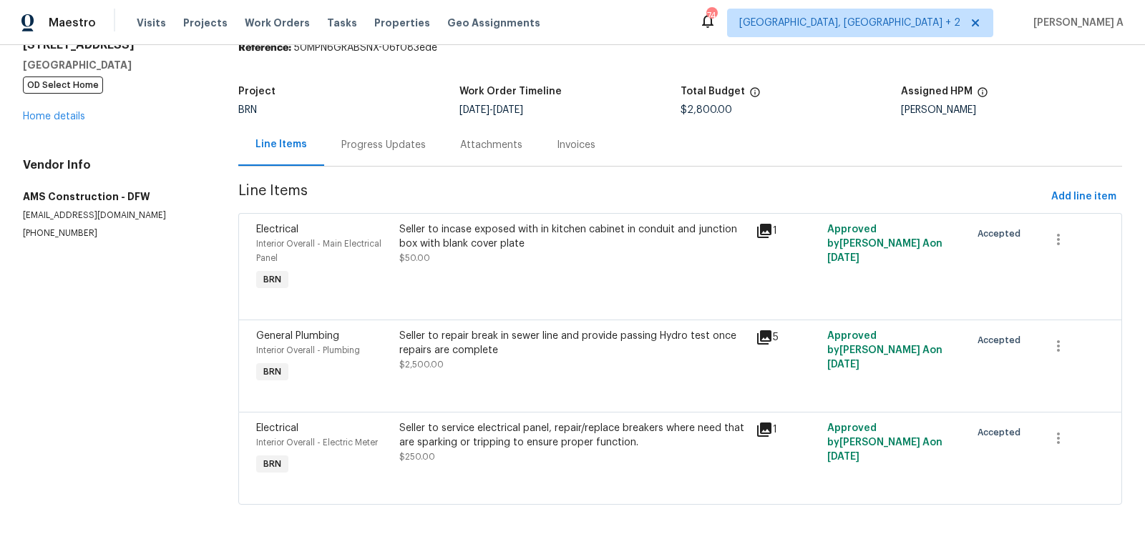
click at [376, 152] on div "Progress Updates" at bounding box center [383, 145] width 119 height 42
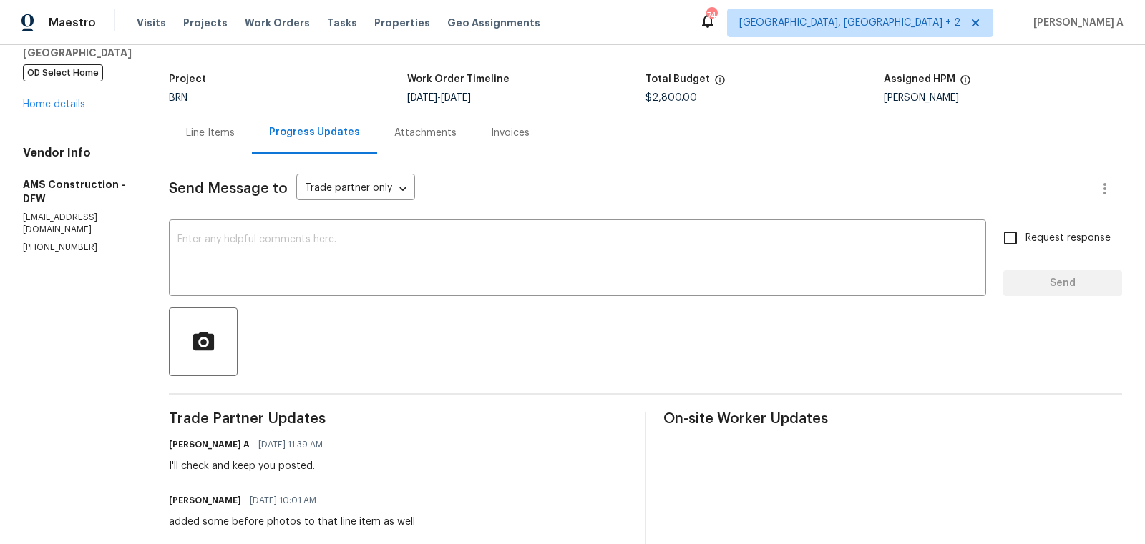
scroll to position [36, 0]
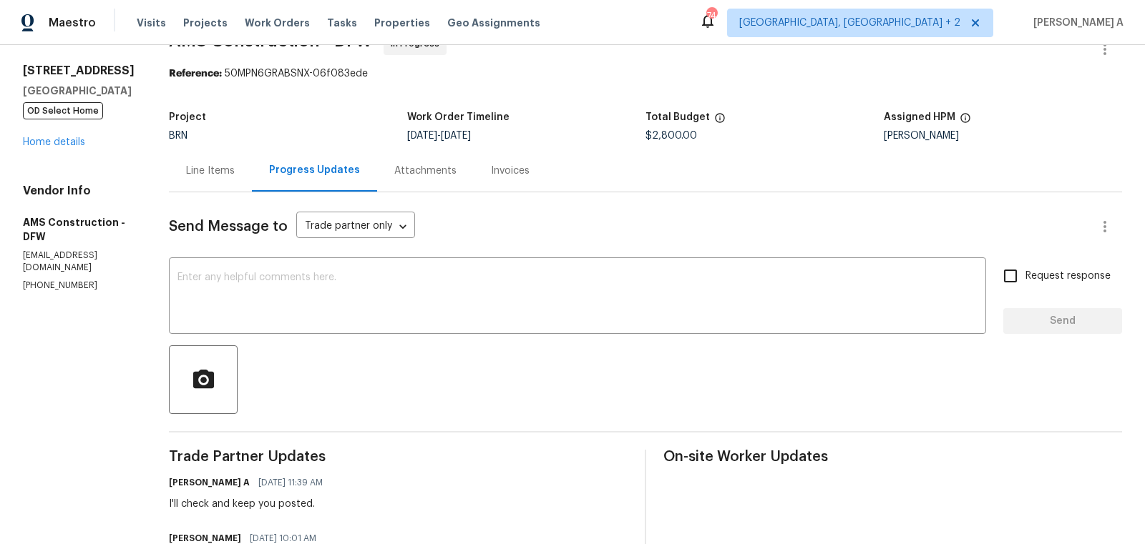
click at [176, 157] on div "Line Items" at bounding box center [210, 171] width 83 height 42
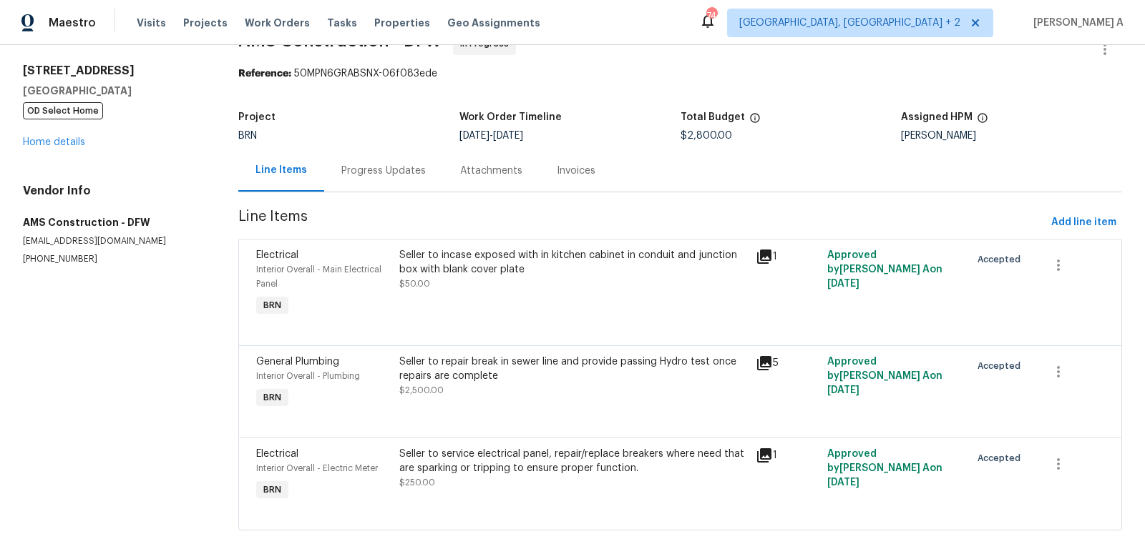
click at [523, 376] on div "Seller to repair break in sewer line and provide passing Hydro test once repair…" at bounding box center [573, 369] width 348 height 29
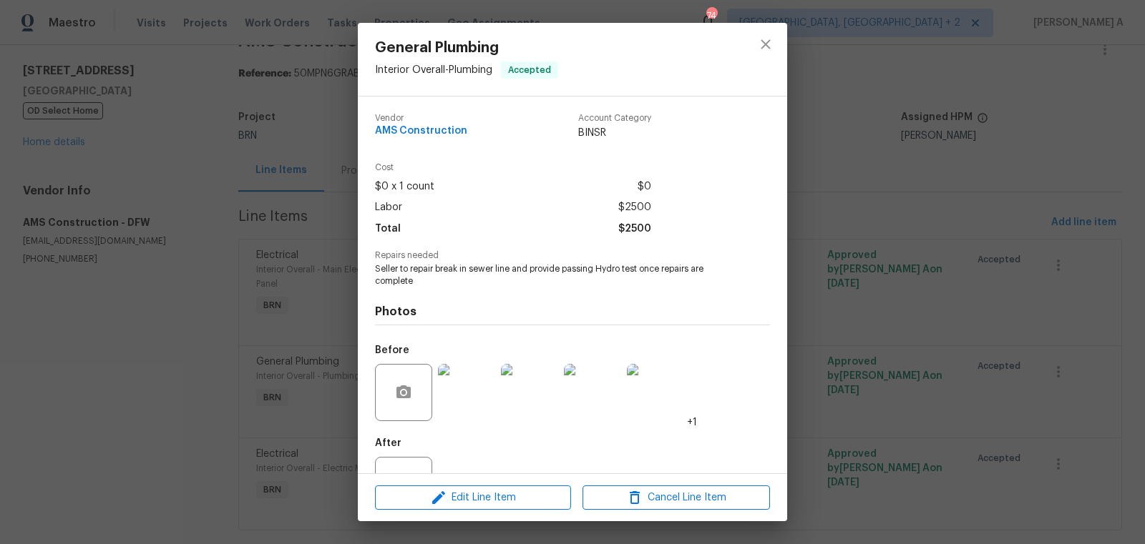
scroll to position [54, 0]
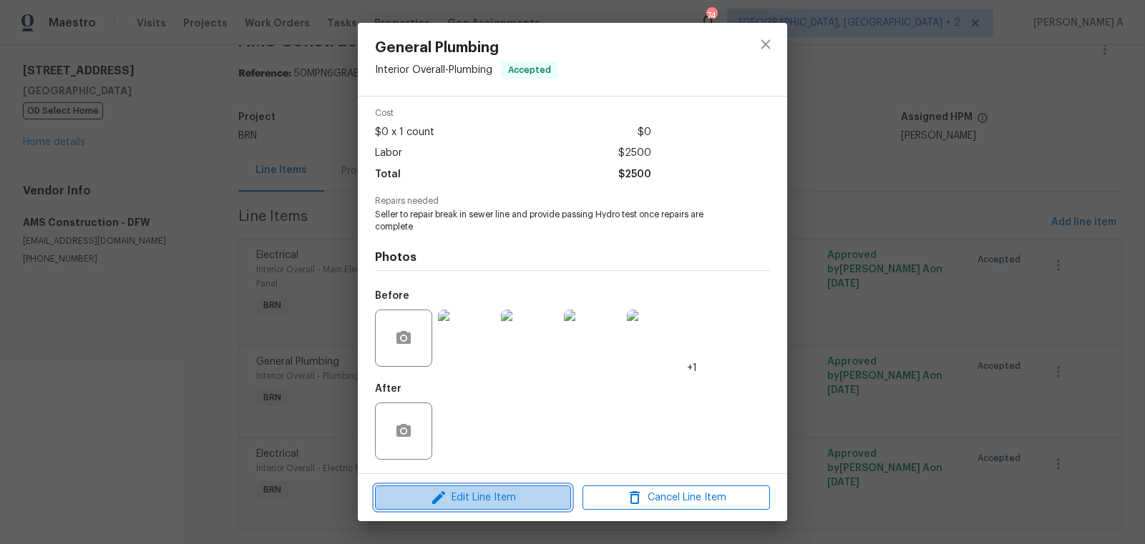
click at [507, 490] on span "Edit Line Item" at bounding box center [472, 498] width 187 height 18
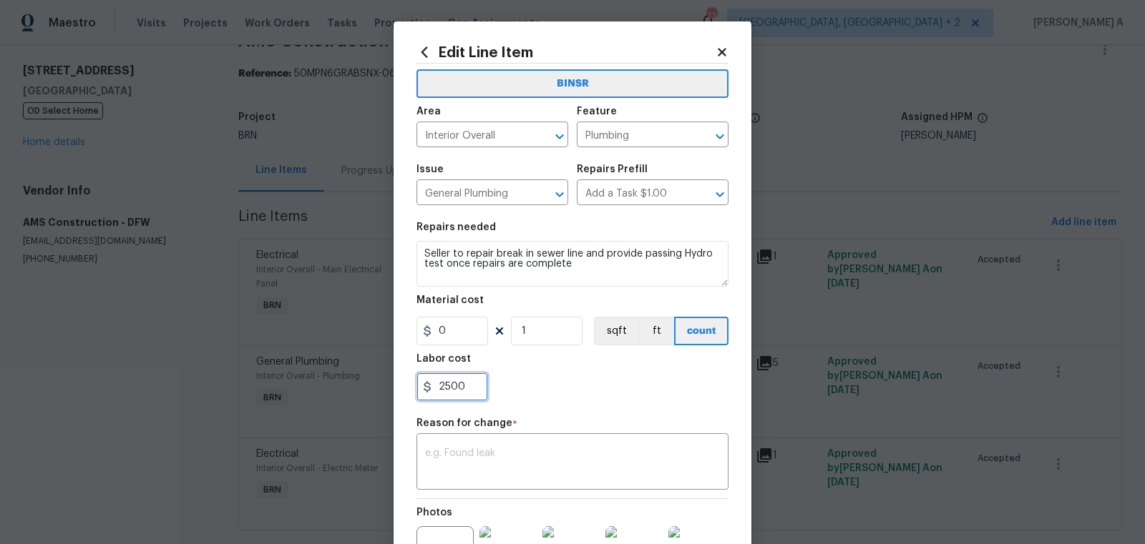
click at [459, 383] on input "2500" at bounding box center [452, 387] width 72 height 29
paste input "3644"
type input "3644"
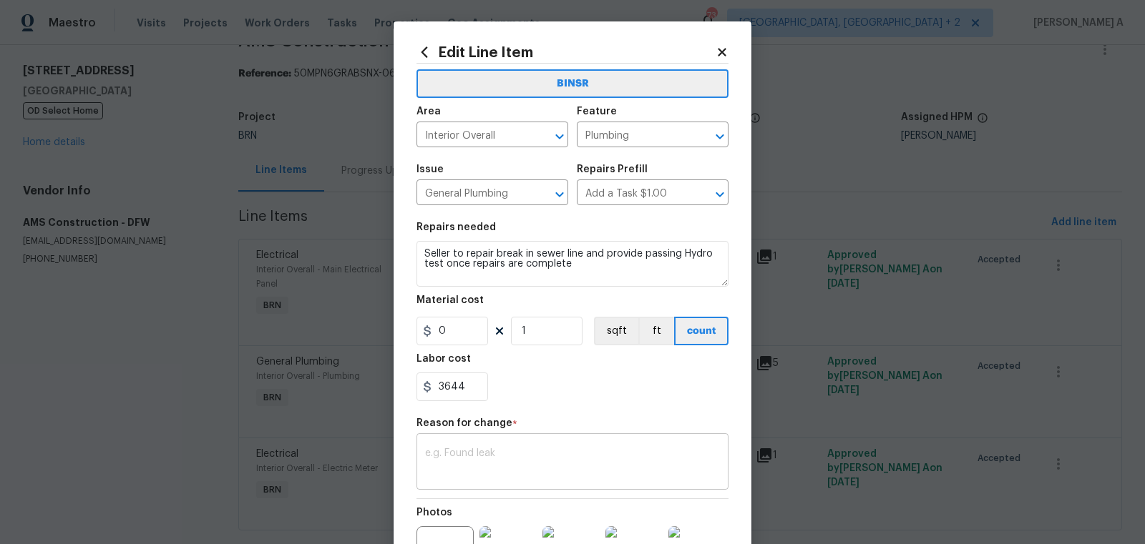
click at [472, 474] on textarea at bounding box center [572, 464] width 295 height 30
paste textarea "(AK) Updated cost per BR team’s approval."
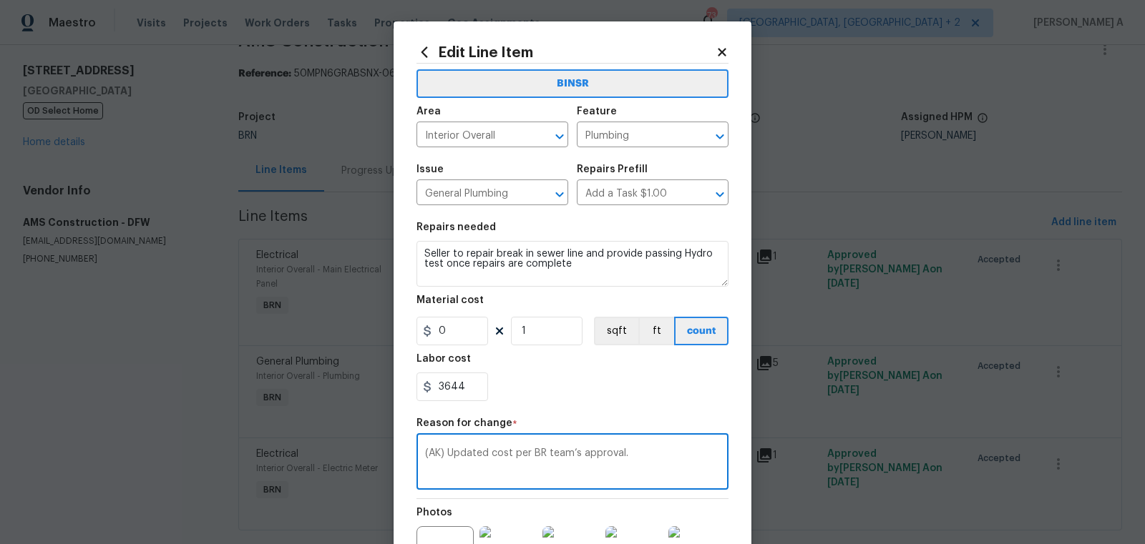
scroll to position [174, 0]
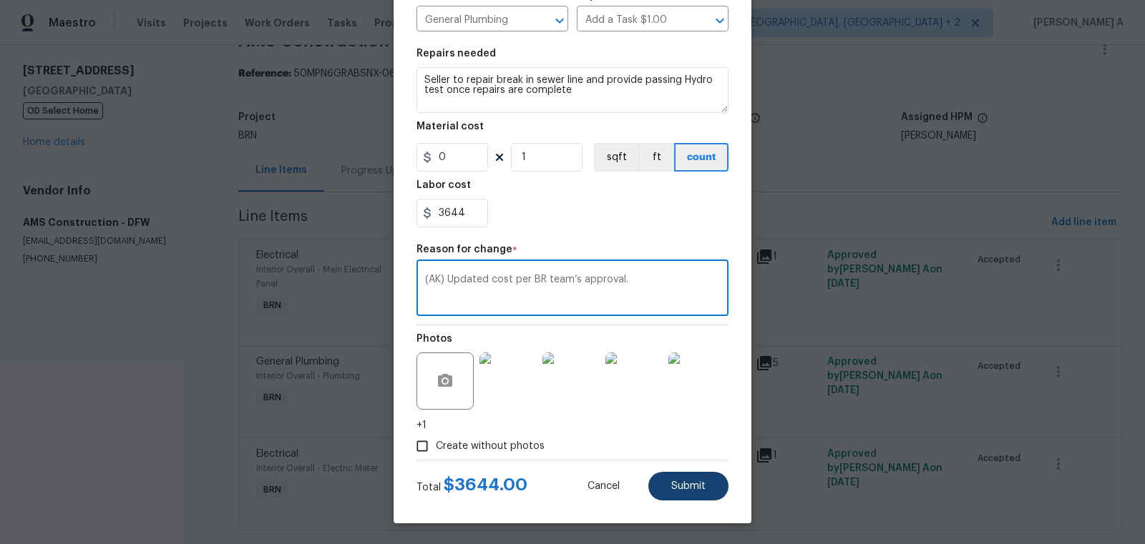
type textarea "(AK) Updated cost per BR team’s approval."
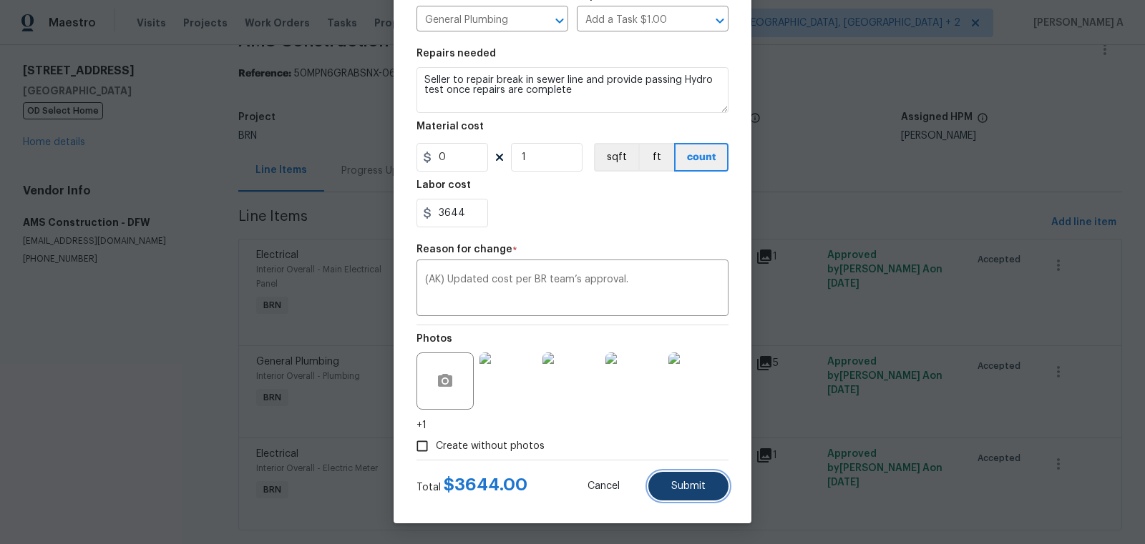
click at [683, 494] on button "Submit" at bounding box center [688, 486] width 80 height 29
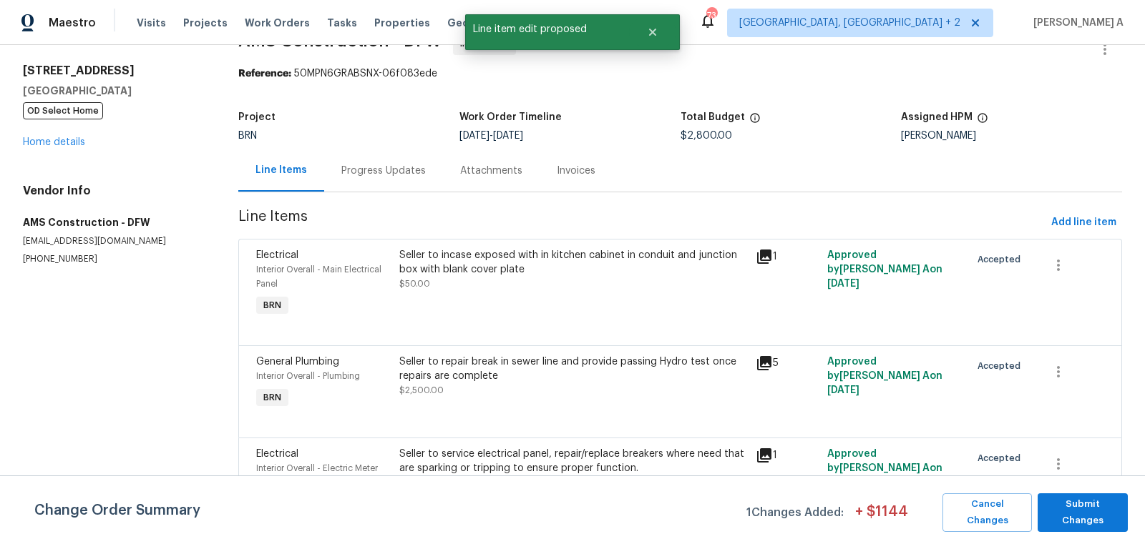
scroll to position [0, 0]
click at [1079, 511] on span "Submit Changes" at bounding box center [1083, 513] width 76 height 33
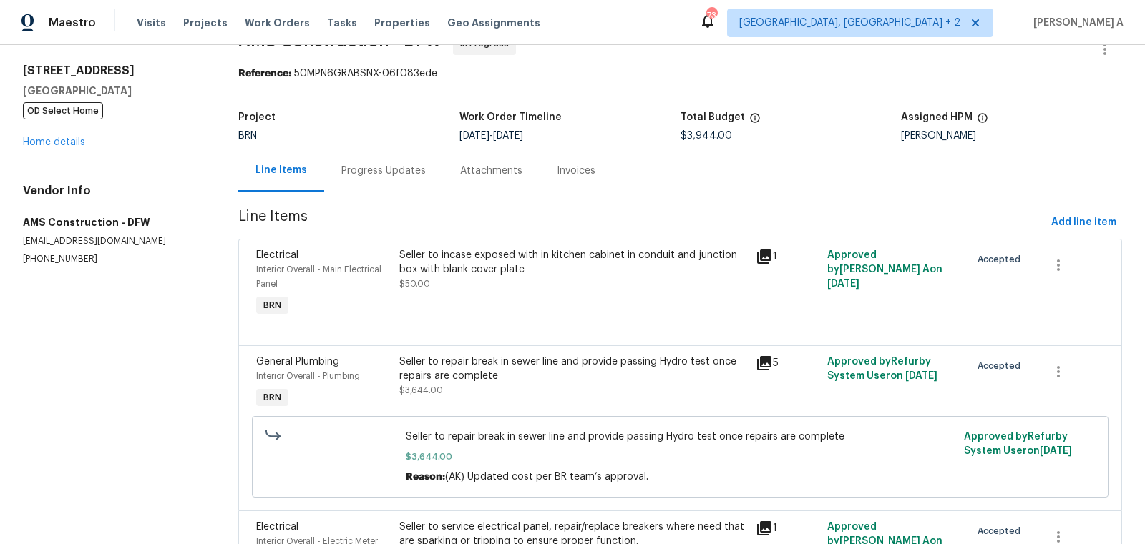
click at [399, 171] on div "Progress Updates" at bounding box center [383, 171] width 84 height 14
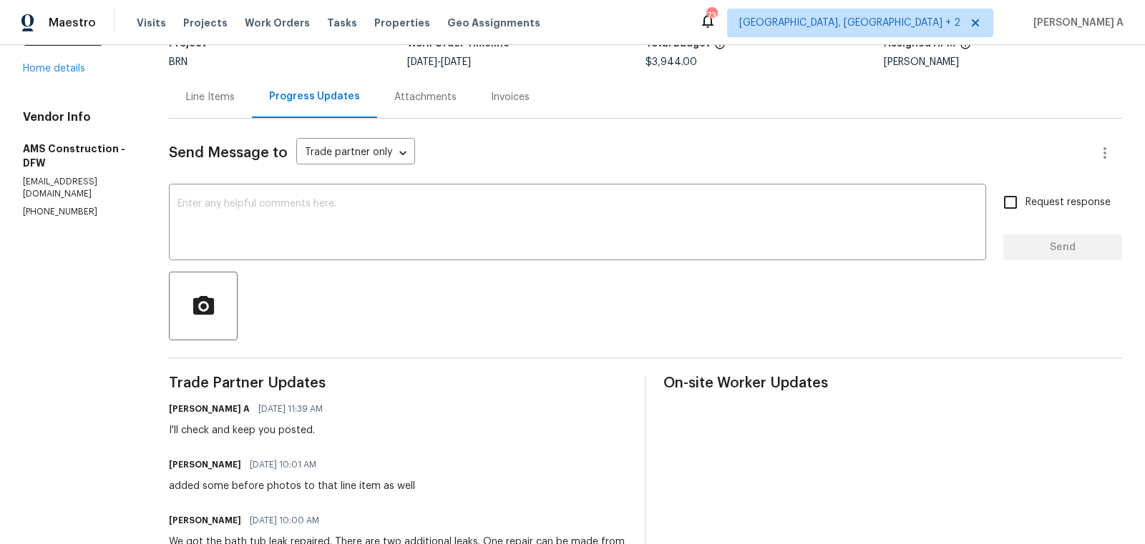
scroll to position [130, 0]
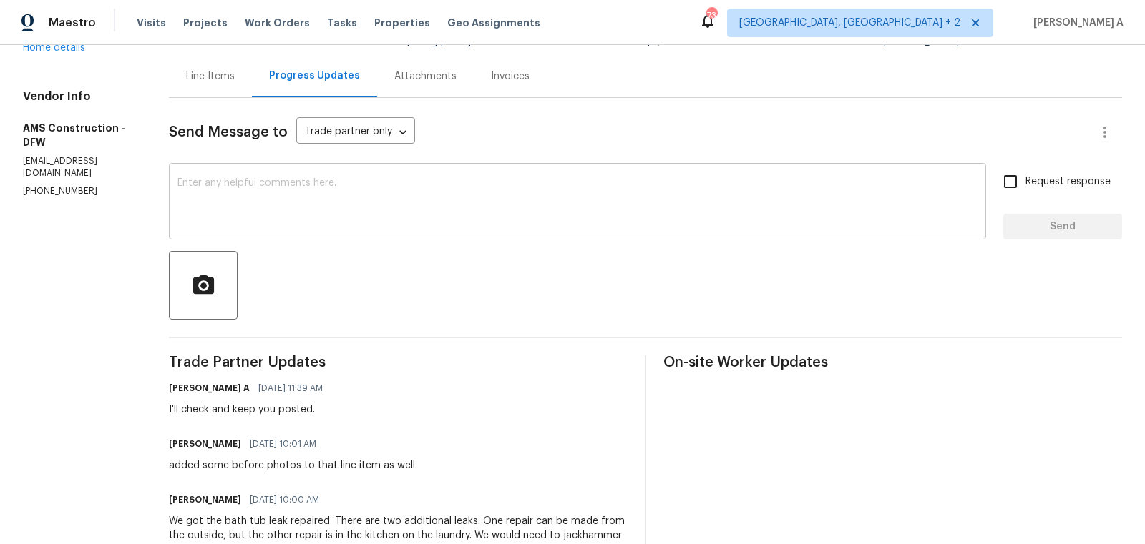
click at [389, 187] on textarea at bounding box center [577, 203] width 800 height 50
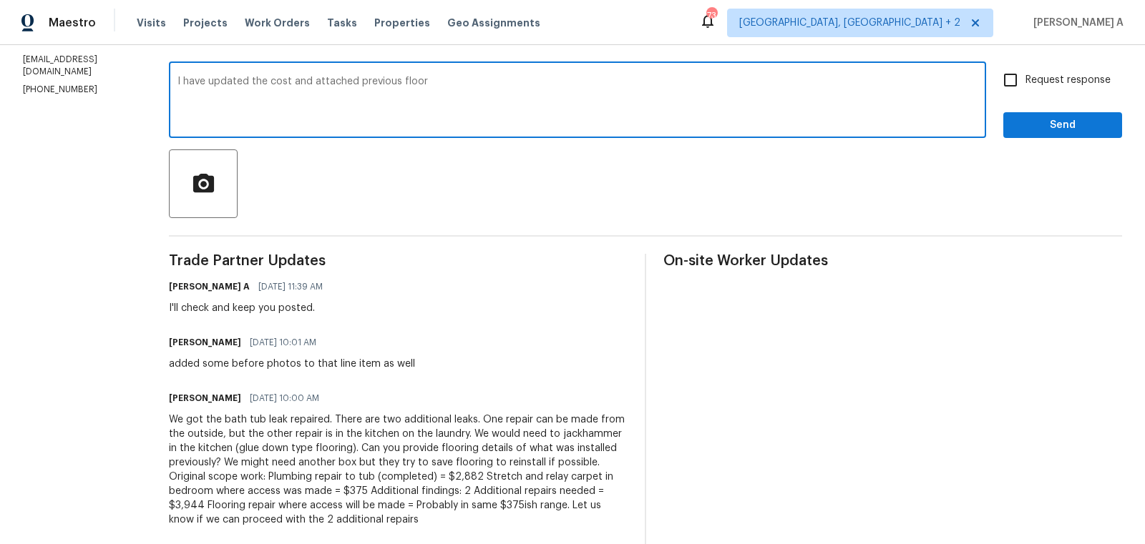
scroll to position [186, 0]
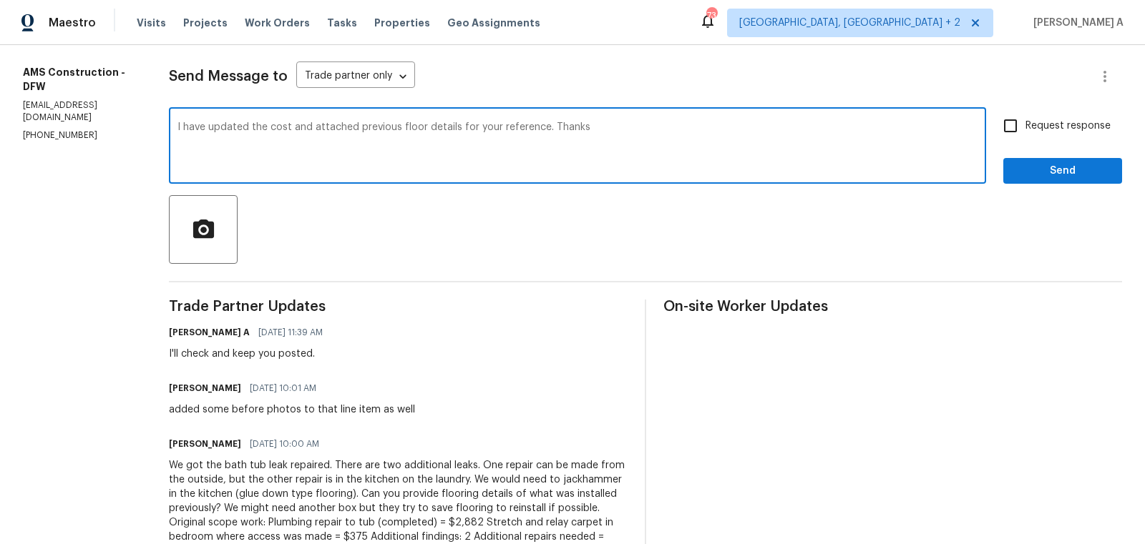
type textarea "I have updated the cost and attached previous floor details for your reference.…"
click at [180, 240] on span "button" at bounding box center [203, 230] width 46 height 25
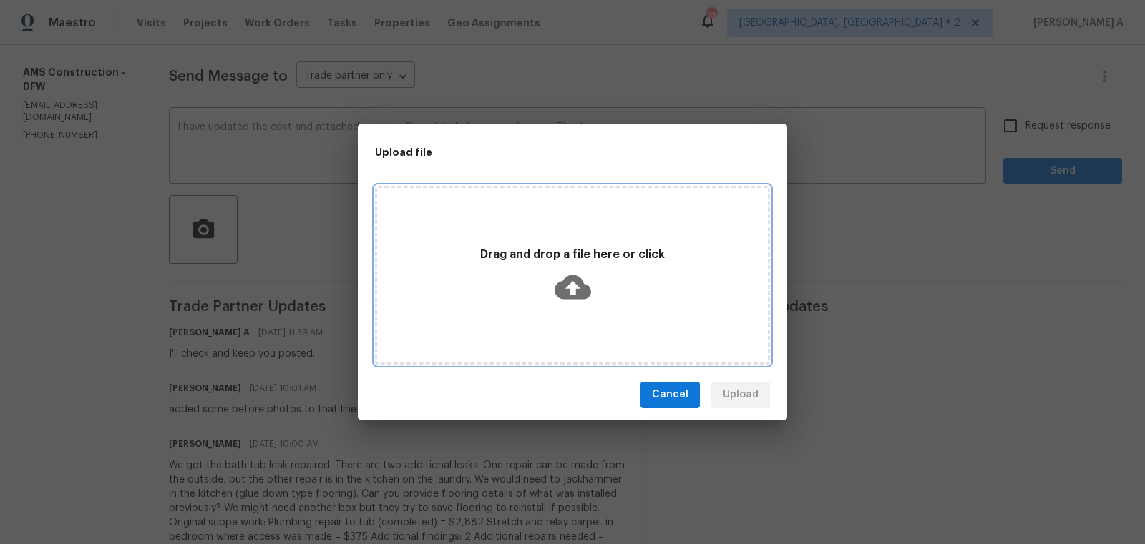
click at [569, 275] on icon at bounding box center [573, 287] width 36 height 24
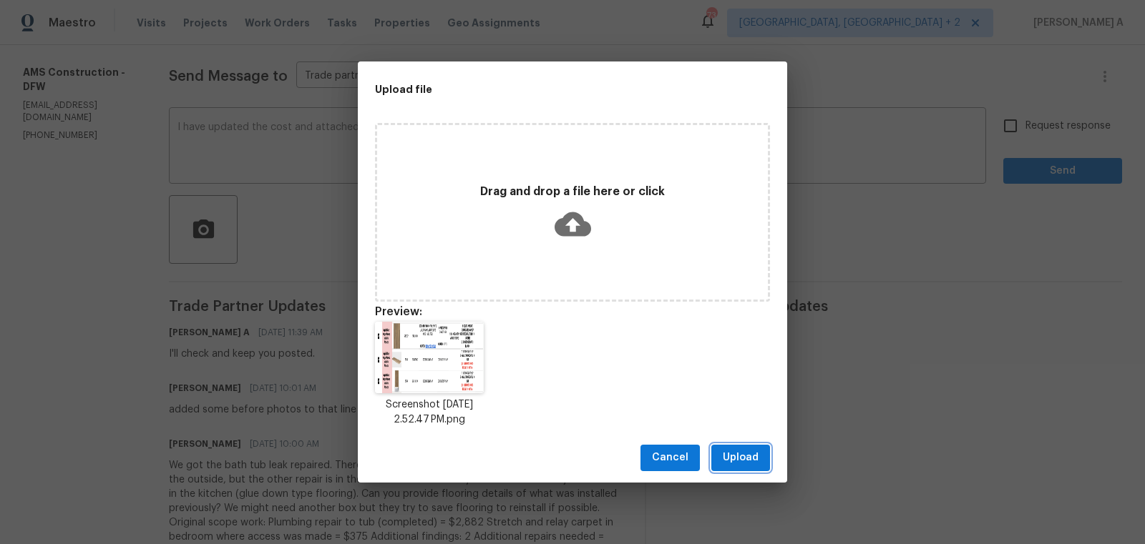
click at [744, 459] on span "Upload" at bounding box center [741, 458] width 36 height 18
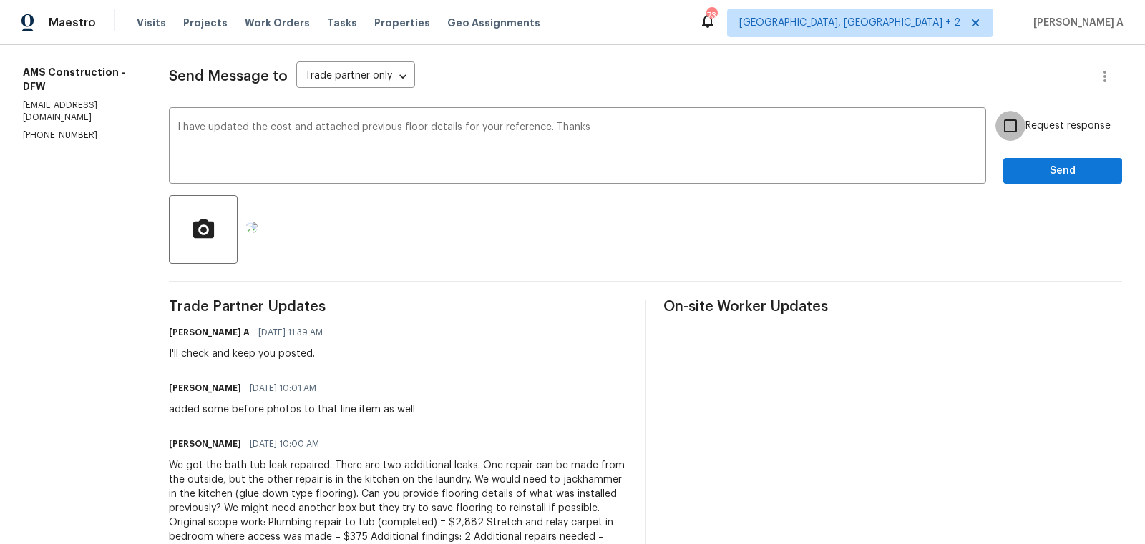
click at [1017, 122] on input "Request response" at bounding box center [1010, 126] width 30 height 30
checkbox input "true"
click at [1070, 180] on button "Send" at bounding box center [1062, 171] width 119 height 26
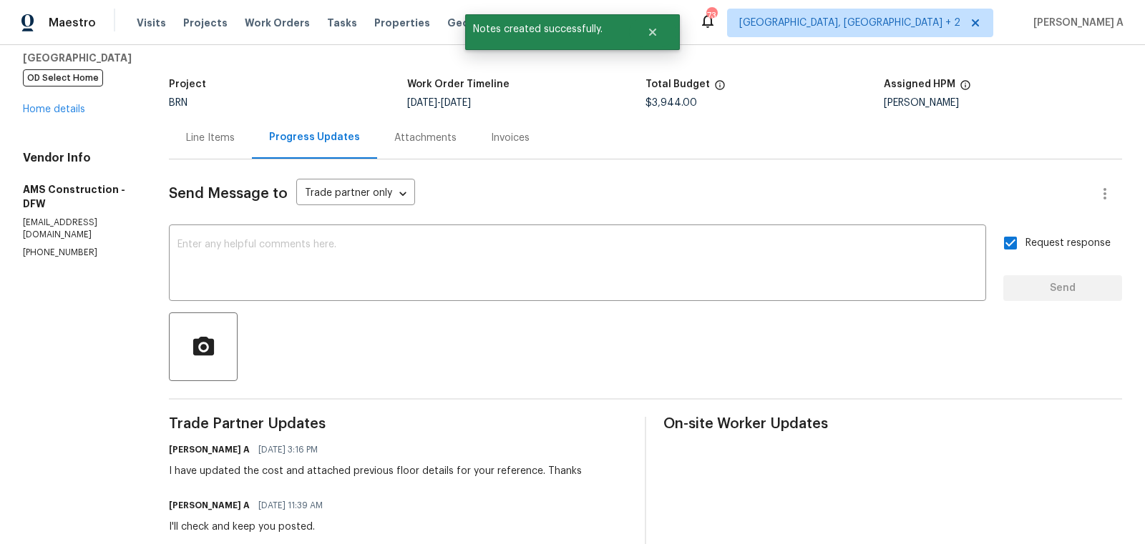
scroll to position [0, 0]
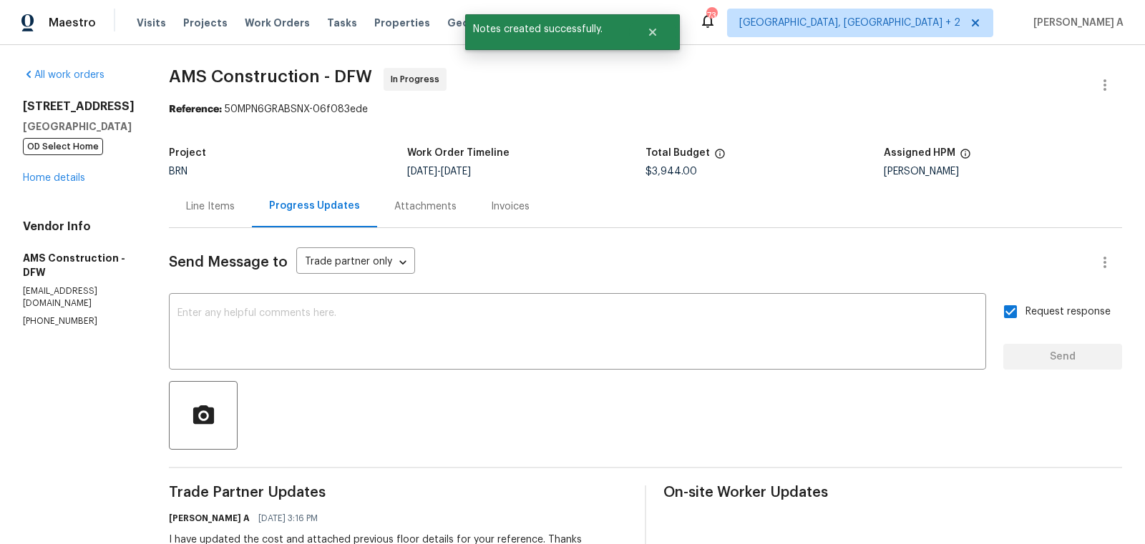
click at [186, 203] on div "Line Items" at bounding box center [210, 207] width 49 height 14
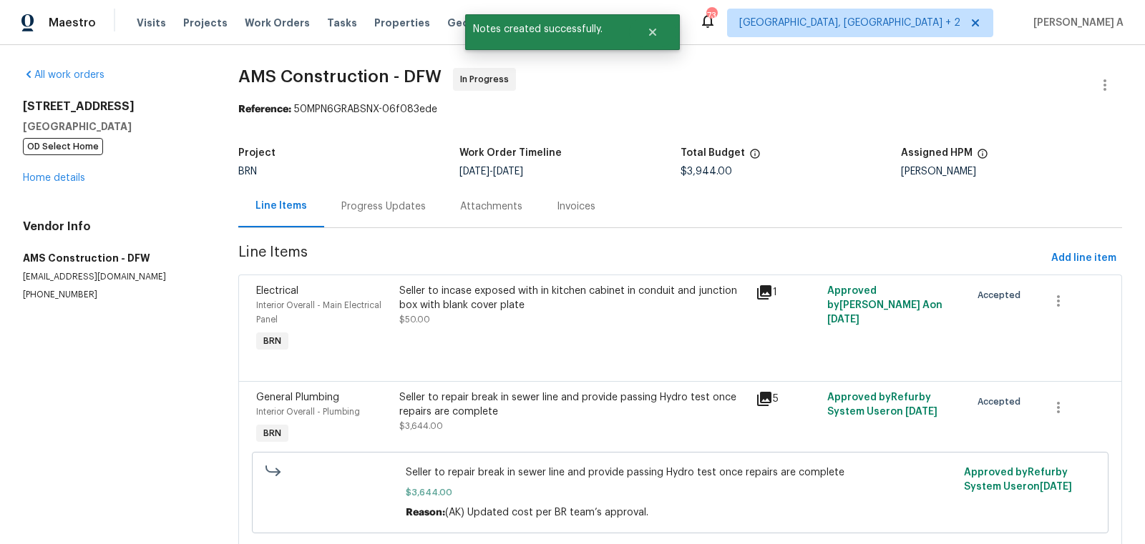
click at [523, 304] on div "Seller to incase exposed with in kitchen cabinet in conduit and junction box wi…" at bounding box center [573, 298] width 348 height 29
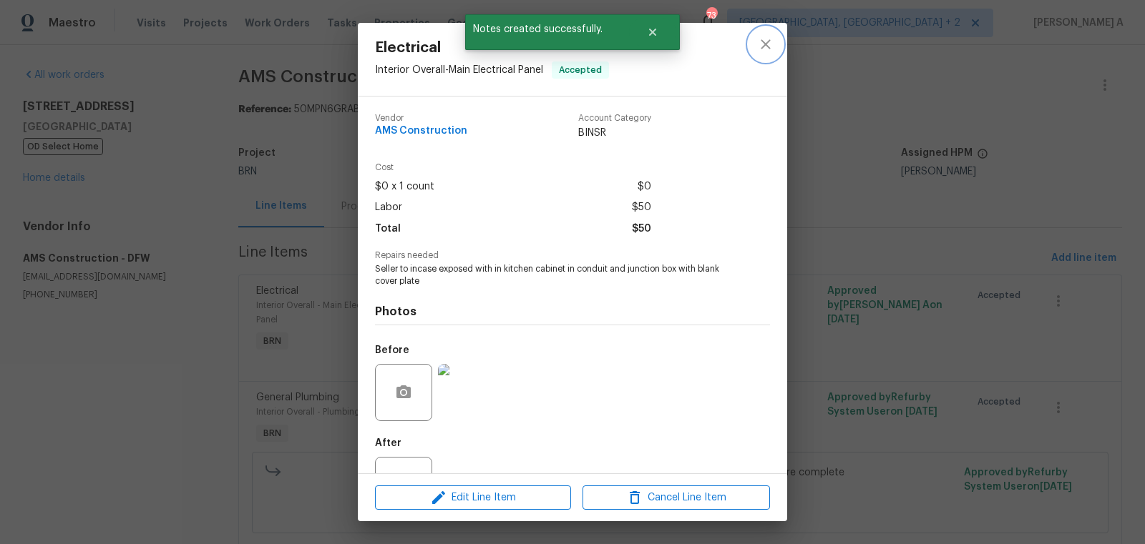
click at [766, 36] on icon "close" at bounding box center [765, 44] width 17 height 17
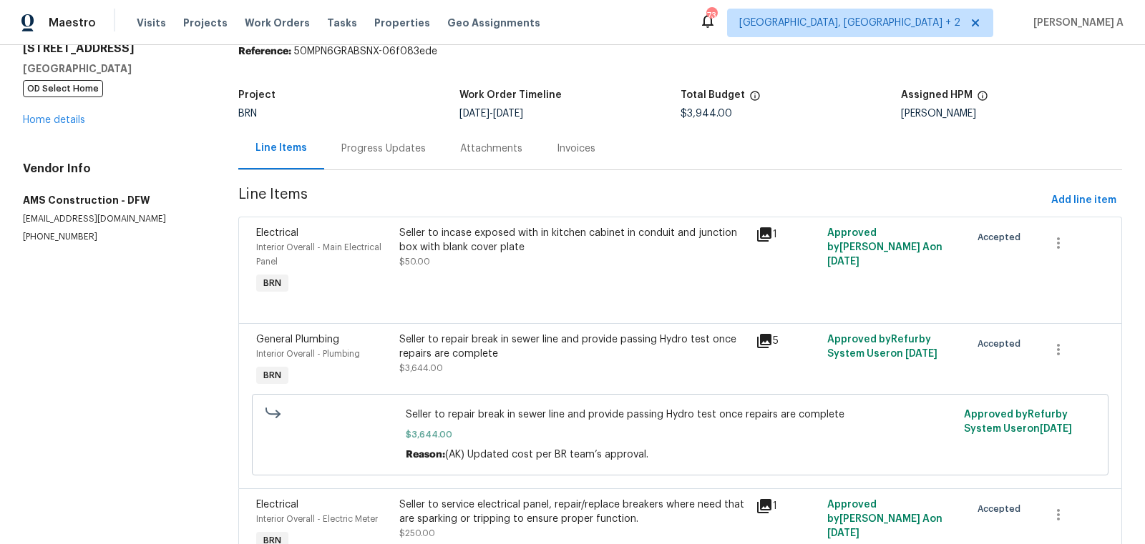
scroll to position [135, 0]
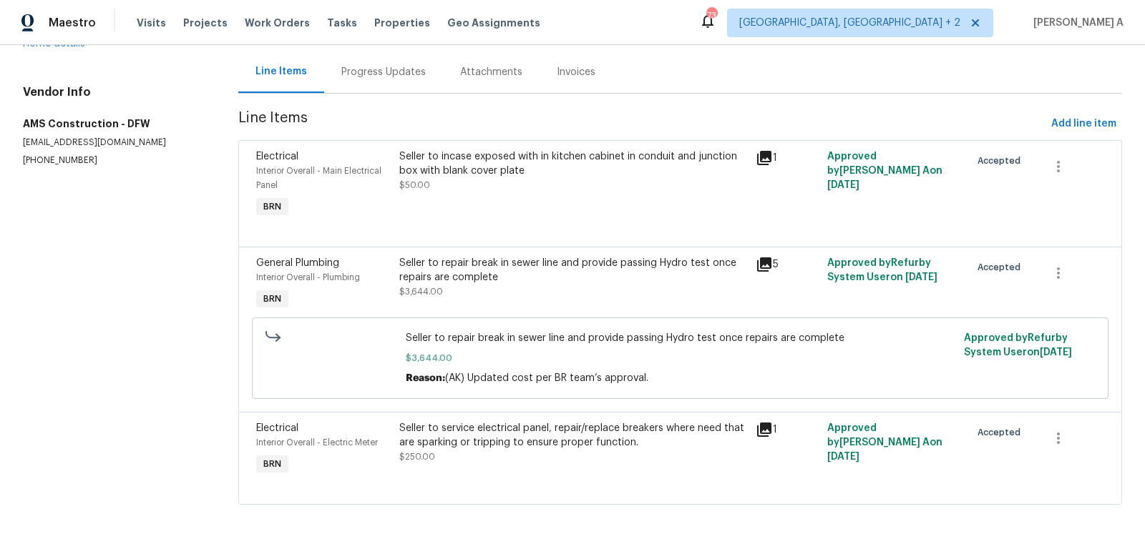
click at [561, 279] on div "Seller to repair break in sewer line and provide passing Hydro test once repair…" at bounding box center [573, 270] width 348 height 29
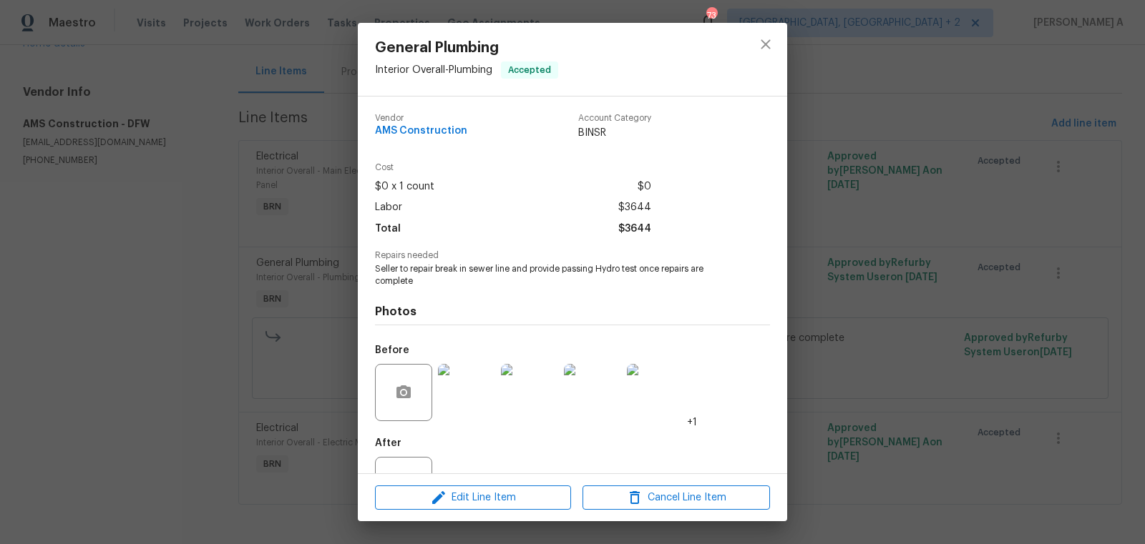
scroll to position [54, 0]
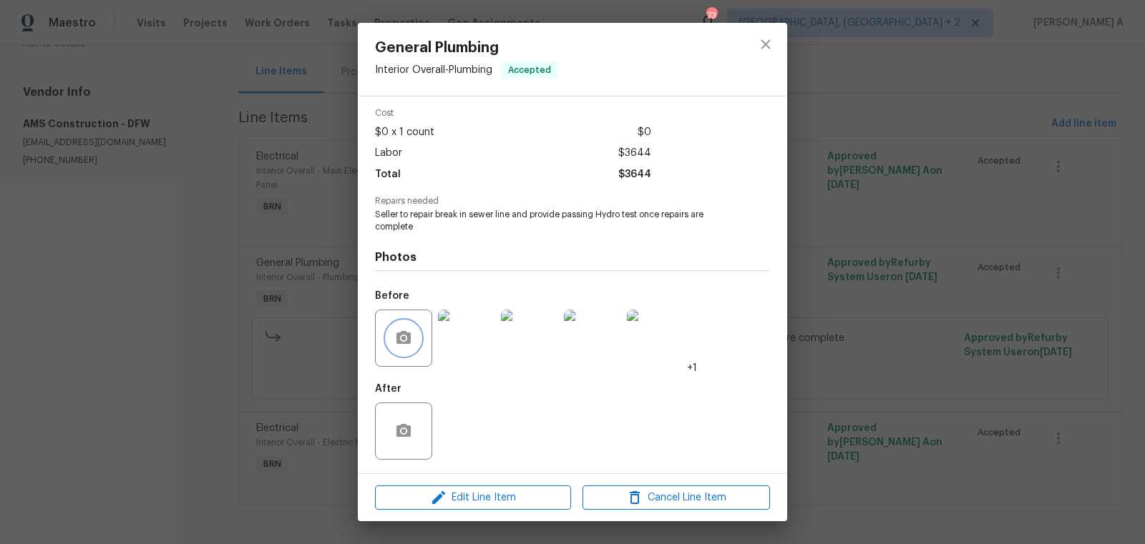
click at [413, 325] on button "button" at bounding box center [403, 338] width 34 height 34
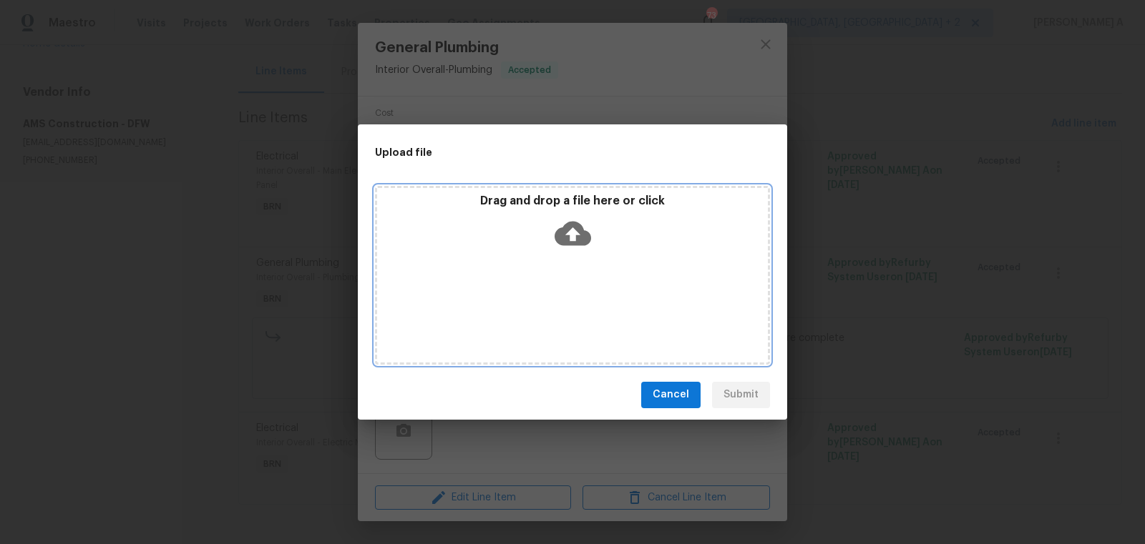
click at [556, 224] on icon at bounding box center [573, 233] width 36 height 36
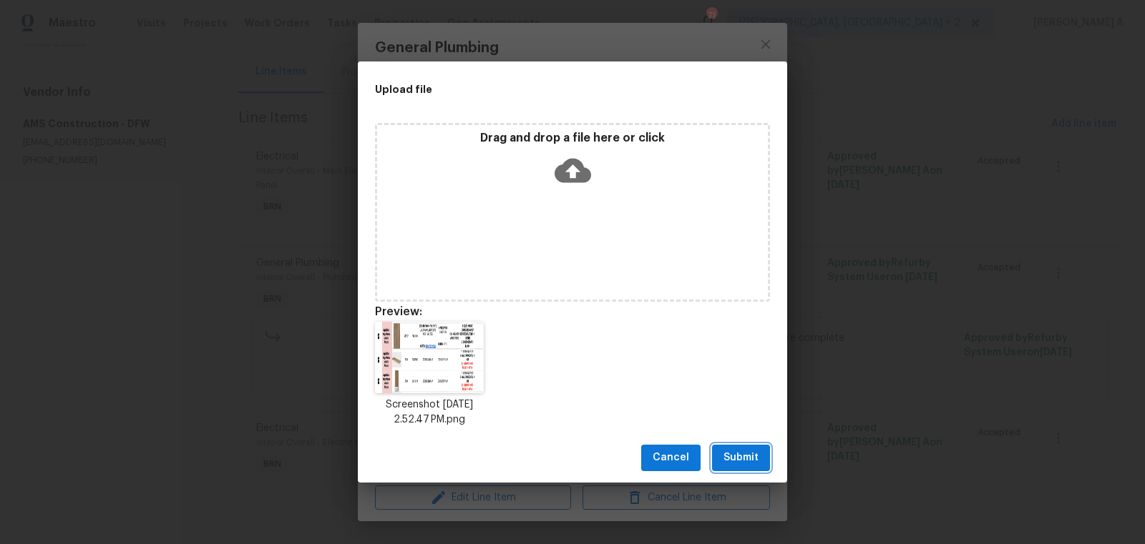
click at [752, 456] on span "Submit" at bounding box center [740, 458] width 35 height 18
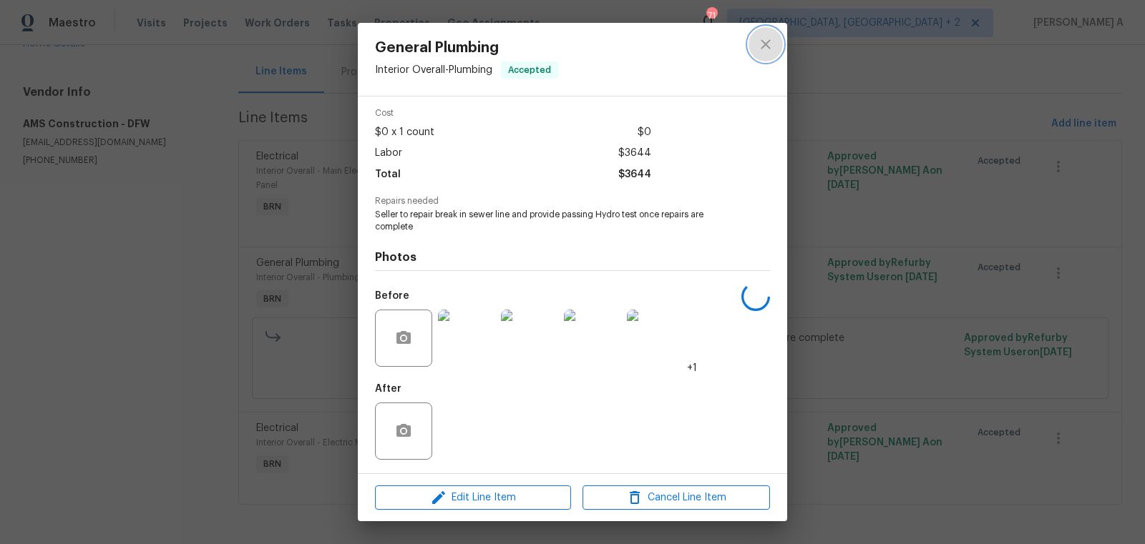
click at [771, 46] on icon "close" at bounding box center [765, 44] width 17 height 17
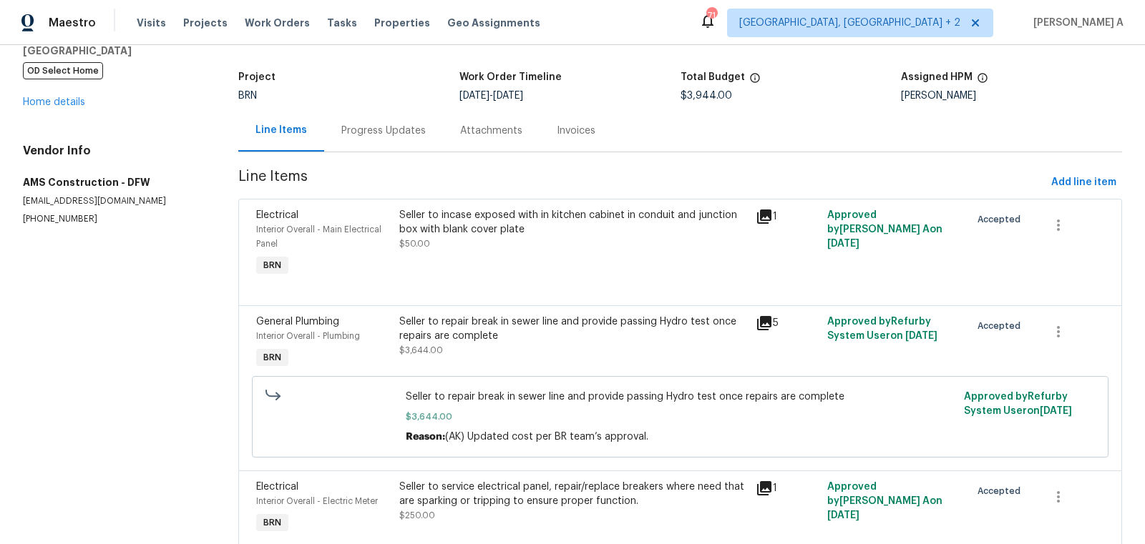
scroll to position [0, 0]
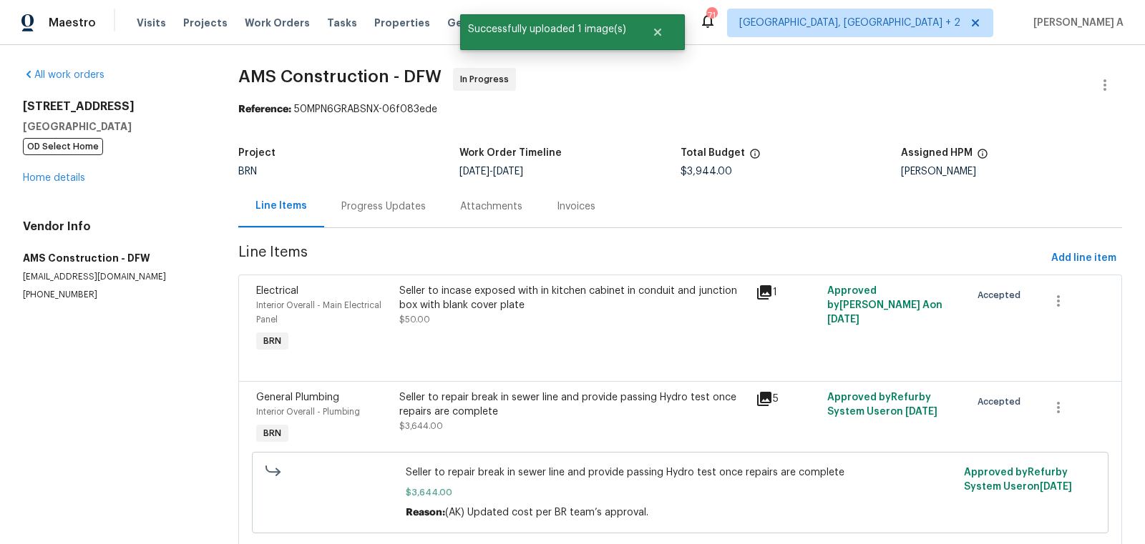
click at [364, 210] on div "Progress Updates" at bounding box center [383, 207] width 84 height 14
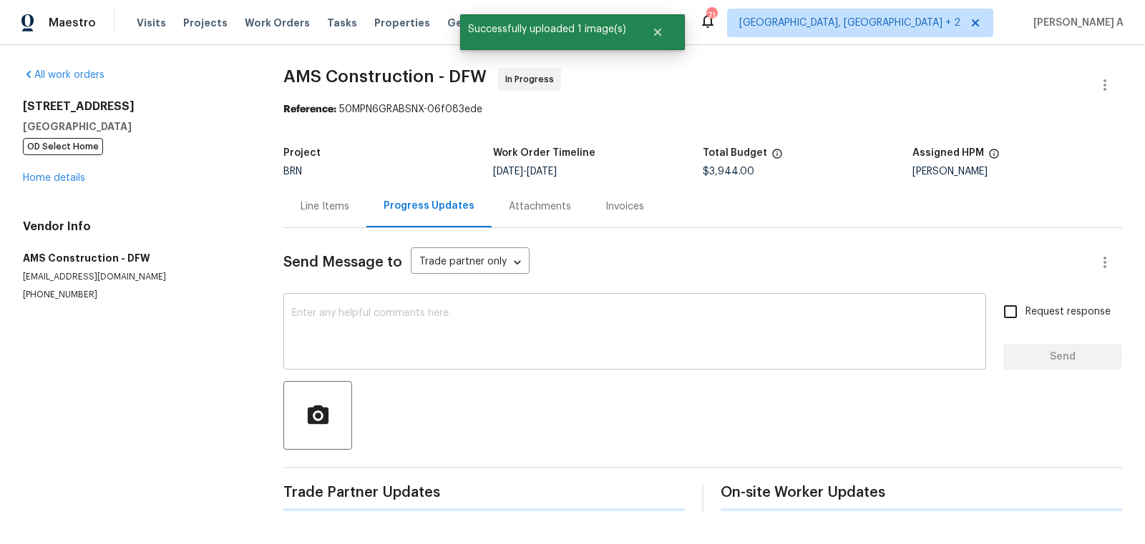
click at [484, 326] on textarea at bounding box center [634, 333] width 685 height 50
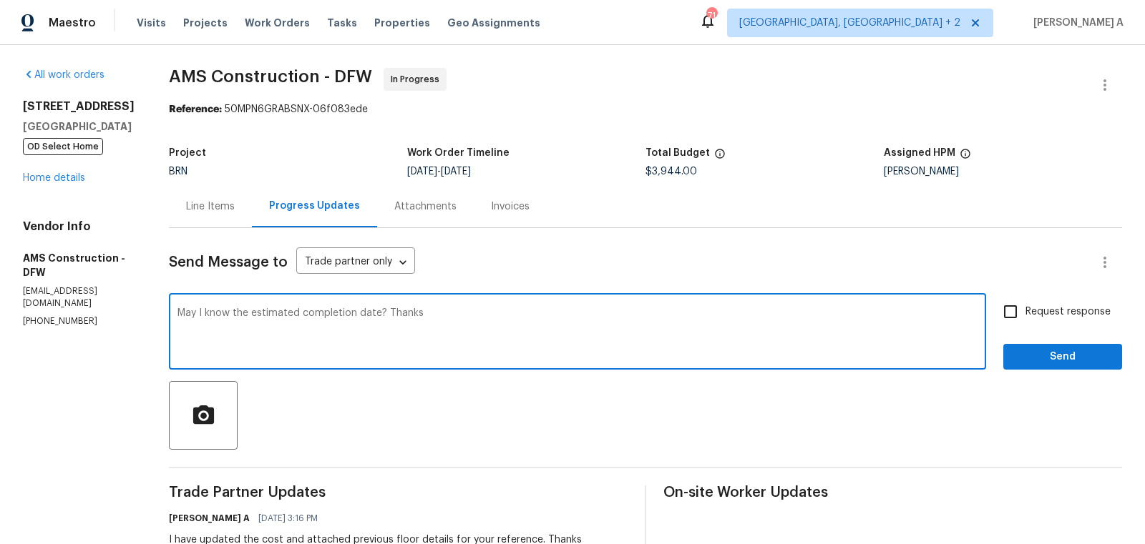
type textarea "May I know the estimated completion date? Thanks"
click at [1029, 309] on span "Request response" at bounding box center [1067, 312] width 85 height 15
click at [1025, 309] on input "Request response" at bounding box center [1010, 312] width 30 height 30
checkbox input "true"
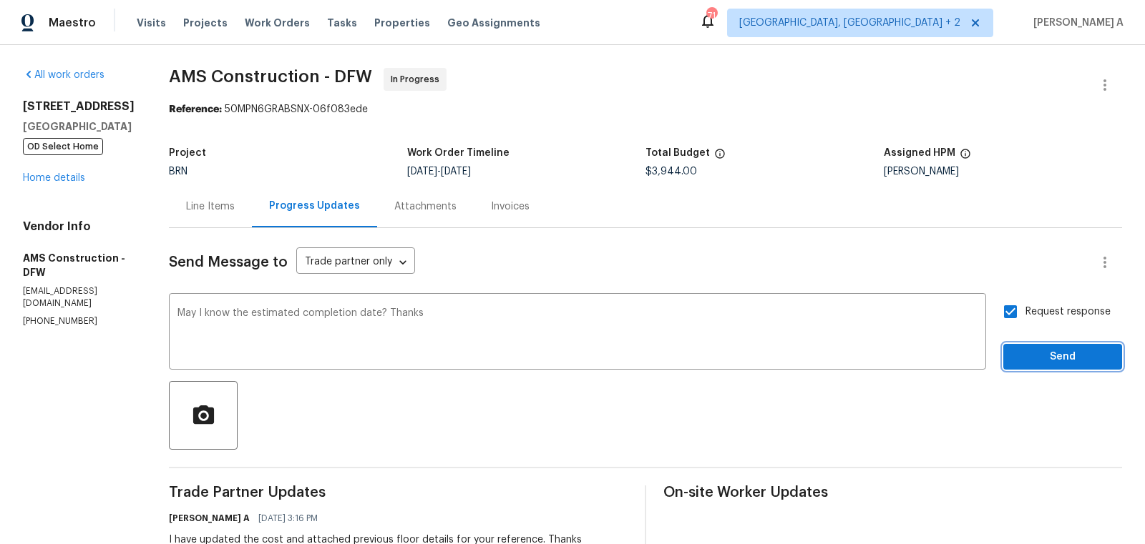
click at [1073, 364] on span "Send" at bounding box center [1063, 357] width 96 height 18
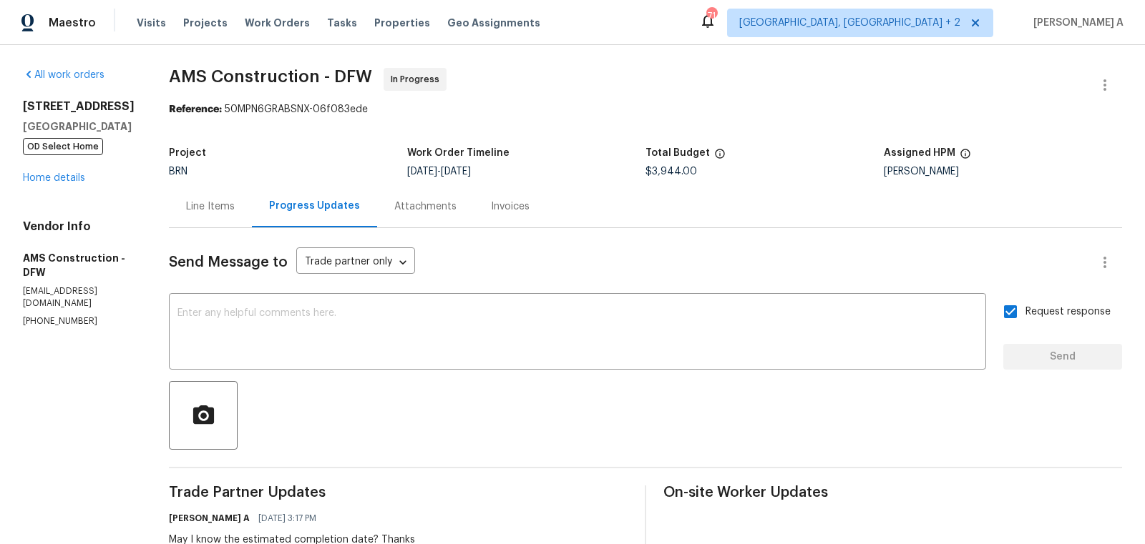
click at [198, 218] on div "Line Items" at bounding box center [210, 206] width 83 height 42
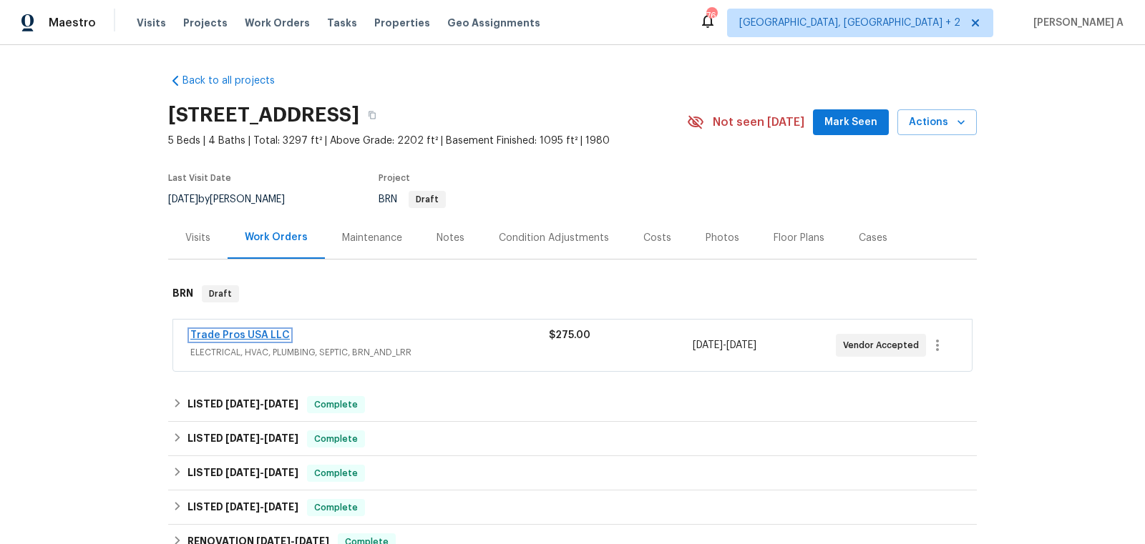
click at [250, 336] on link "Trade Pros USA LLC" at bounding box center [239, 336] width 99 height 10
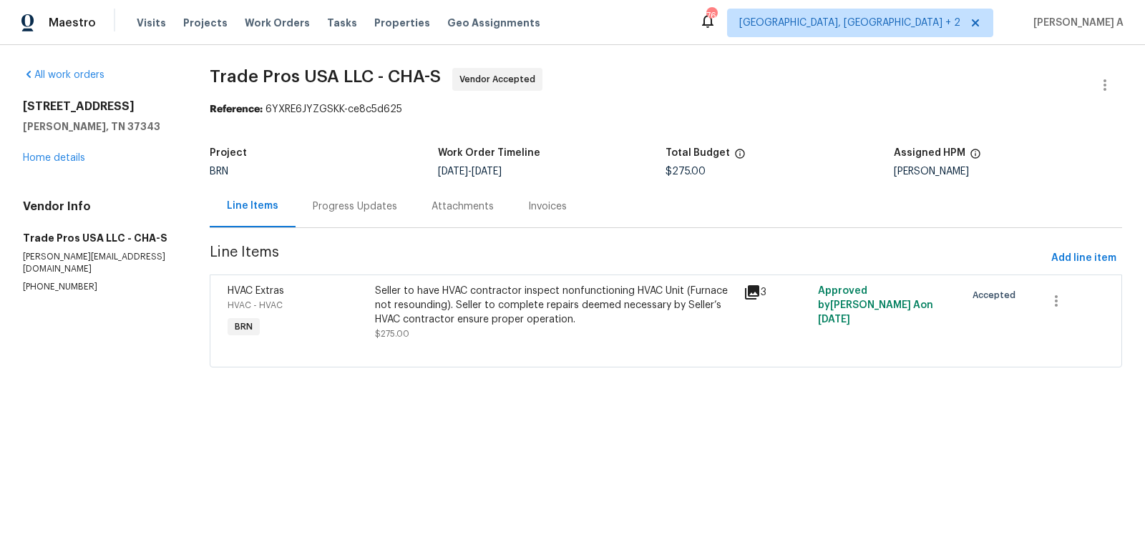
click at [361, 204] on div "Progress Updates" at bounding box center [355, 207] width 84 height 14
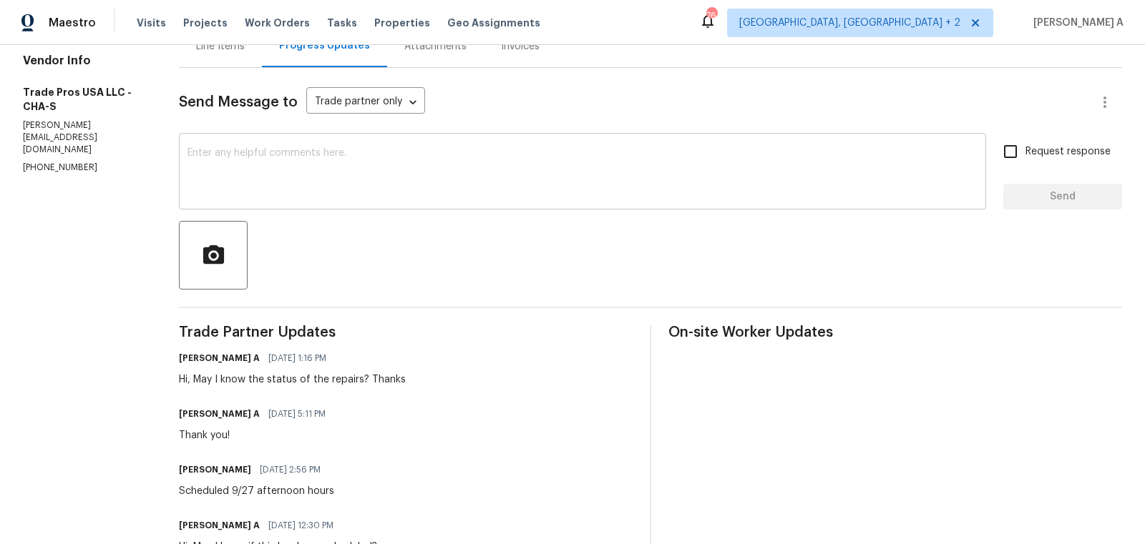
scroll to position [62, 0]
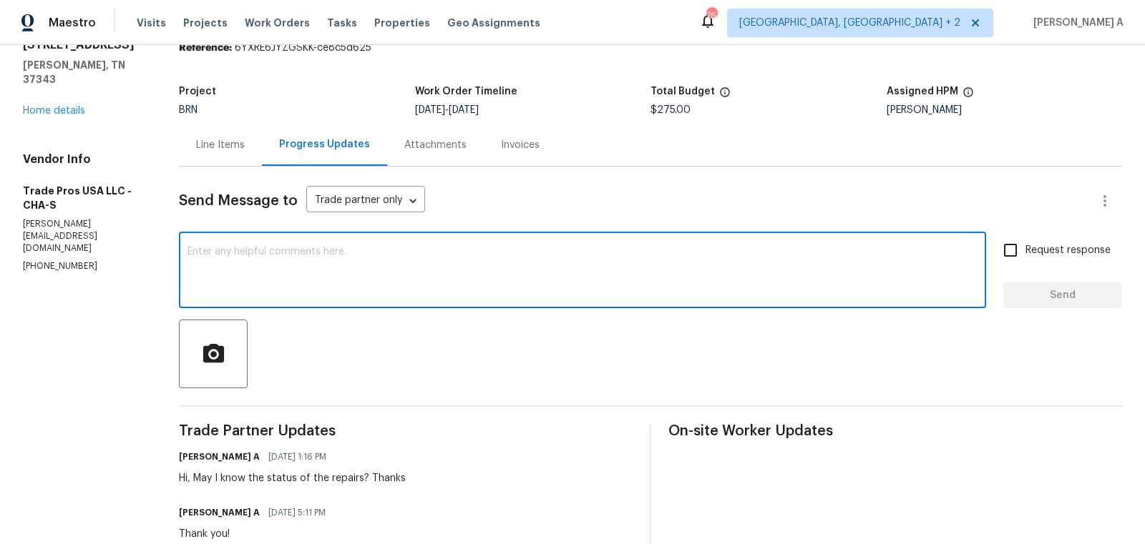
click at [293, 288] on textarea at bounding box center [582, 272] width 790 height 50
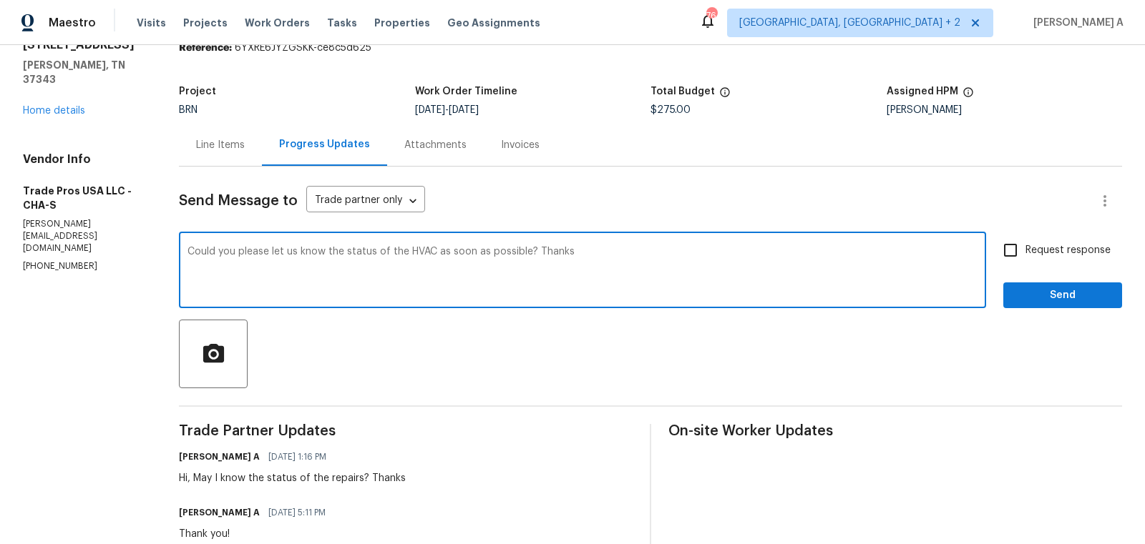
type textarea "Could you please let us know the status of the HVAC as soon as possible? Thanks"
click at [1009, 247] on input "Request response" at bounding box center [1010, 250] width 30 height 30
checkbox input "true"
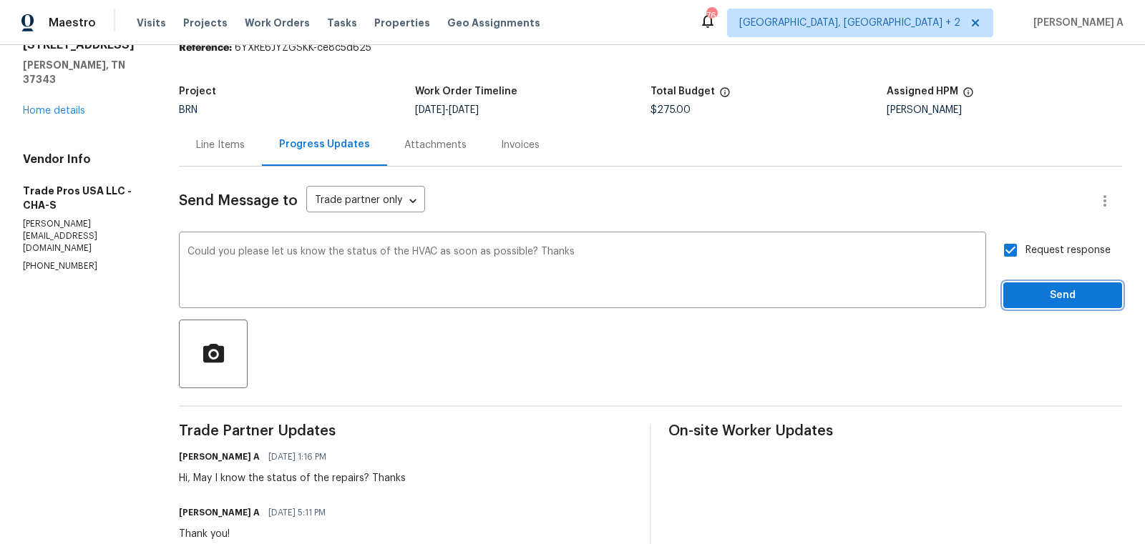
click at [1043, 290] on span "Send" at bounding box center [1063, 296] width 96 height 18
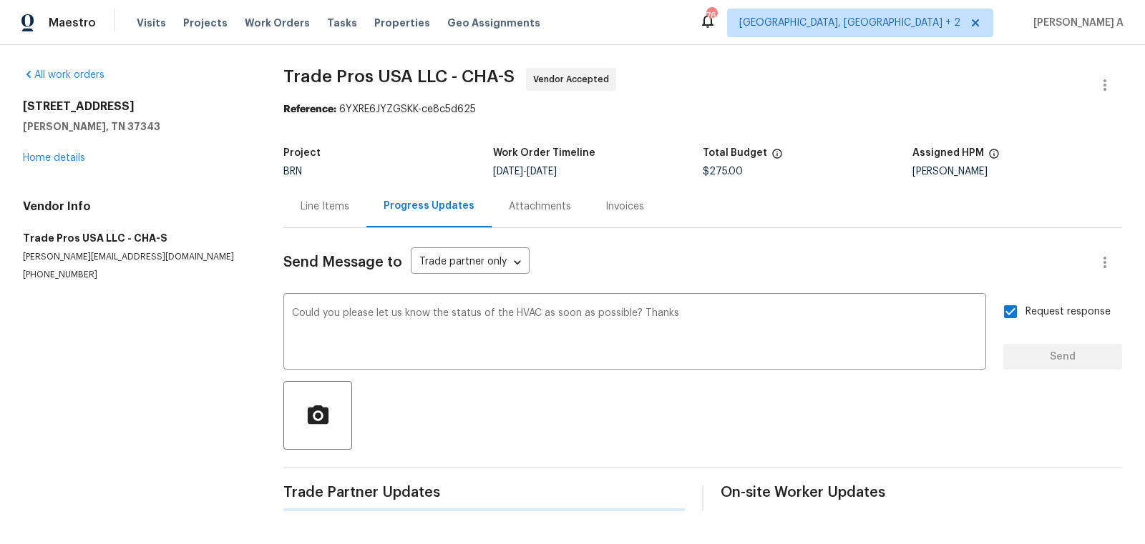
scroll to position [0, 0]
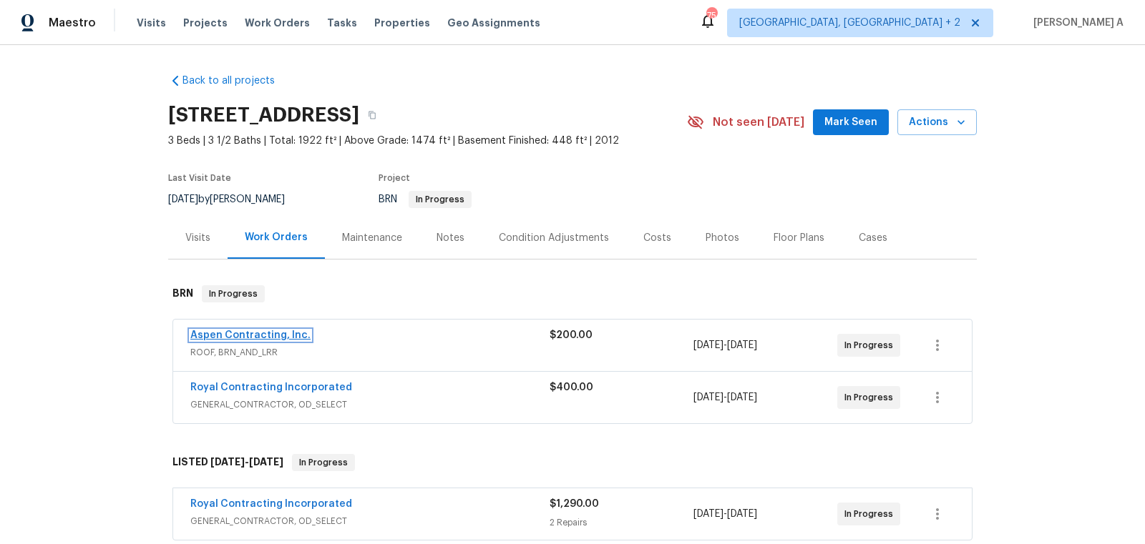
click at [270, 336] on link "Aspen Contracting, Inc." at bounding box center [250, 336] width 120 height 10
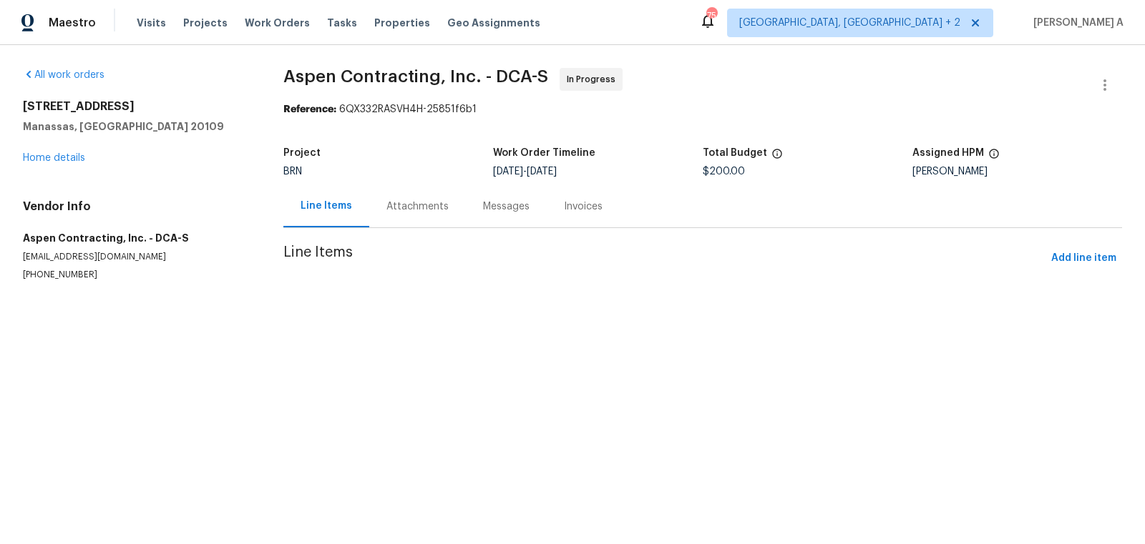
click at [386, 205] on div "Attachments" at bounding box center [417, 207] width 62 height 14
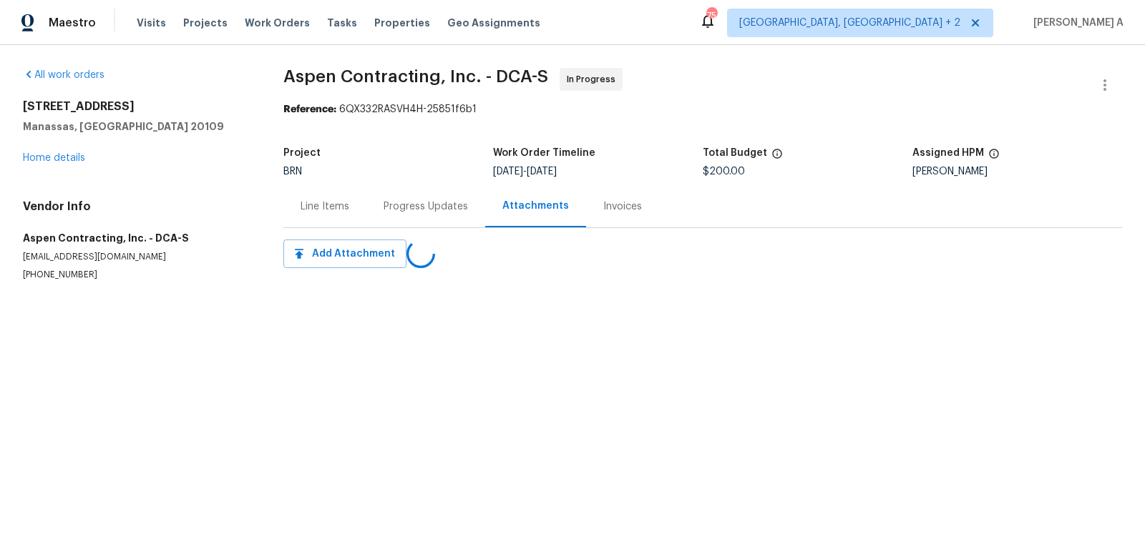
click at [399, 206] on div "Progress Updates" at bounding box center [426, 207] width 84 height 14
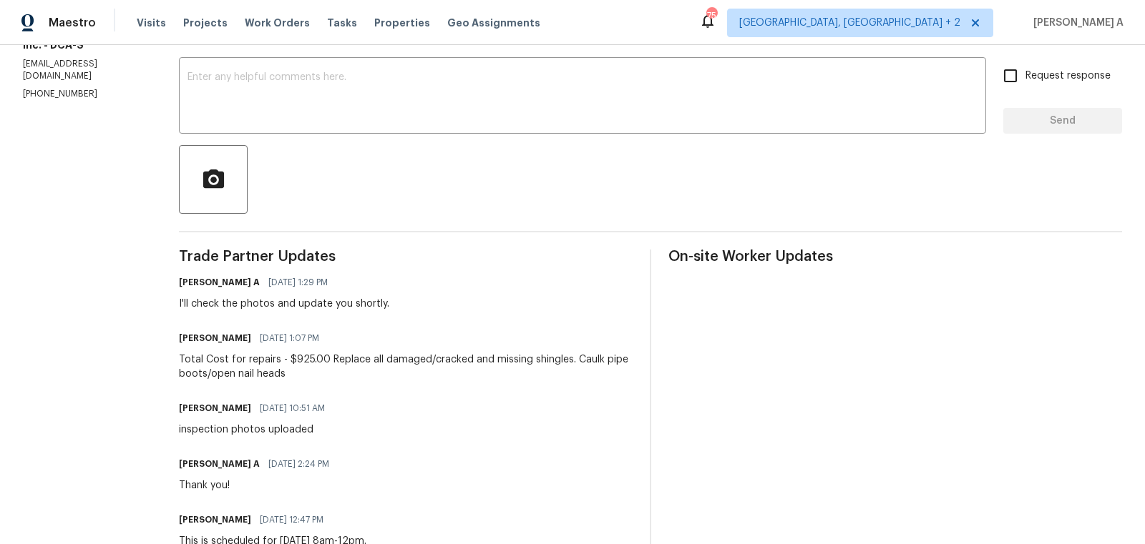
scroll to position [238, 0]
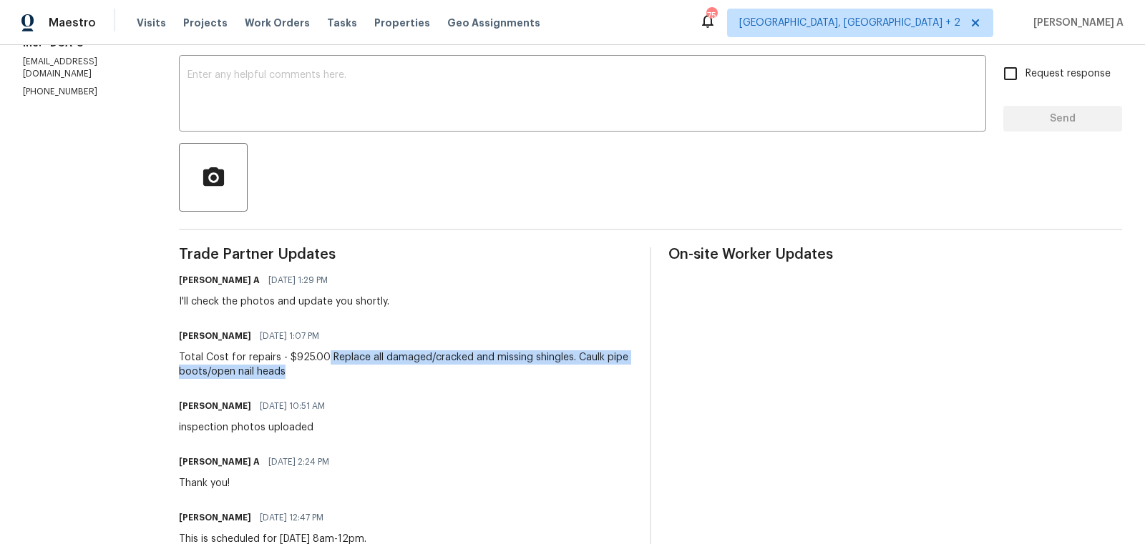
copy div "Replace all damaged/cracked and missing shingles. Caulk pipe boots/open nail he…"
drag, startPoint x: 325, startPoint y: 357, endPoint x: 617, endPoint y: 367, distance: 292.1
click at [617, 367] on div "Total Cost for repairs - $925.00 Replace all damaged/cracked and missing shingl…" at bounding box center [406, 365] width 454 height 29
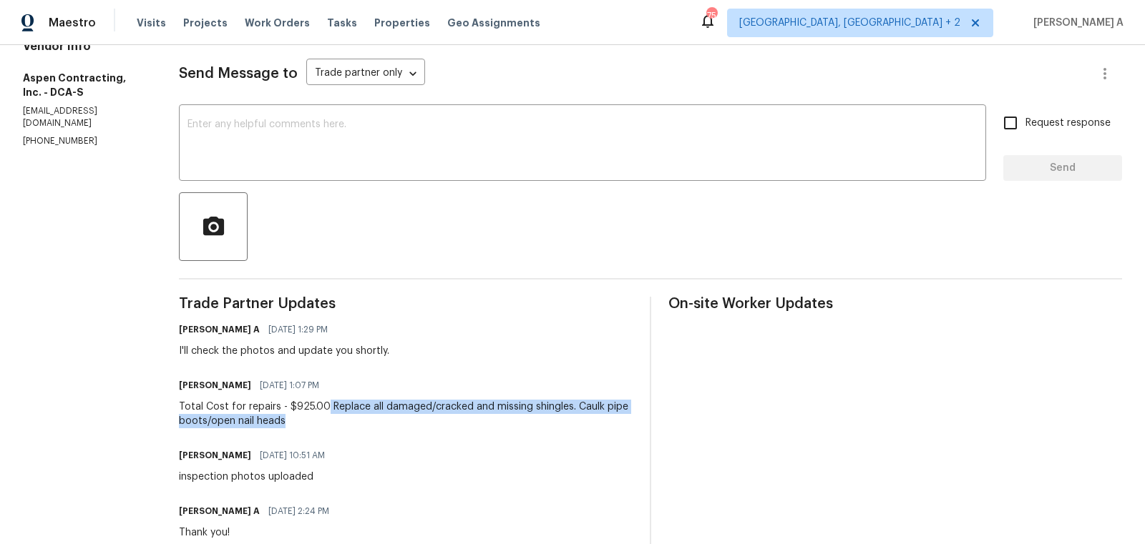
scroll to position [0, 0]
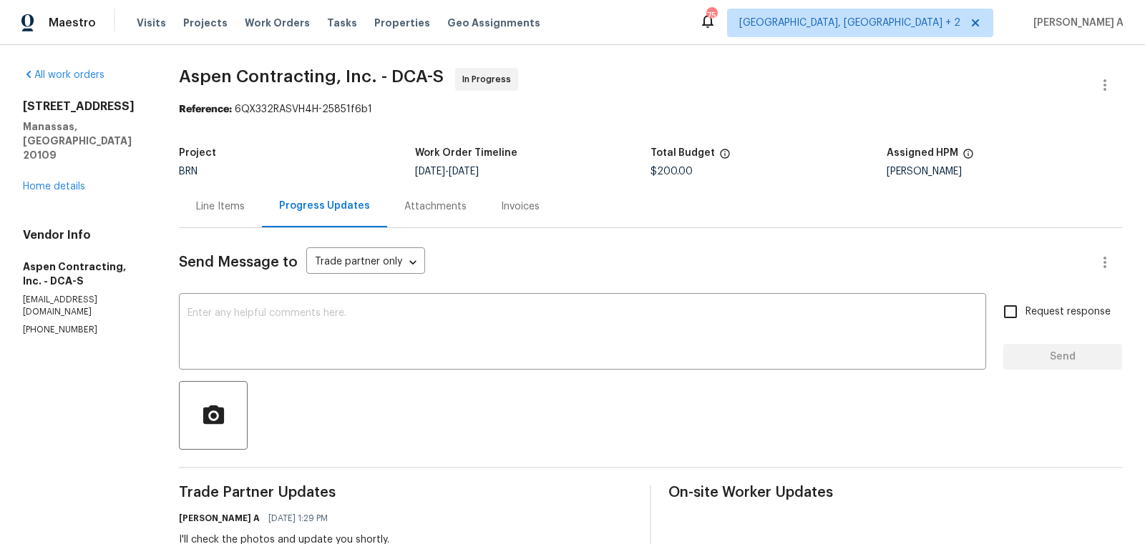
click at [244, 213] on div "Line Items" at bounding box center [220, 207] width 49 height 14
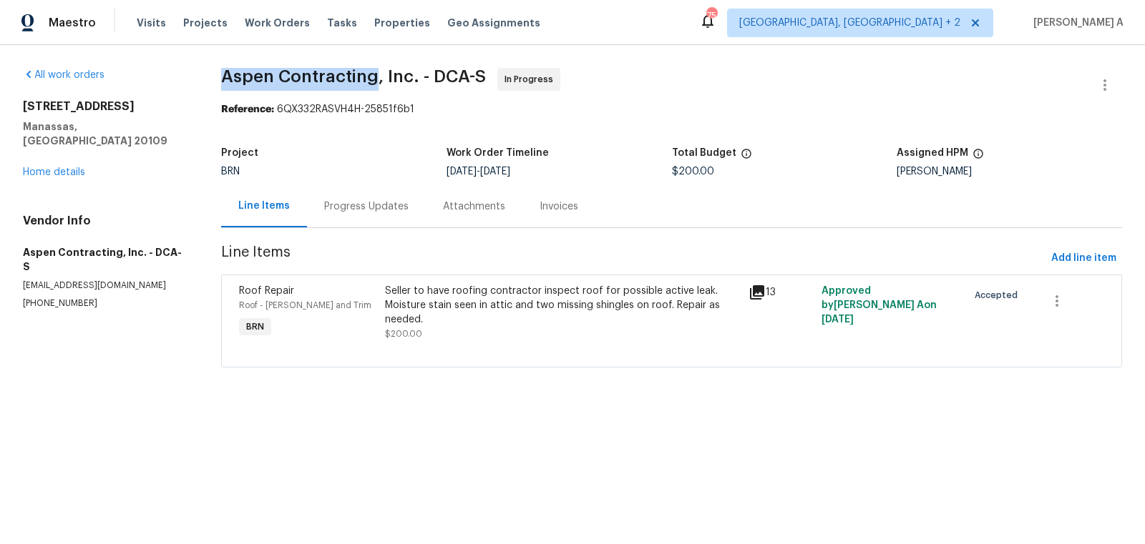
drag, startPoint x: 210, startPoint y: 82, endPoint x: 379, endPoint y: 80, distance: 168.9
click at [379, 80] on div "All work orders [STREET_ADDRESS] Home details Vendor Info Aspen Contracting, In…" at bounding box center [572, 226] width 1145 height 363
copy span "Aspen Contracting"
click at [358, 180] on div "Project BRN Work Order Timeline [DATE] - [DATE] Total Budget $200.00 Assigned H…" at bounding box center [671, 163] width 901 height 46
click at [365, 197] on div "Progress Updates" at bounding box center [366, 206] width 119 height 42
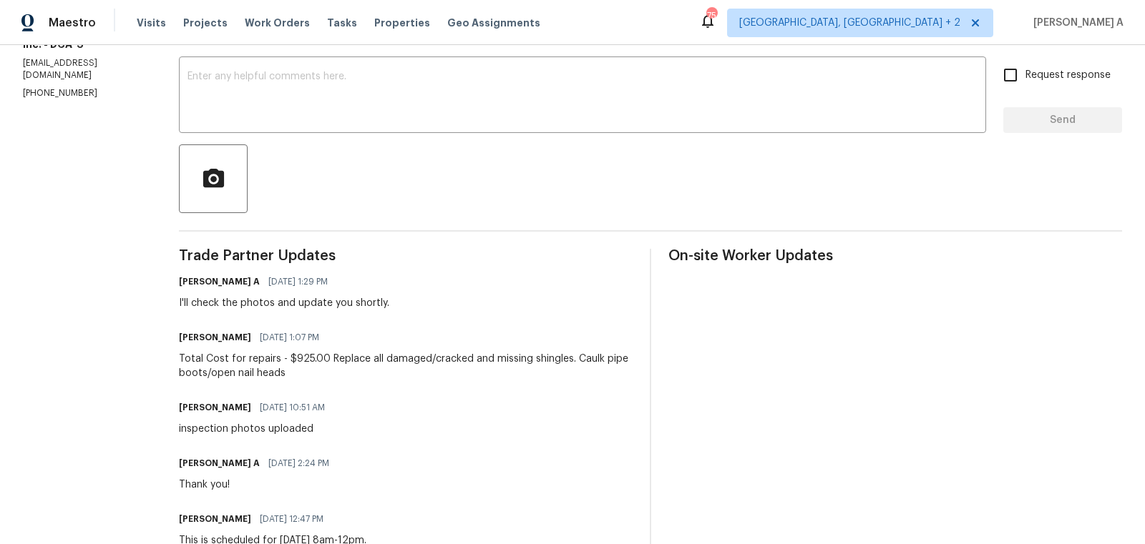
scroll to position [245, 0]
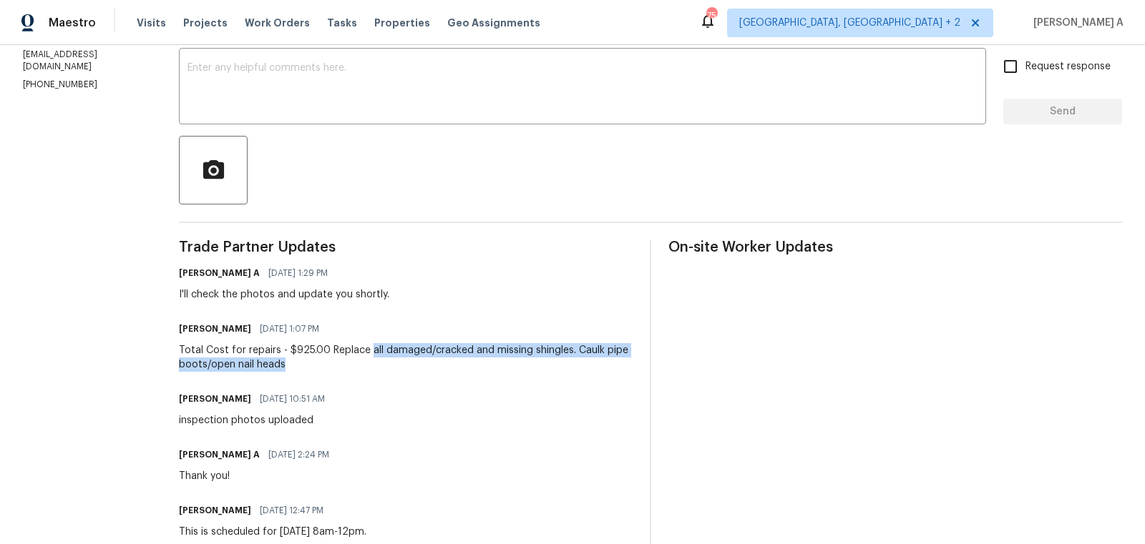
copy div "all damaged/cracked and missing shingles. Caulk pipe boots/open nail heads"
drag, startPoint x: 367, startPoint y: 349, endPoint x: 612, endPoint y: 358, distance: 245.6
click at [612, 358] on div "Total Cost for repairs - $925.00 Replace all damaged/cracked and missing shingl…" at bounding box center [406, 357] width 454 height 29
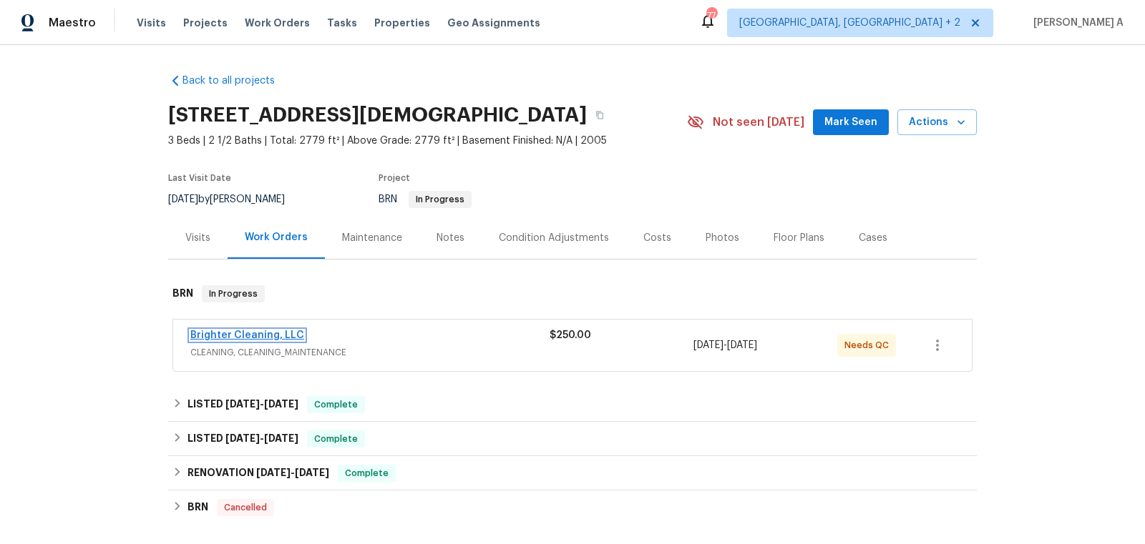
click at [233, 335] on link "Brighter Cleaning, LLC" at bounding box center [247, 336] width 114 height 10
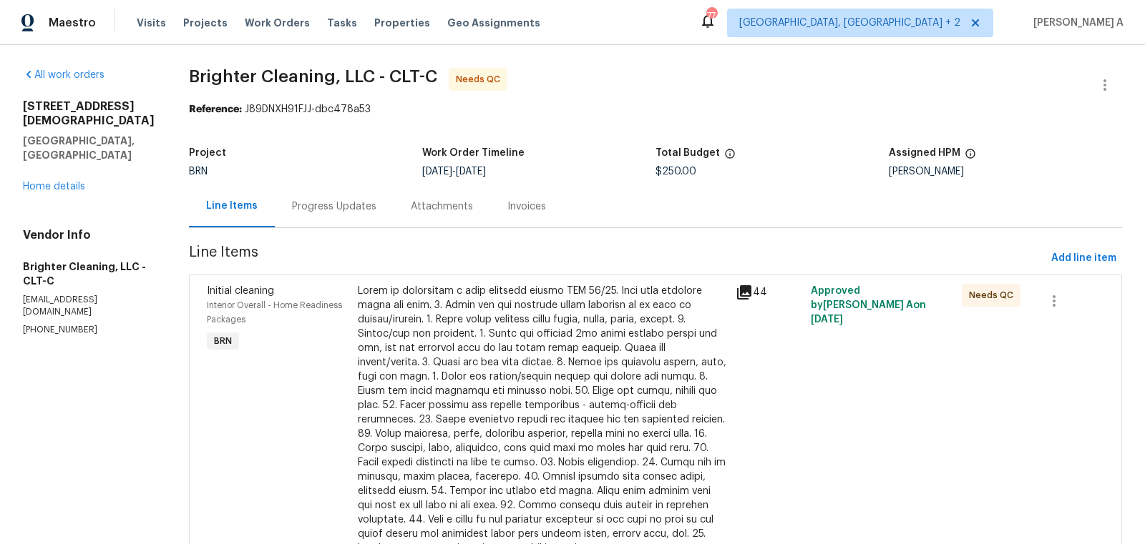
click at [507, 330] on div at bounding box center [542, 420] width 369 height 272
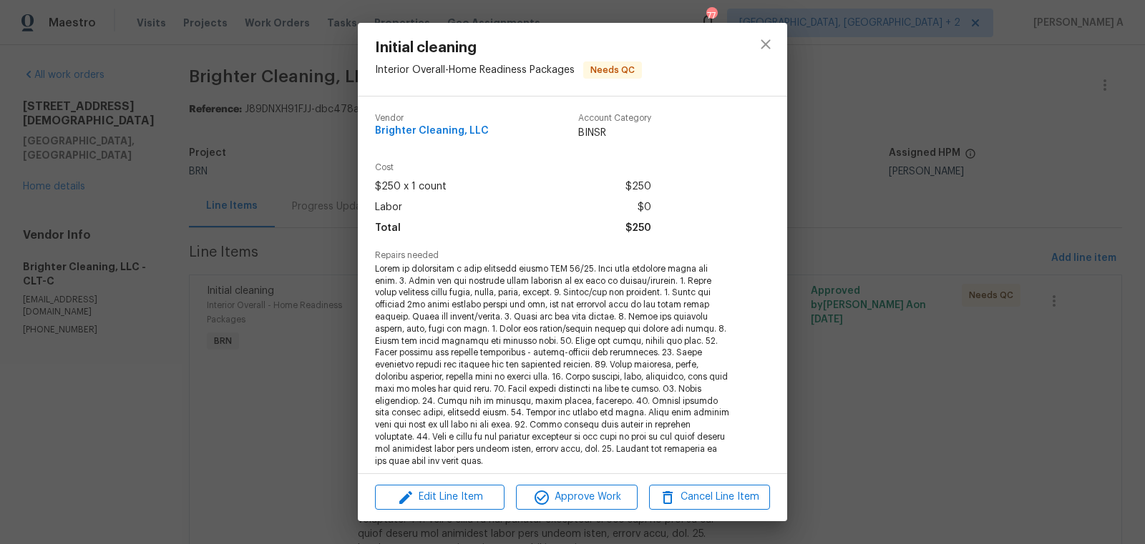
click at [464, 325] on span at bounding box center [553, 365] width 356 height 205
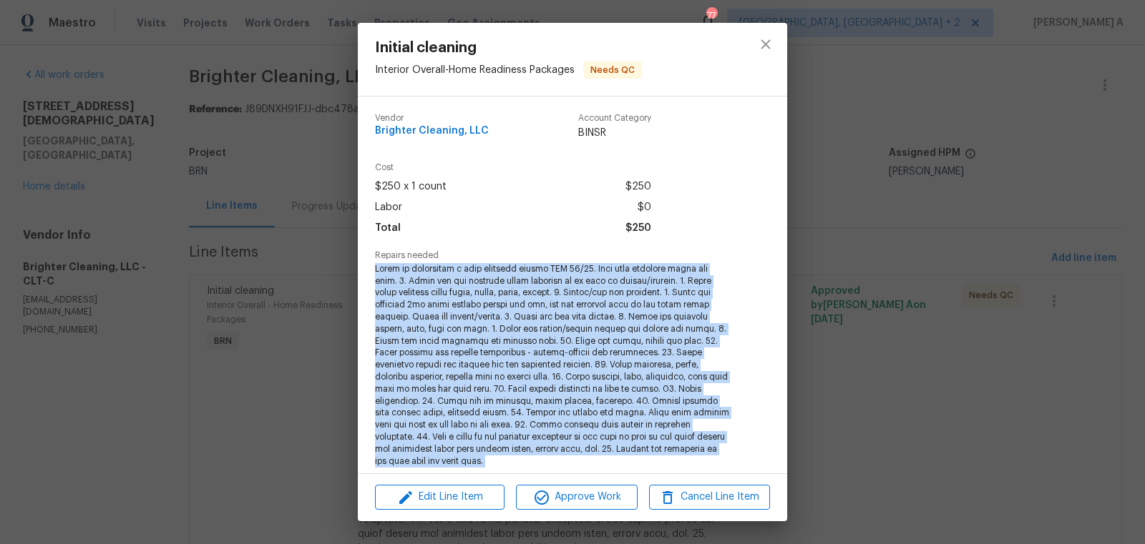
click at [464, 325] on span at bounding box center [553, 365] width 356 height 205
copy span "Buyer is requesting a deep cleaning before [PERSON_NAME] 09/30. Wipe down exter…"
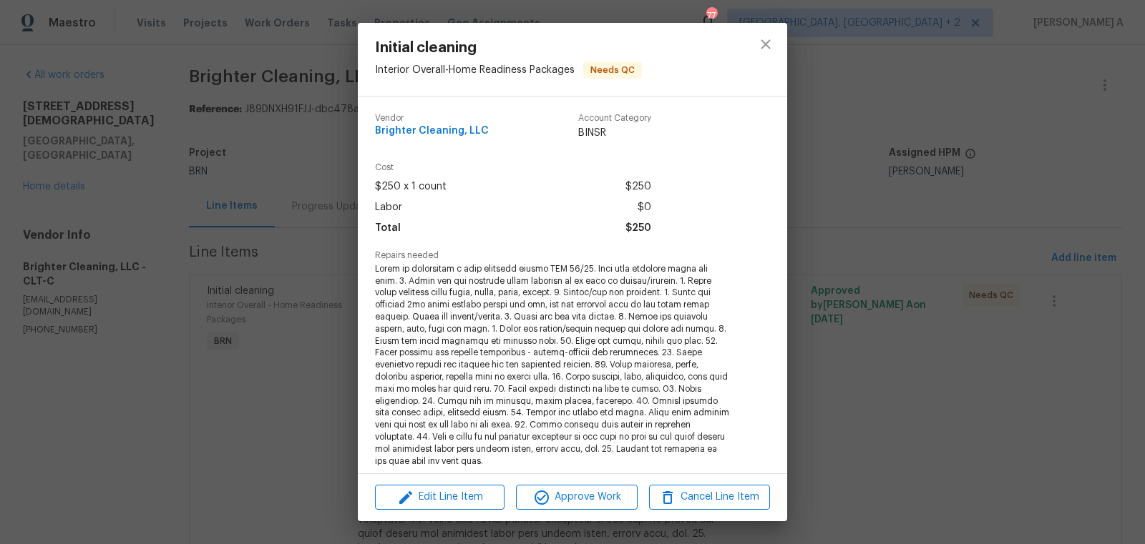
click at [419, 136] on span "Brighter Cleaning, LLC" at bounding box center [432, 131] width 114 height 11
copy span "Brighter Cleaning, LLC"
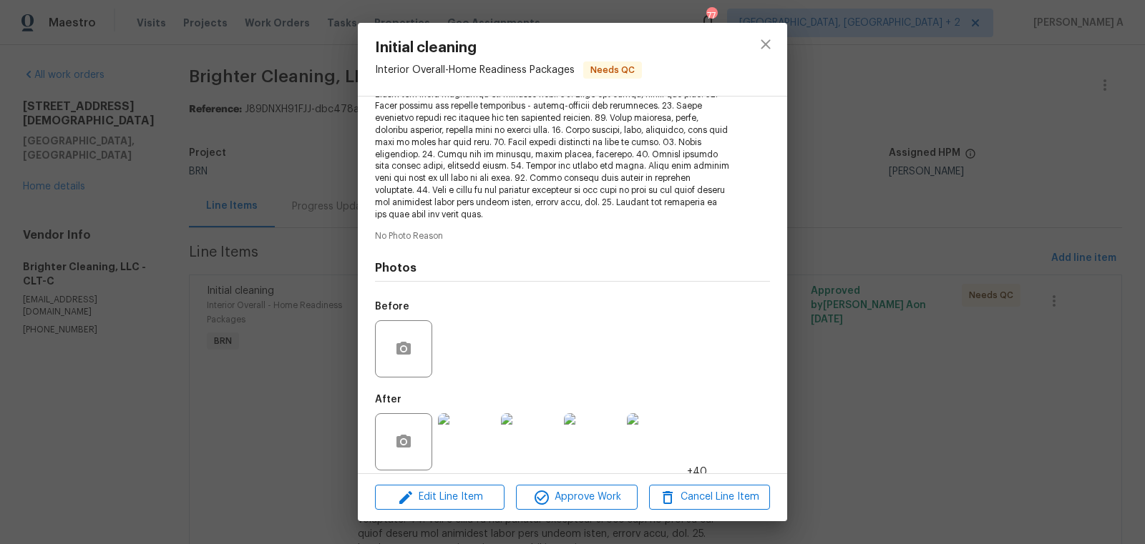
click at [450, 435] on img at bounding box center [466, 442] width 57 height 57
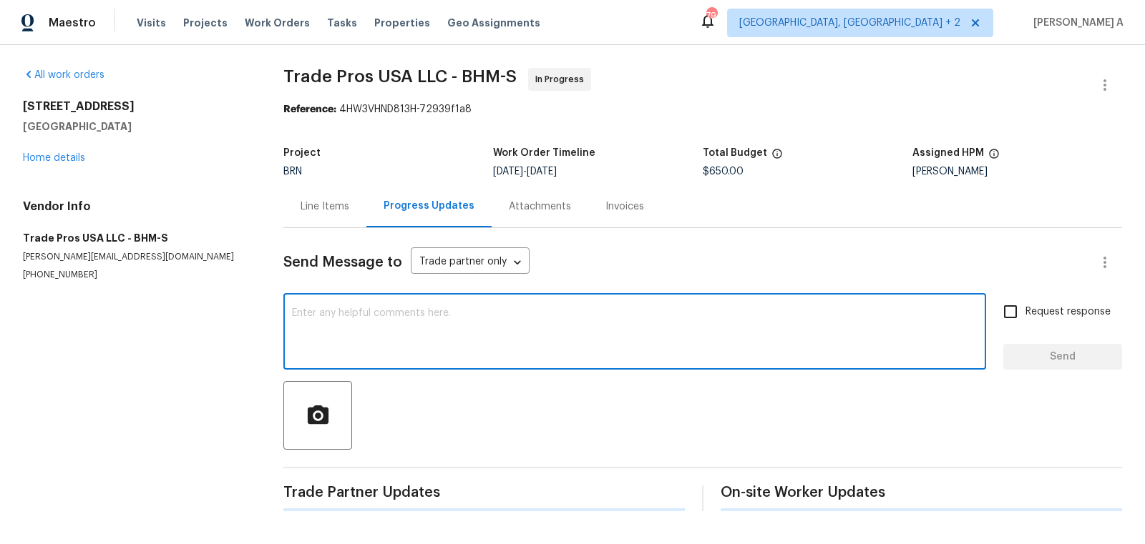
click at [333, 338] on textarea at bounding box center [634, 333] width 685 height 50
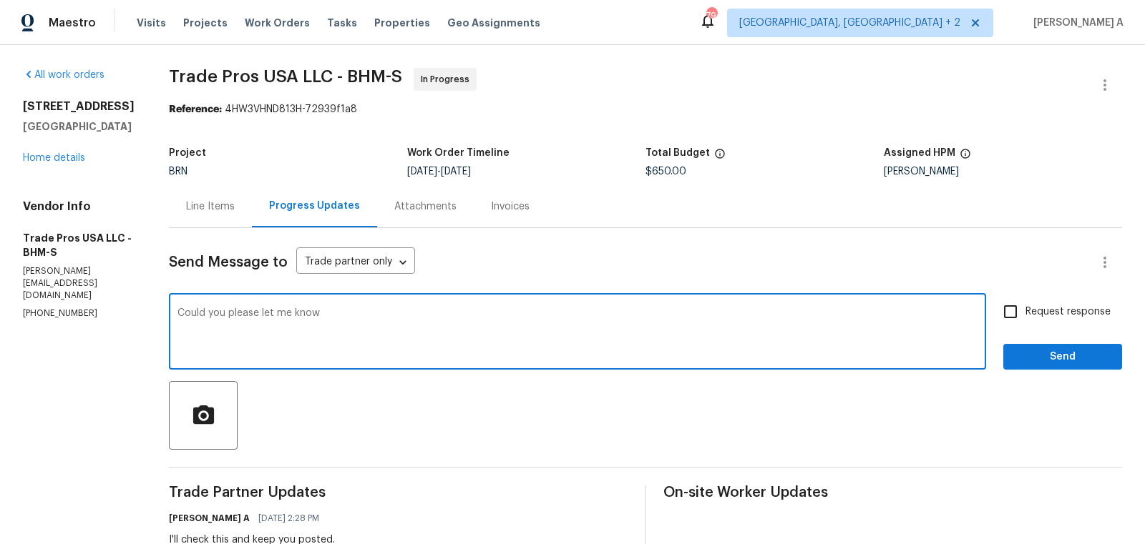
paste textarea "are able to pump and provide a clean bill of health without installing the rise…"
click at [321, 316] on textarea "Could you please let me know are able to pump and provide a clean bill of healt…" at bounding box center [577, 333] width 800 height 50
type textarea "Could you please let me know if you are able to pump and provide a clean bill o…"
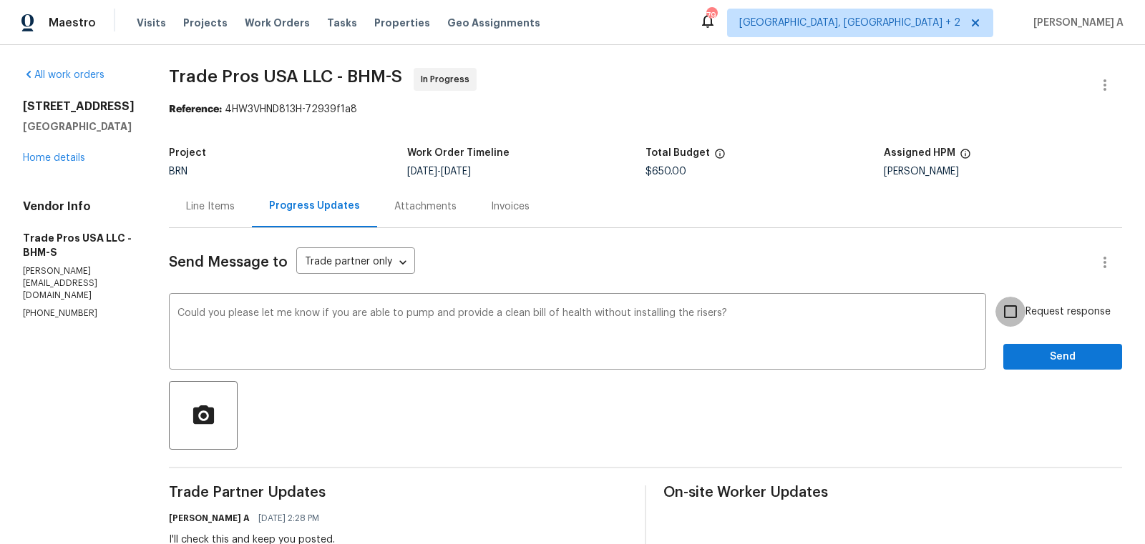
click at [1011, 311] on input "Request response" at bounding box center [1010, 312] width 30 height 30
checkbox input "true"
click at [1044, 361] on span "Send" at bounding box center [1063, 357] width 96 height 18
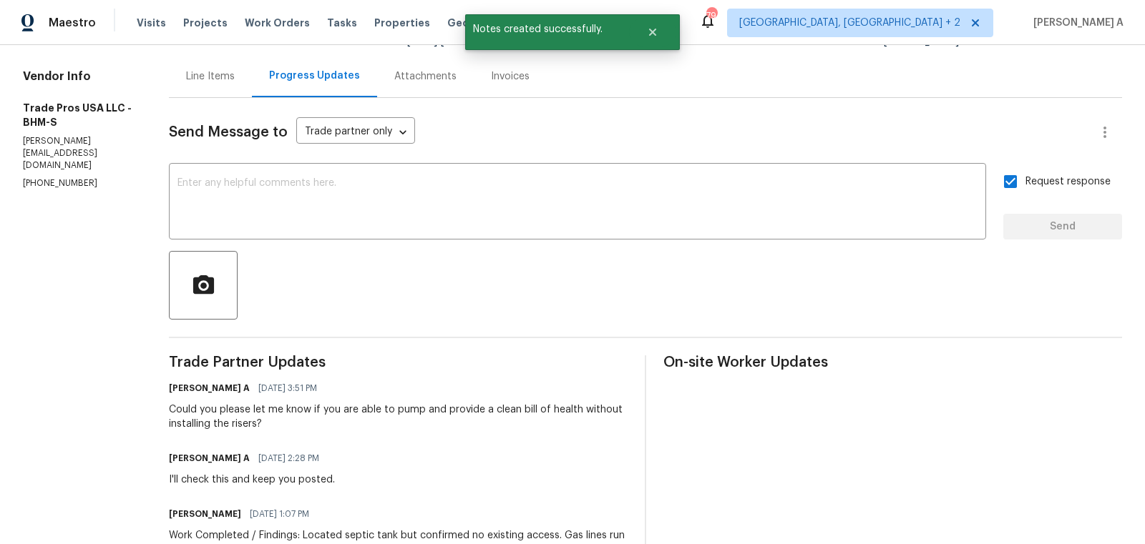
scroll to position [132, 0]
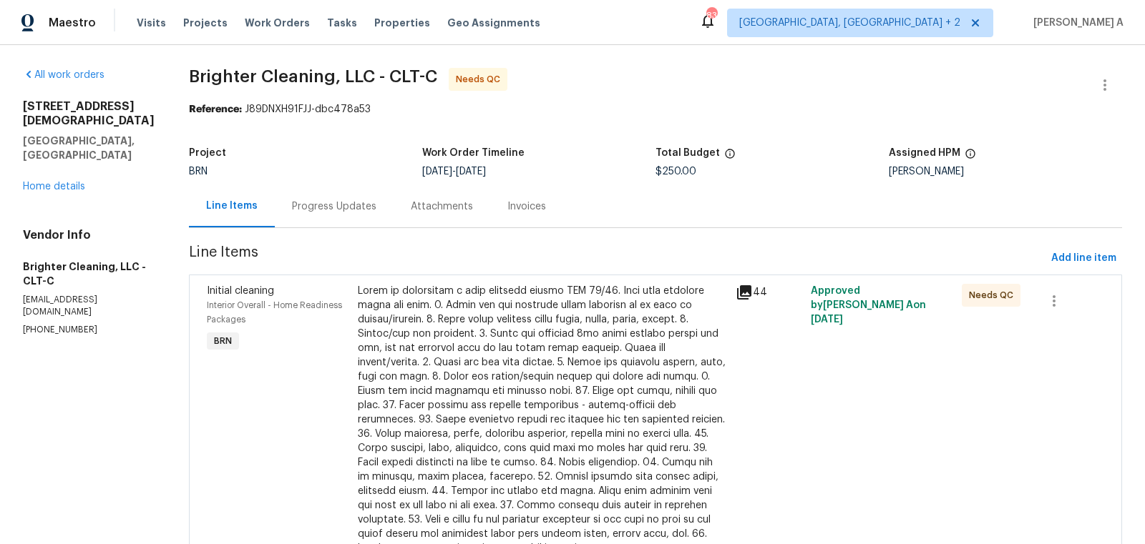
click at [482, 318] on div at bounding box center [542, 420] width 369 height 272
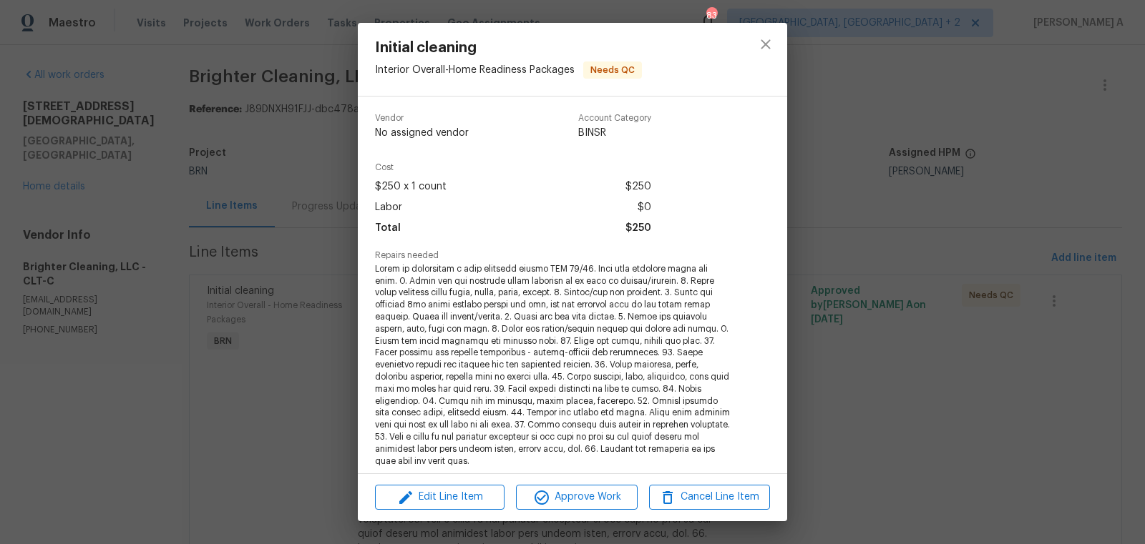
scroll to position [247, 0]
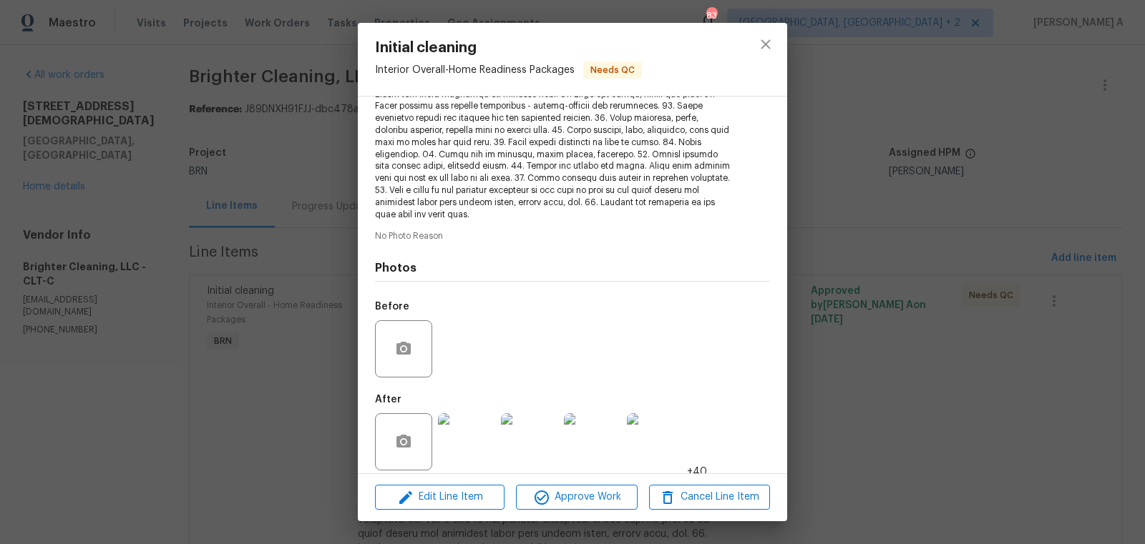
click at [456, 432] on img at bounding box center [466, 442] width 57 height 57
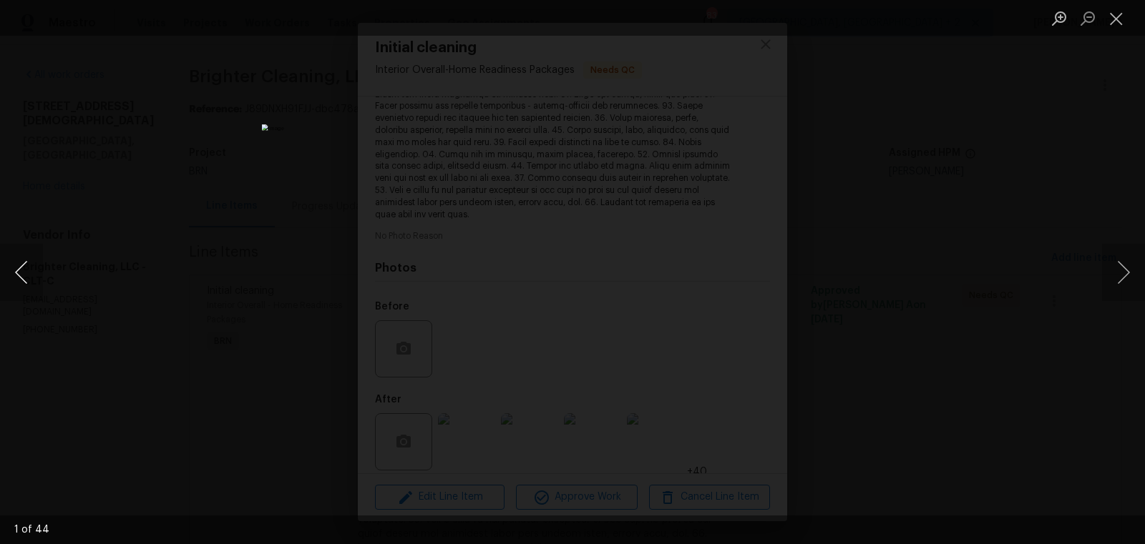
click at [16, 278] on button "Previous image" at bounding box center [21, 272] width 43 height 57
click at [26, 259] on button "Previous image" at bounding box center [21, 272] width 43 height 57
click at [23, 250] on button "Previous image" at bounding box center [21, 272] width 43 height 57
click at [1120, 19] on button "Close lightbox" at bounding box center [1116, 18] width 29 height 25
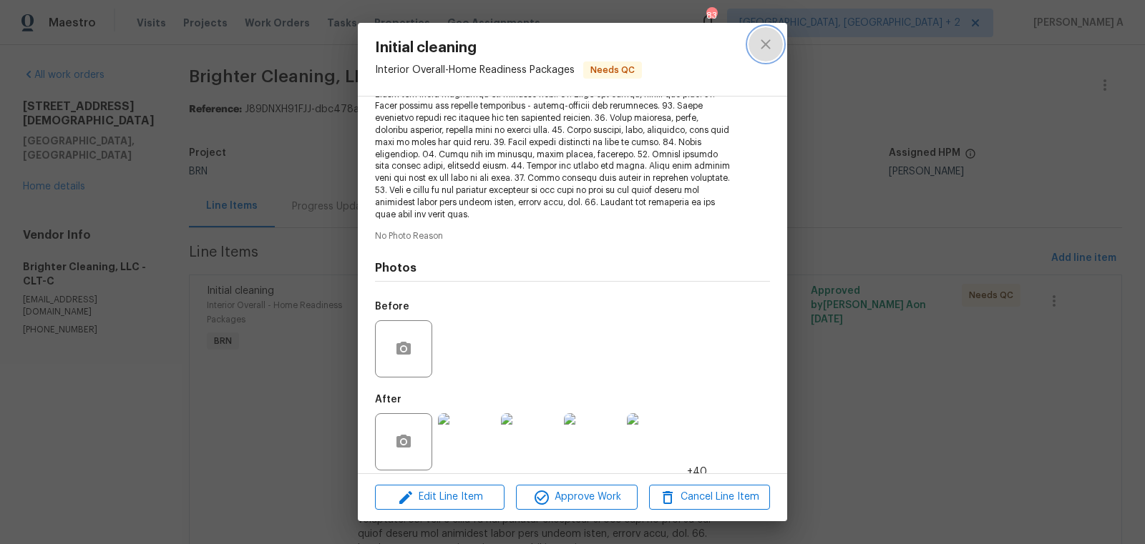
click at [765, 37] on icon "close" at bounding box center [765, 44] width 17 height 17
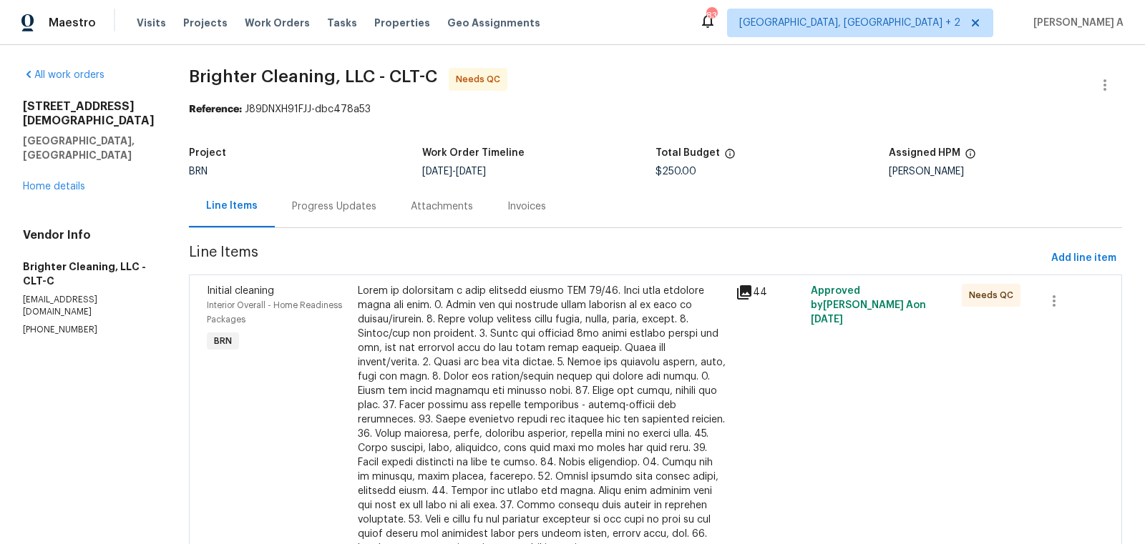
click at [474, 377] on div at bounding box center [542, 420] width 369 height 272
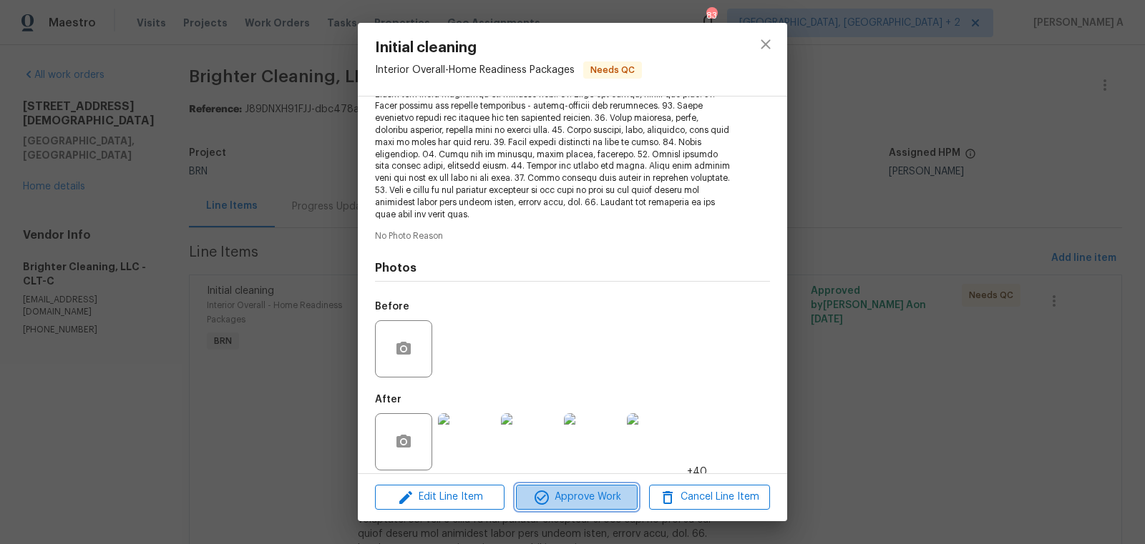
click at [594, 492] on span "Approve Work" at bounding box center [576, 498] width 112 height 18
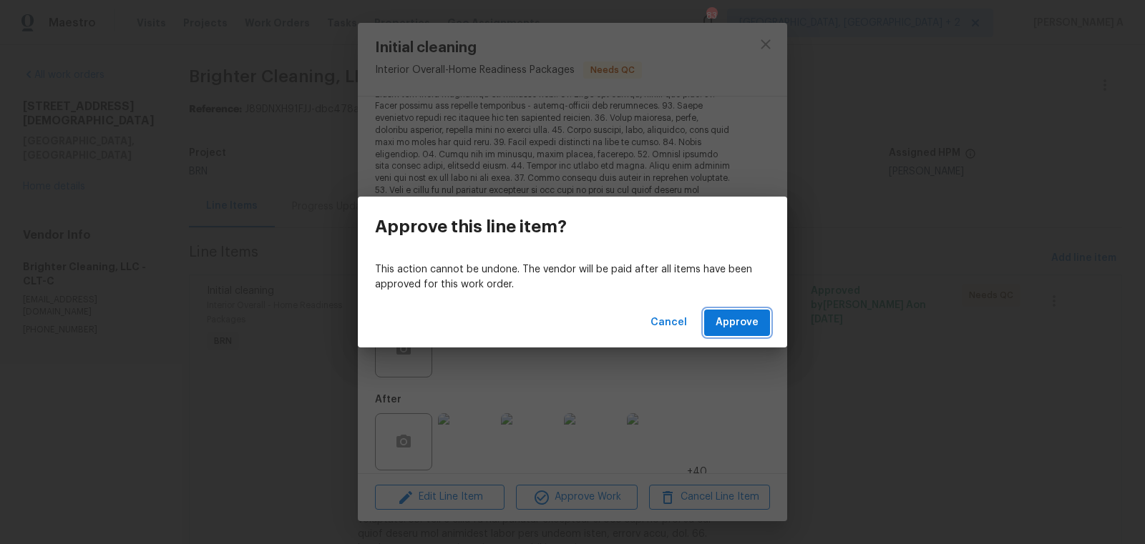
click at [766, 325] on button "Approve" at bounding box center [737, 323] width 66 height 26
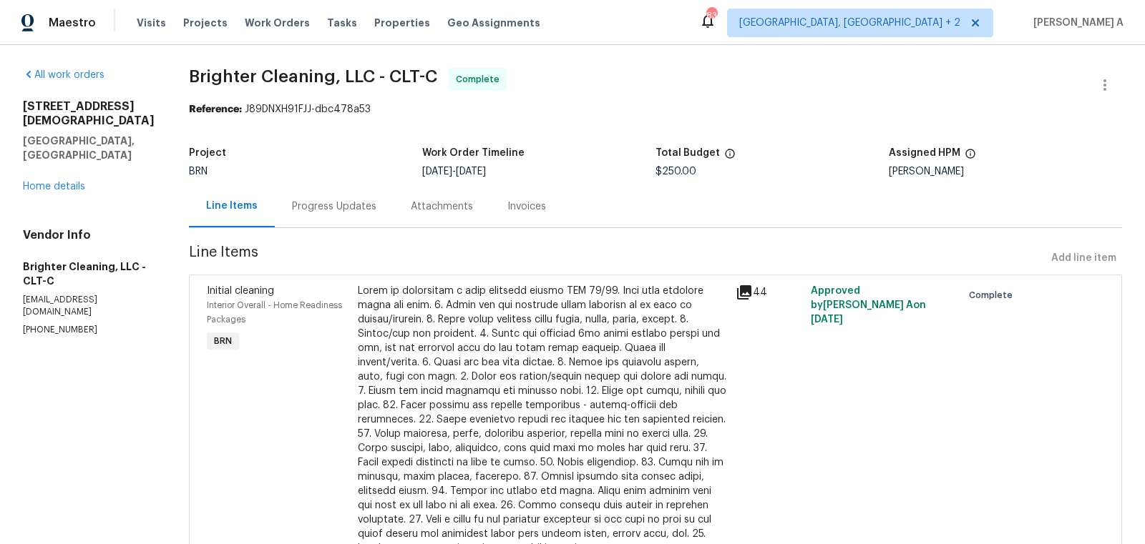
click at [293, 217] on div "Progress Updates" at bounding box center [334, 206] width 119 height 42
